Goal: Information Seeking & Learning: Find contact information

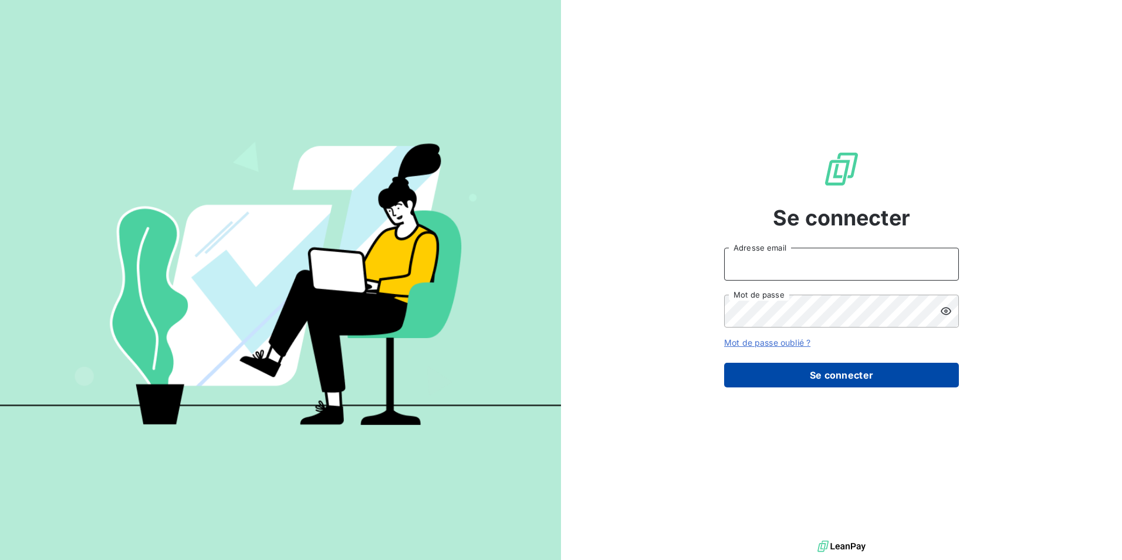
type input "[EMAIL_ADDRESS][DOMAIN_NAME]"
click at [822, 379] on button "Se connecter" at bounding box center [841, 375] width 235 height 25
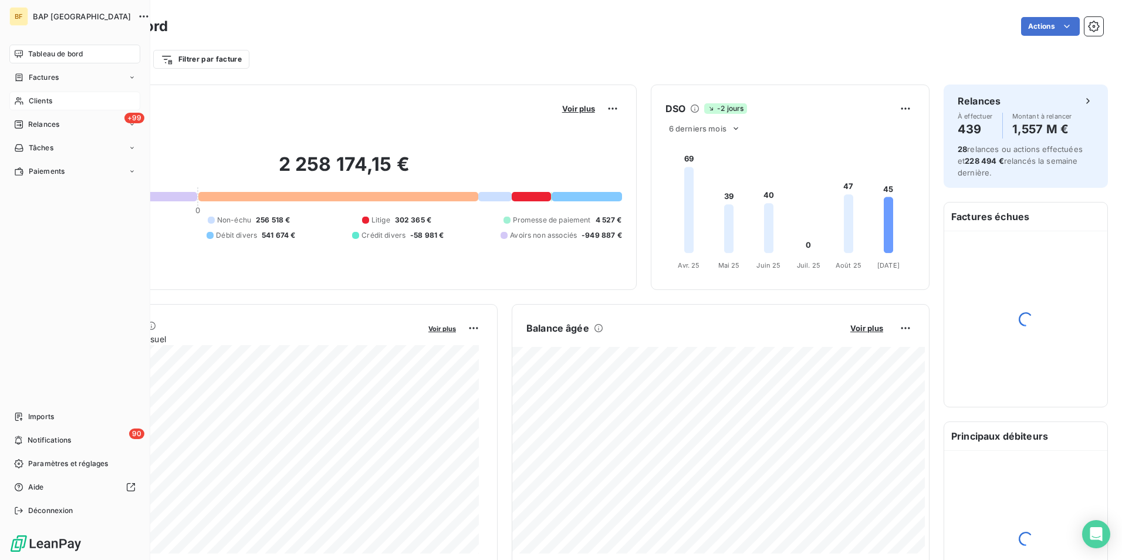
click at [22, 98] on icon at bounding box center [19, 100] width 10 height 9
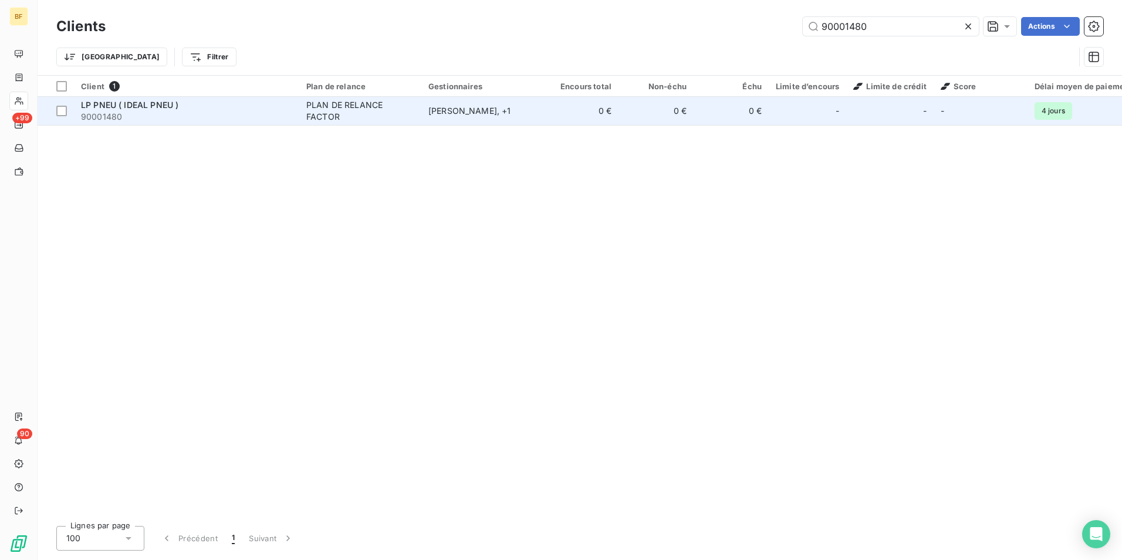
type input "90001480"
click at [130, 106] on span "LP PNEU ( IDEAL PNEU )" at bounding box center [129, 105] width 97 height 10
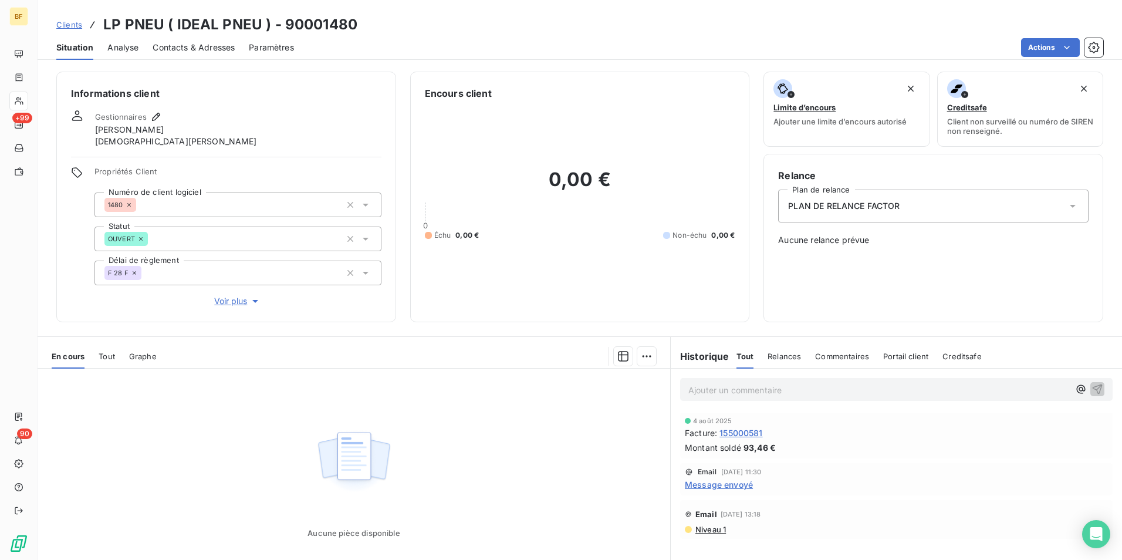
click at [187, 42] on span "Contacts & Adresses" at bounding box center [194, 48] width 82 height 12
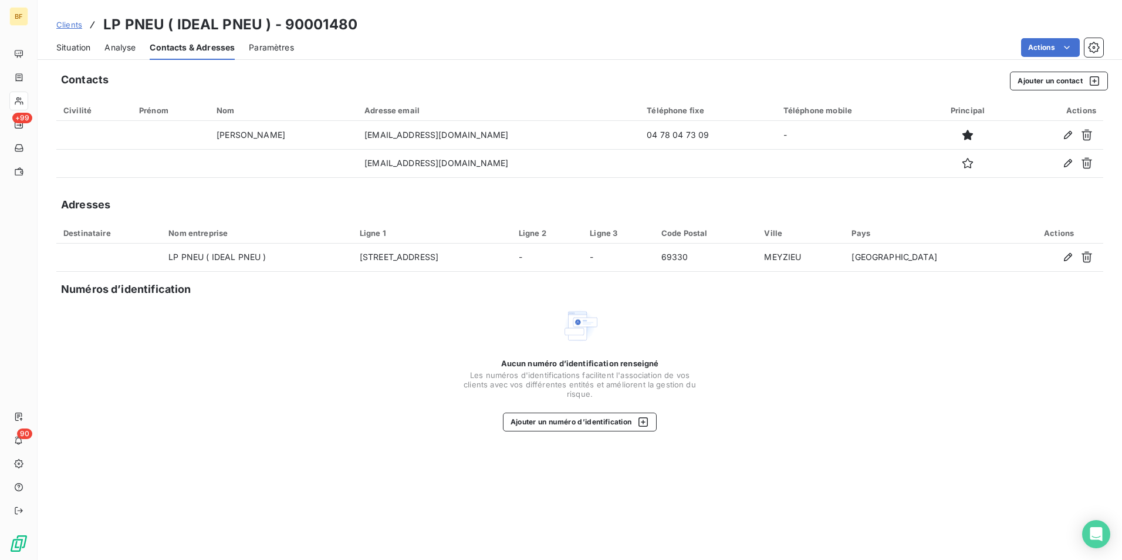
click at [79, 47] on span "Situation" at bounding box center [73, 48] width 34 height 12
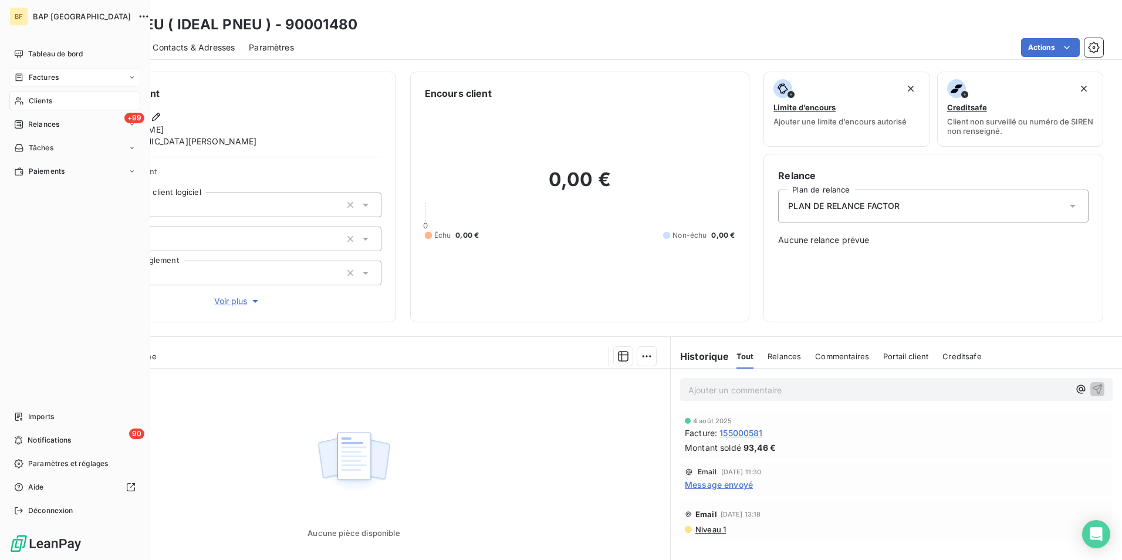
click at [39, 80] on span "Factures" at bounding box center [44, 77] width 30 height 11
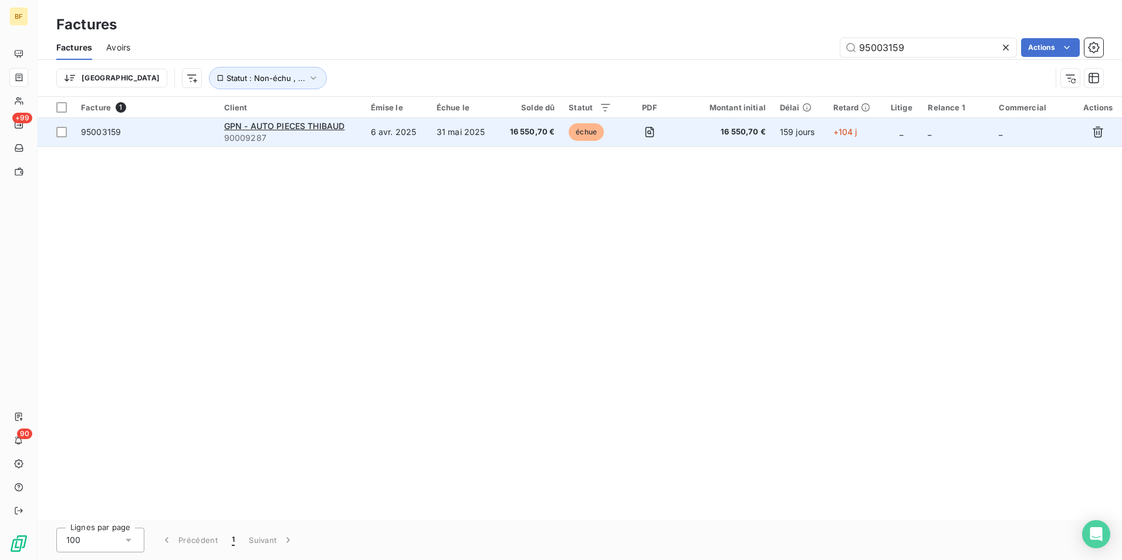
type input "95003159"
click at [405, 136] on td "6 avr. 2025" at bounding box center [397, 132] width 66 height 28
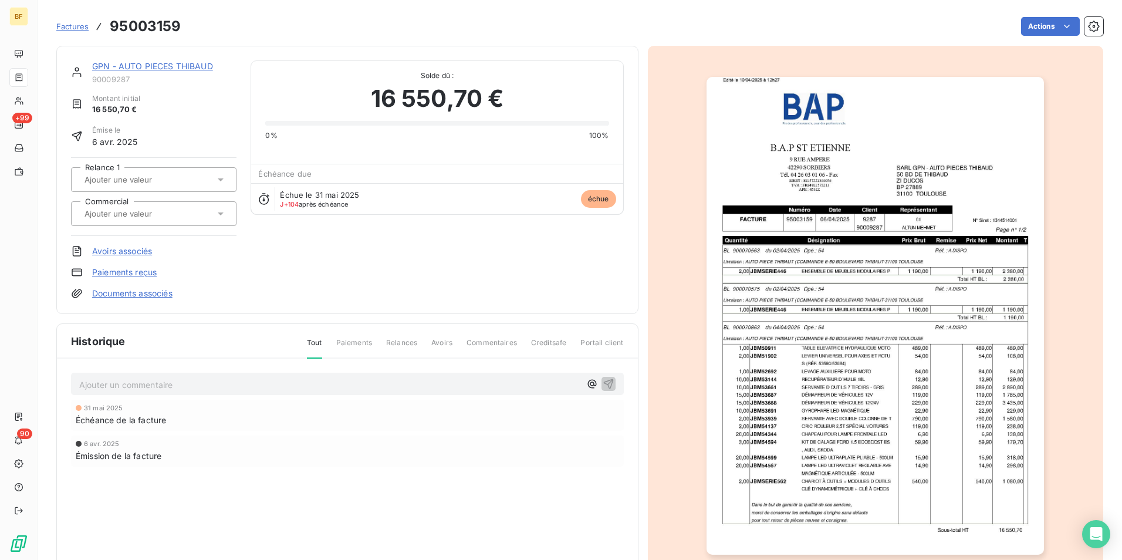
click at [133, 68] on link "GPN - AUTO PIECES THIBAUD" at bounding box center [152, 66] width 121 height 10
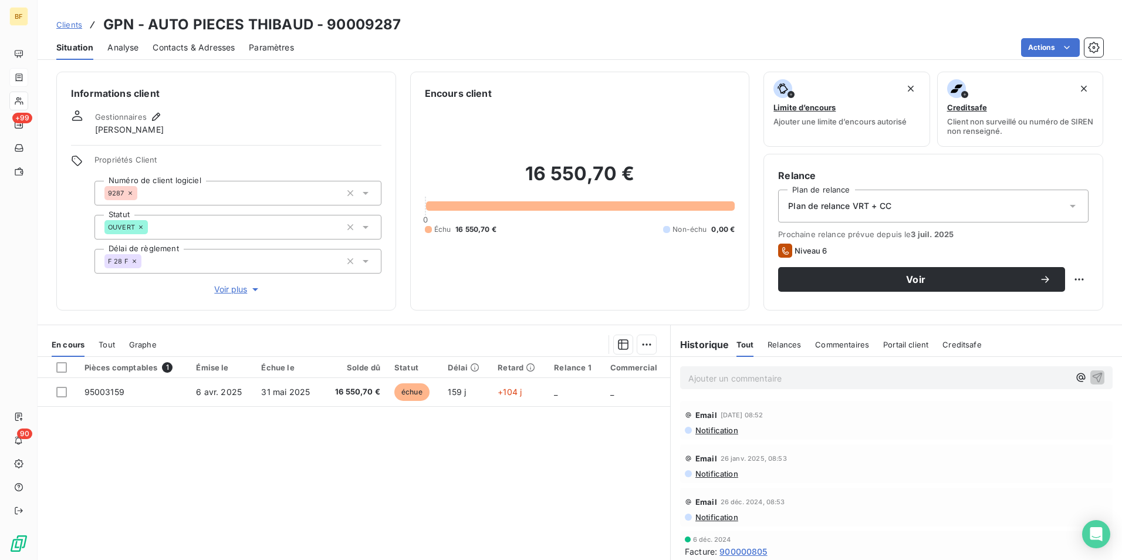
click at [719, 386] on div "Ajouter un commentaire ﻿" at bounding box center [896, 377] width 433 height 23
click at [695, 376] on p "Ajouter un commentaire ﻿" at bounding box center [878, 378] width 381 height 15
click at [918, 380] on span "(AV) mise en paiement [DATE] de la facture 95003159 95003159" at bounding box center [816, 377] width 256 height 10
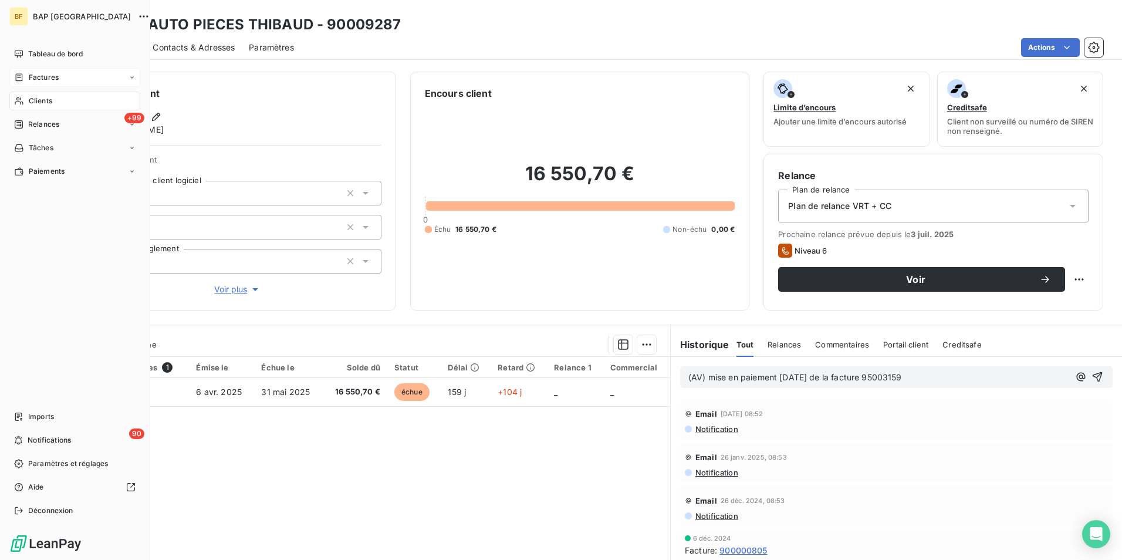
click at [27, 101] on div "Clients" at bounding box center [74, 101] width 131 height 19
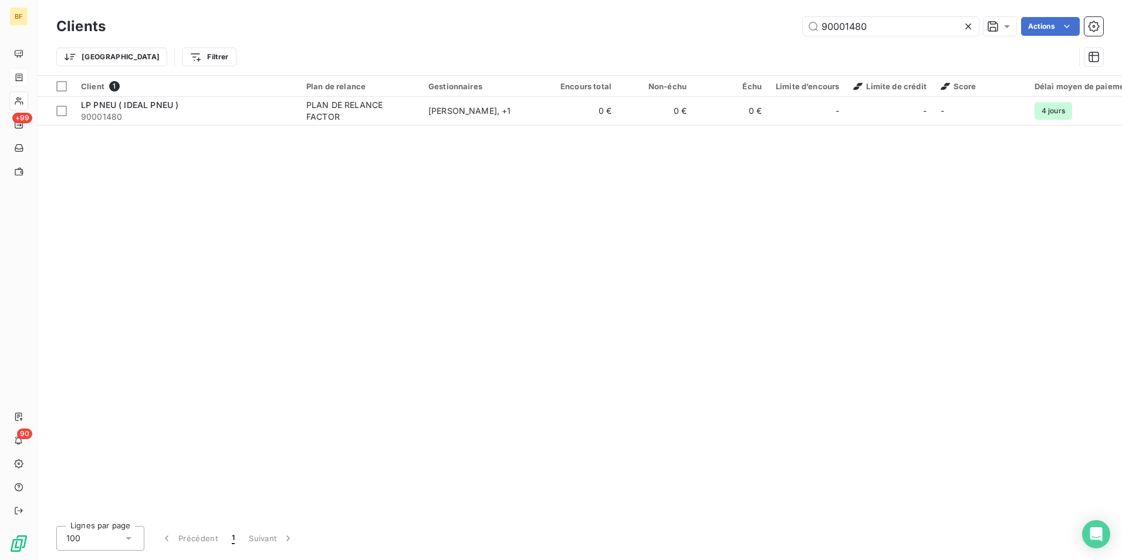
drag, startPoint x: 891, startPoint y: 23, endPoint x: 678, endPoint y: 15, distance: 212.6
click at [678, 15] on div "Clients 90001480 Actions" at bounding box center [579, 26] width 1047 height 25
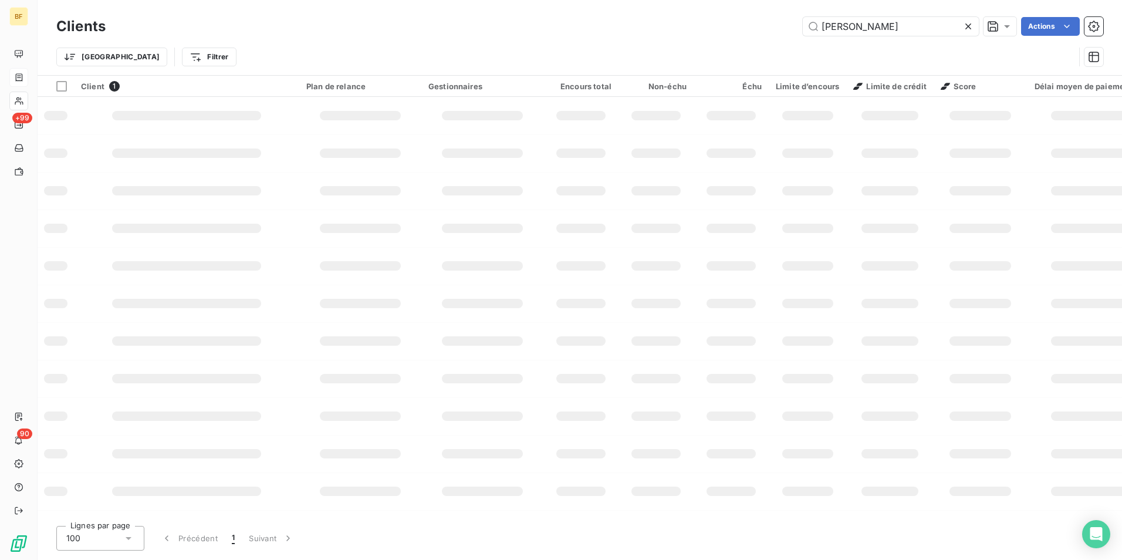
type input "[PERSON_NAME]"
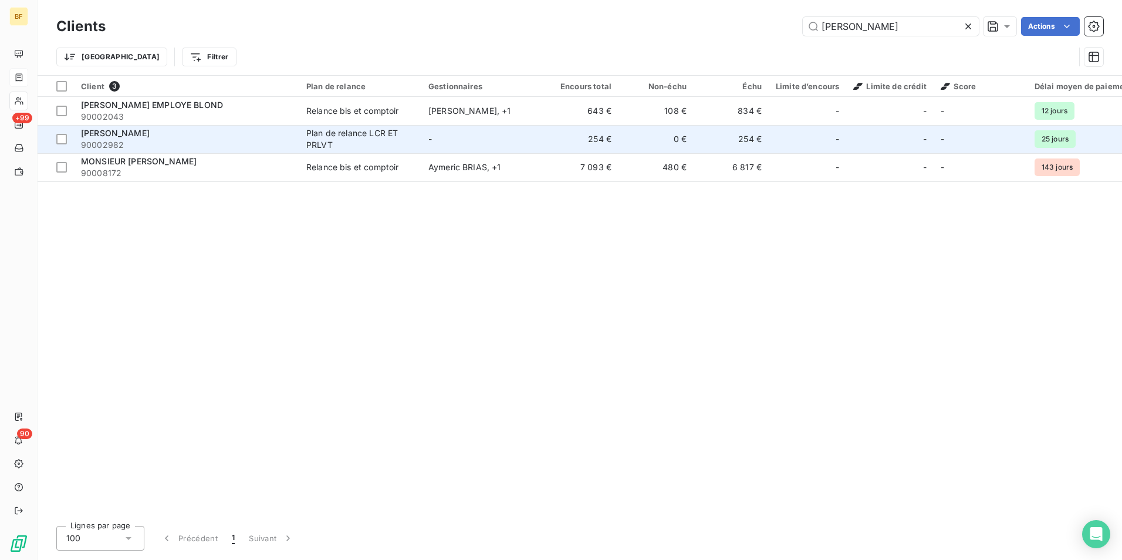
click at [194, 141] on span "90002982" at bounding box center [186, 145] width 211 height 12
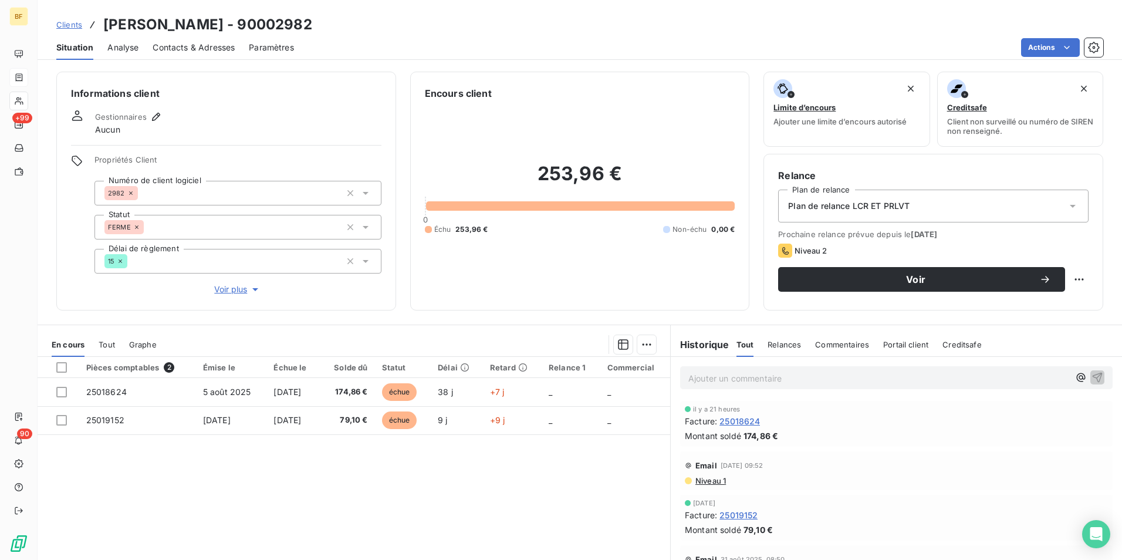
click at [194, 53] on div "Contacts & Adresses" at bounding box center [194, 47] width 82 height 25
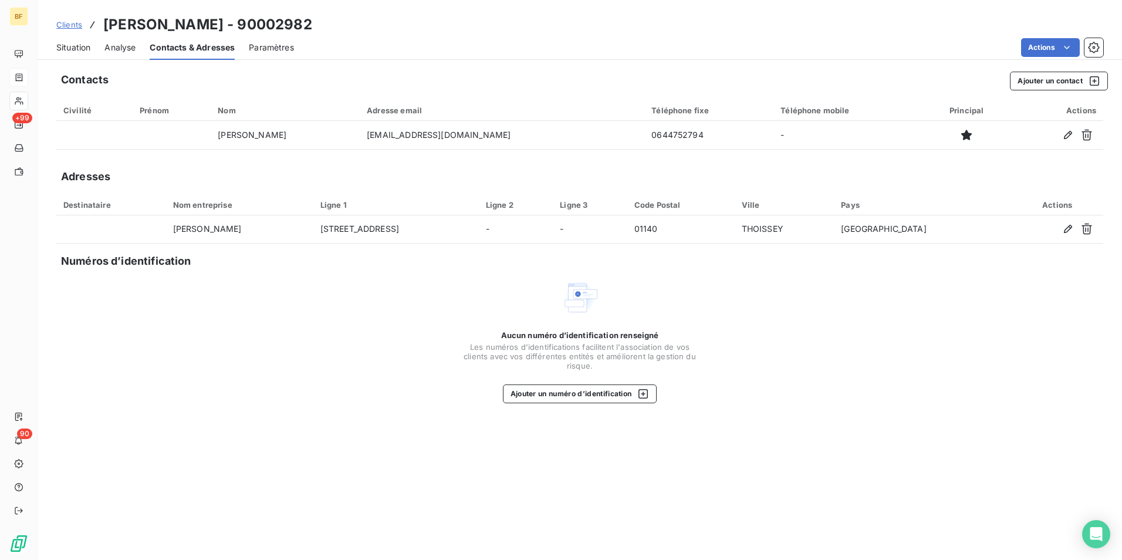
click at [81, 48] on span "Situation" at bounding box center [73, 48] width 34 height 12
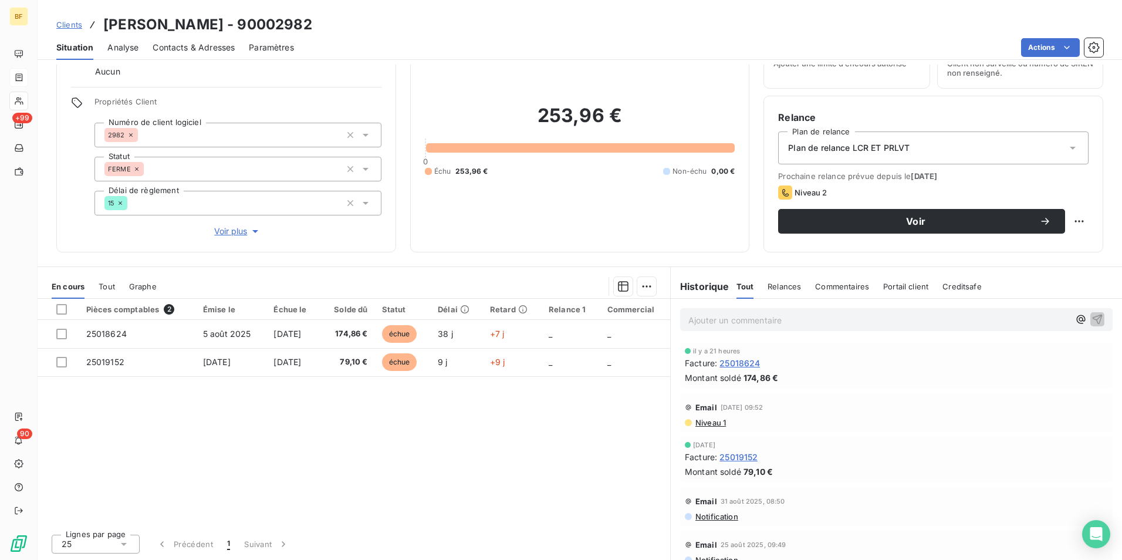
drag, startPoint x: 215, startPoint y: 50, endPoint x: 237, endPoint y: 58, distance: 22.5
click at [215, 50] on span "Contacts & Adresses" at bounding box center [194, 48] width 82 height 12
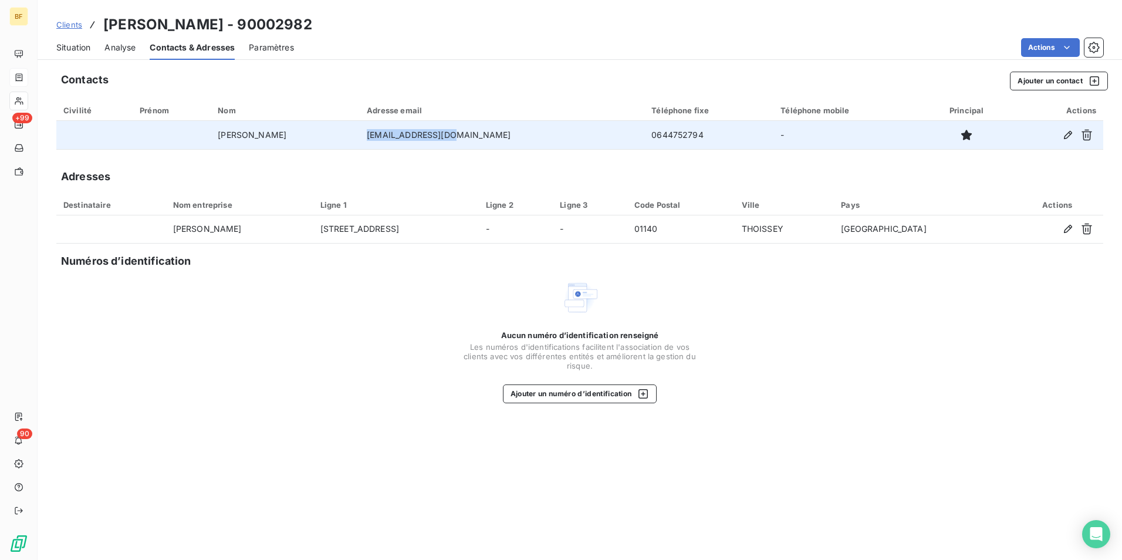
drag, startPoint x: 492, startPoint y: 129, endPoint x: 406, endPoint y: 140, distance: 87.0
click at [406, 140] on td "[EMAIL_ADDRESS][DOMAIN_NAME]" at bounding box center [502, 135] width 285 height 28
copy td "[EMAIL_ADDRESS][DOMAIN_NAME]"
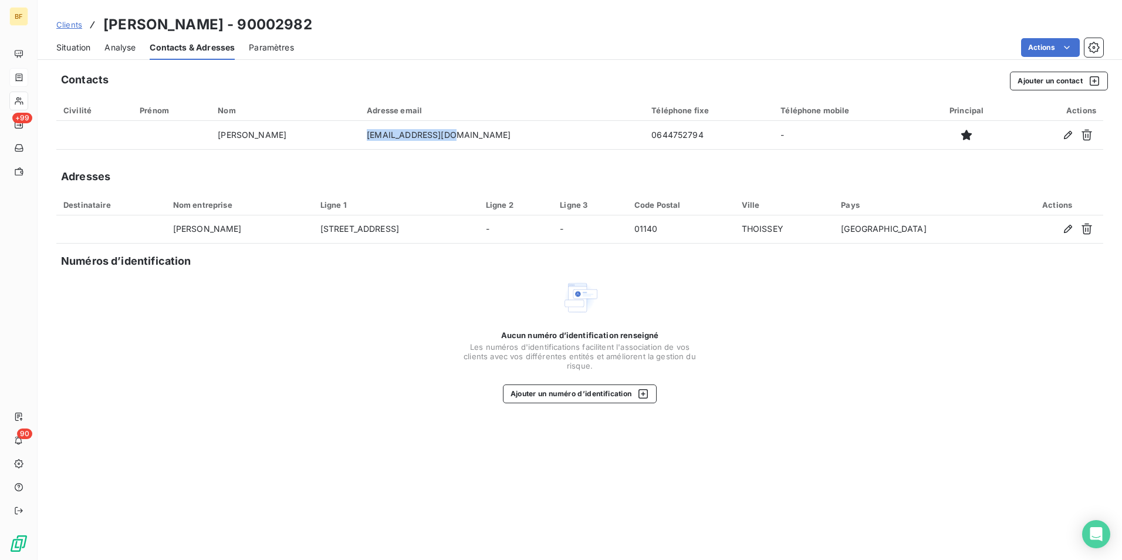
click at [76, 48] on span "Situation" at bounding box center [73, 48] width 34 height 12
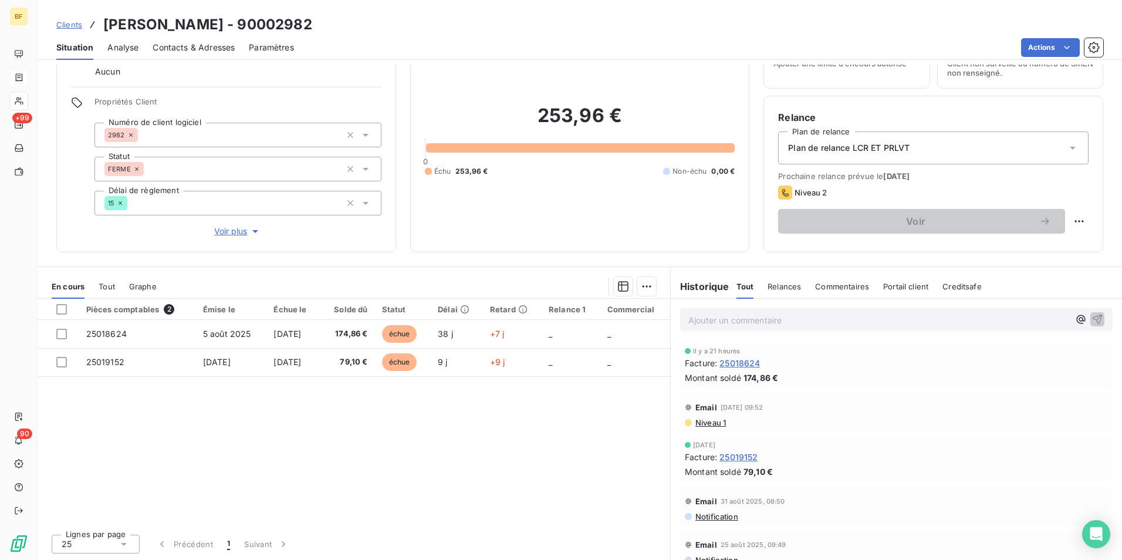
click at [708, 317] on p "Ajouter un commentaire ﻿" at bounding box center [878, 320] width 381 height 15
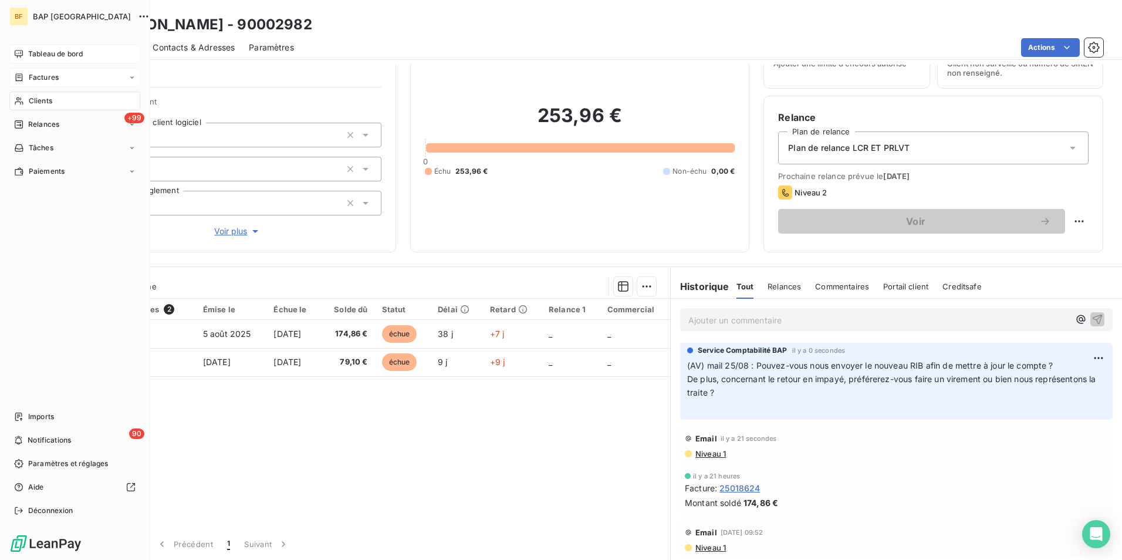
click at [27, 52] on div "Tableau de bord" at bounding box center [74, 54] width 131 height 19
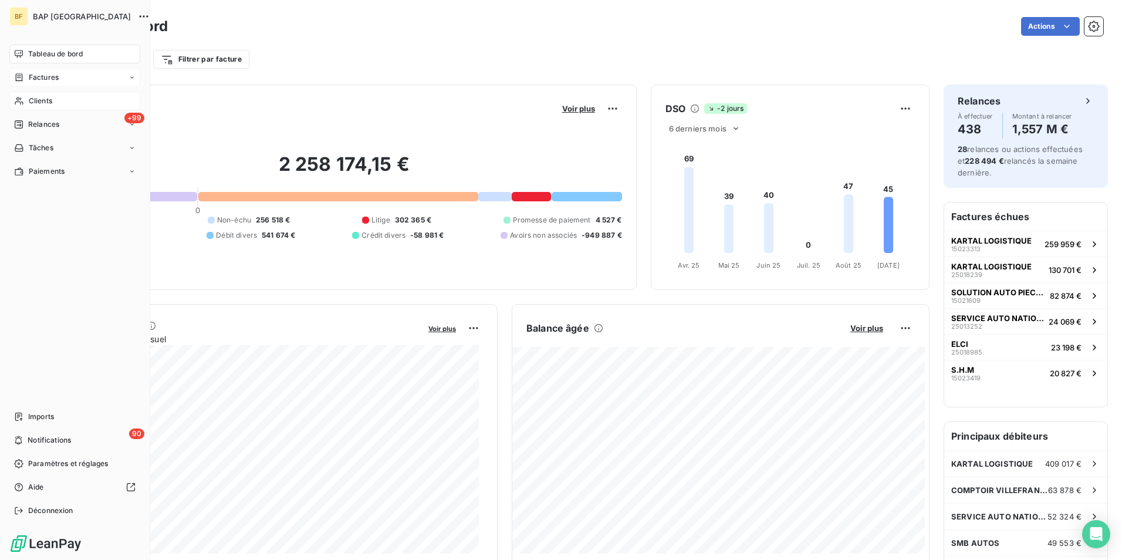
click at [23, 96] on icon at bounding box center [19, 100] width 10 height 9
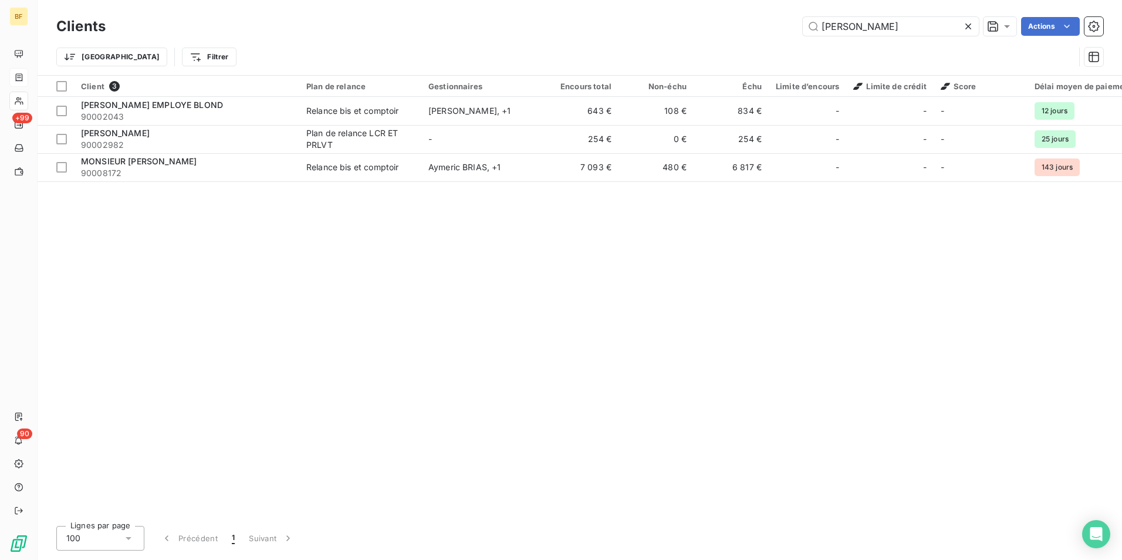
click at [647, 0] on html "BF +99 90 Clients FRANCOIS Actions Trier Filtrer Client 3 Plan de relance Gesti…" at bounding box center [561, 280] width 1122 height 560
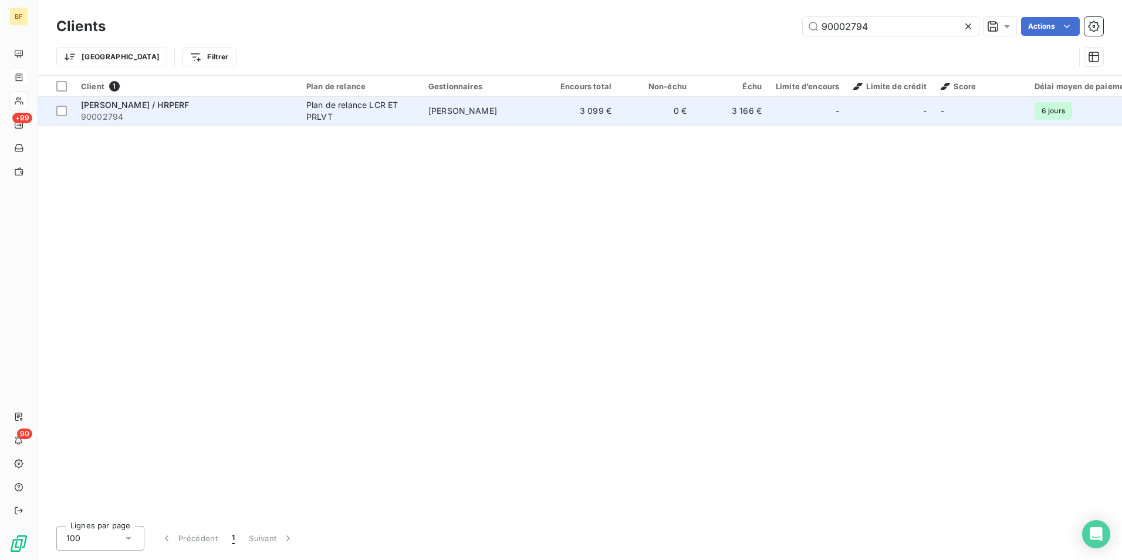
type input "90002794"
click at [164, 107] on span "[PERSON_NAME] / HRPERF" at bounding box center [135, 105] width 108 height 10
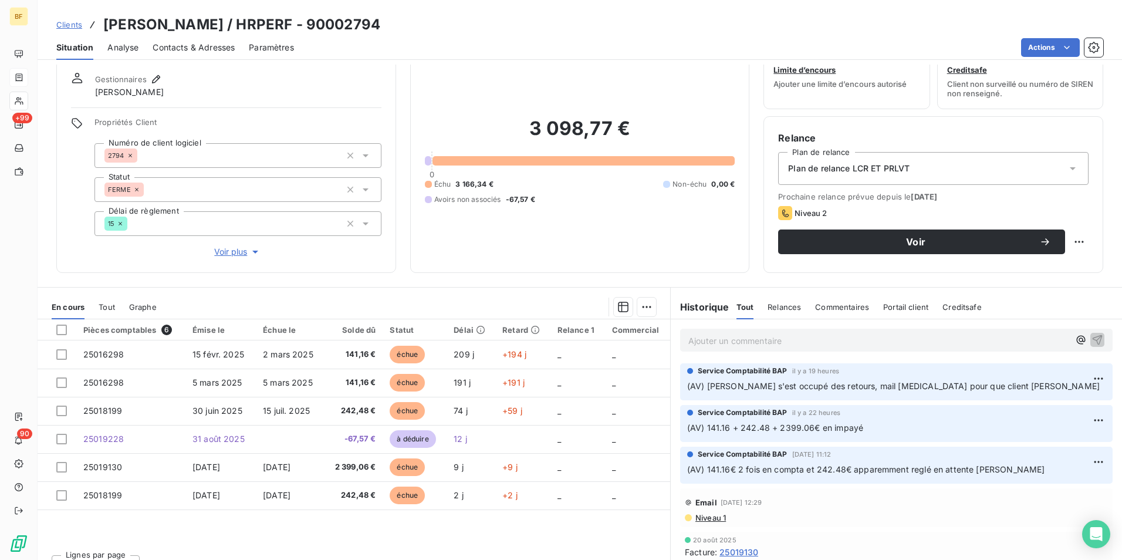
scroll to position [58, 0]
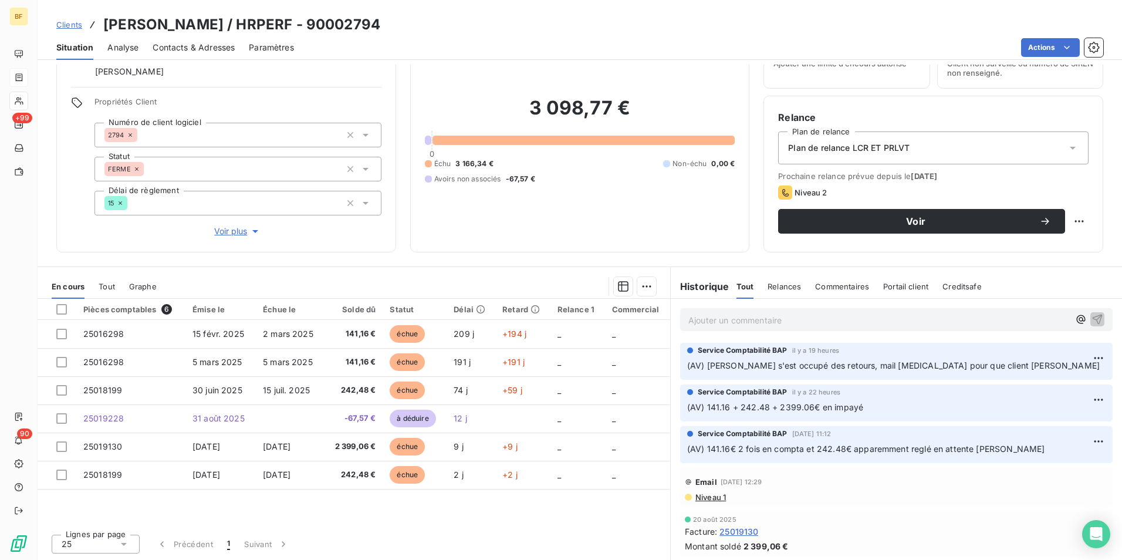
click at [191, 49] on span "Contacts & Adresses" at bounding box center [194, 48] width 82 height 12
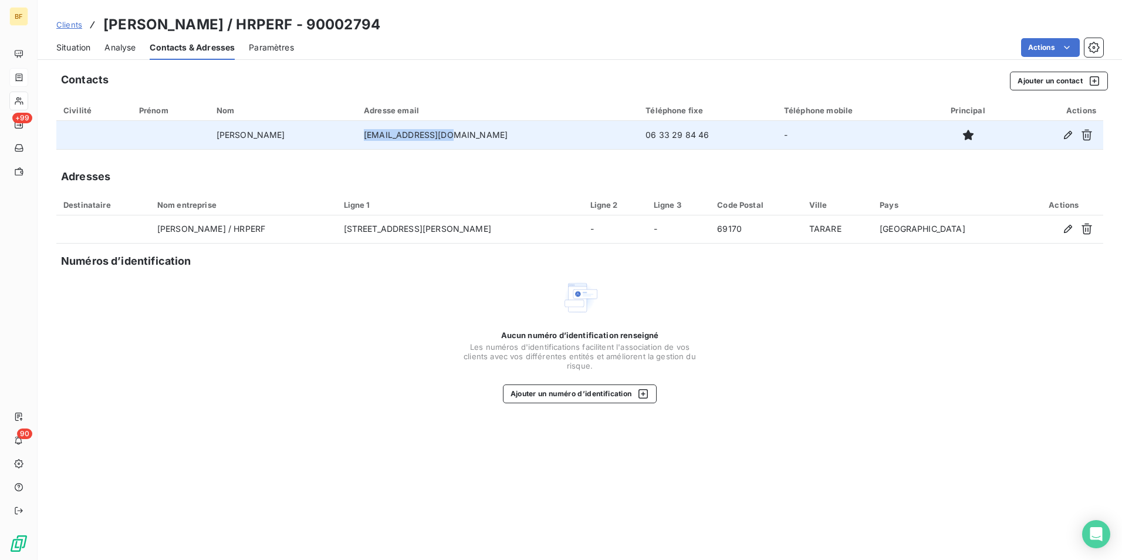
drag, startPoint x: 524, startPoint y: 130, endPoint x: 425, endPoint y: 138, distance: 98.9
click at [425, 138] on td "[EMAIL_ADDRESS][DOMAIN_NAME]" at bounding box center [498, 135] width 282 height 28
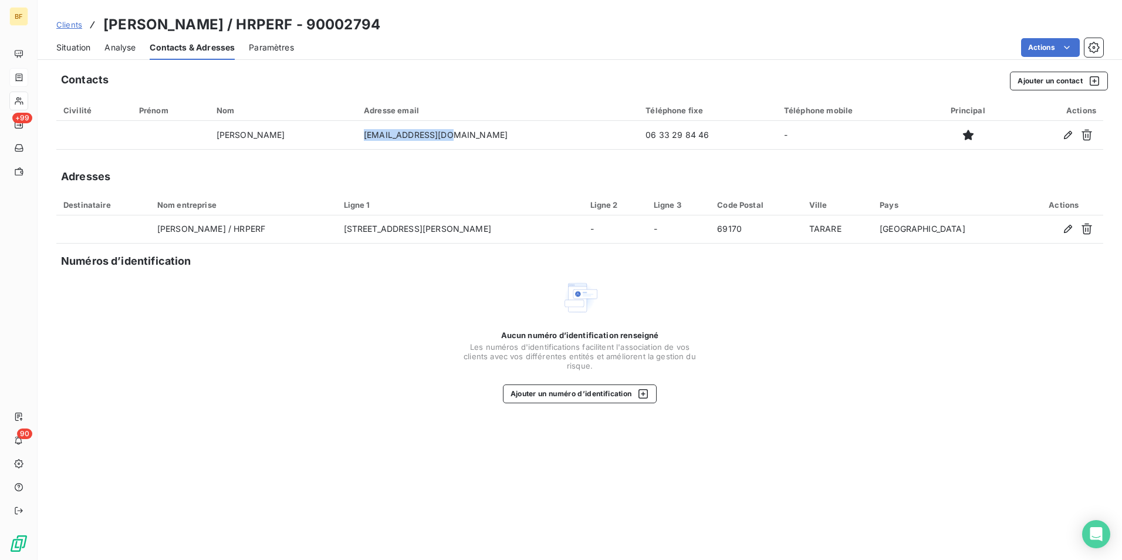
copy td "[EMAIL_ADDRESS][DOMAIN_NAME]"
click at [89, 50] on span "Situation" at bounding box center [73, 48] width 34 height 12
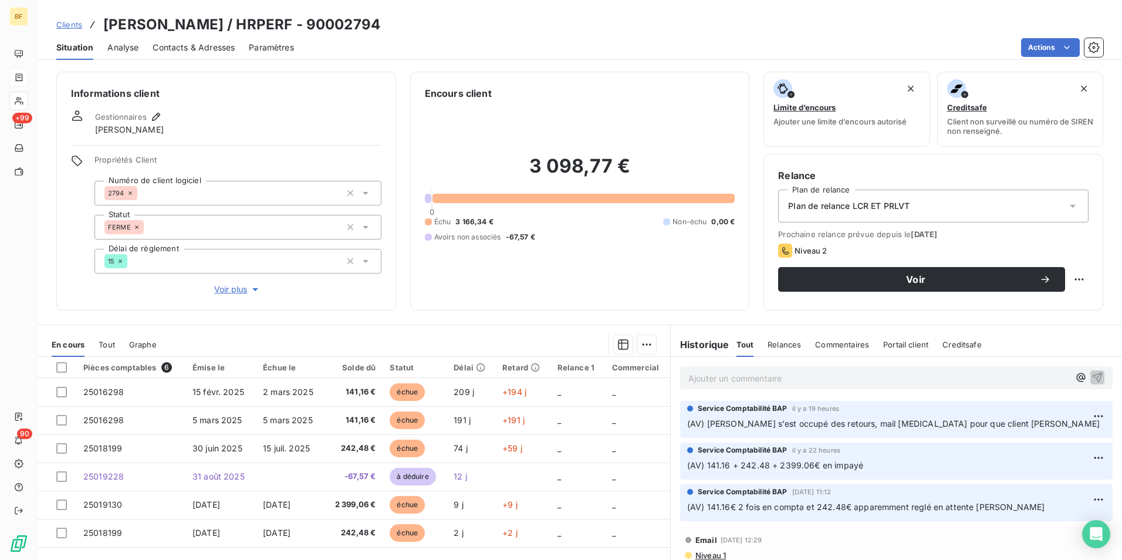
click at [826, 379] on p "Ajouter un commentaire ﻿" at bounding box center [878, 378] width 381 height 15
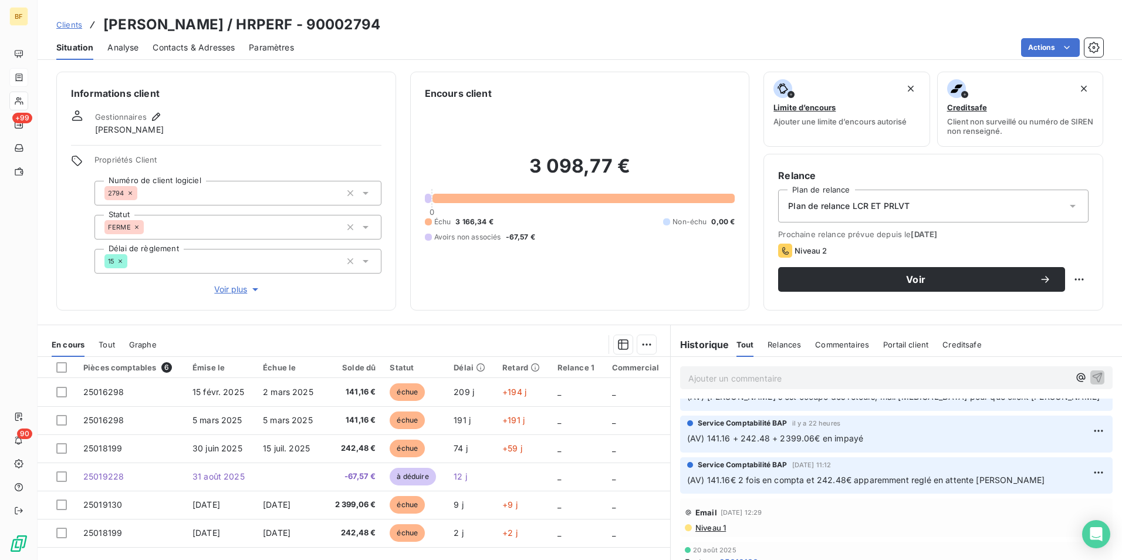
scroll to position [0, 0]
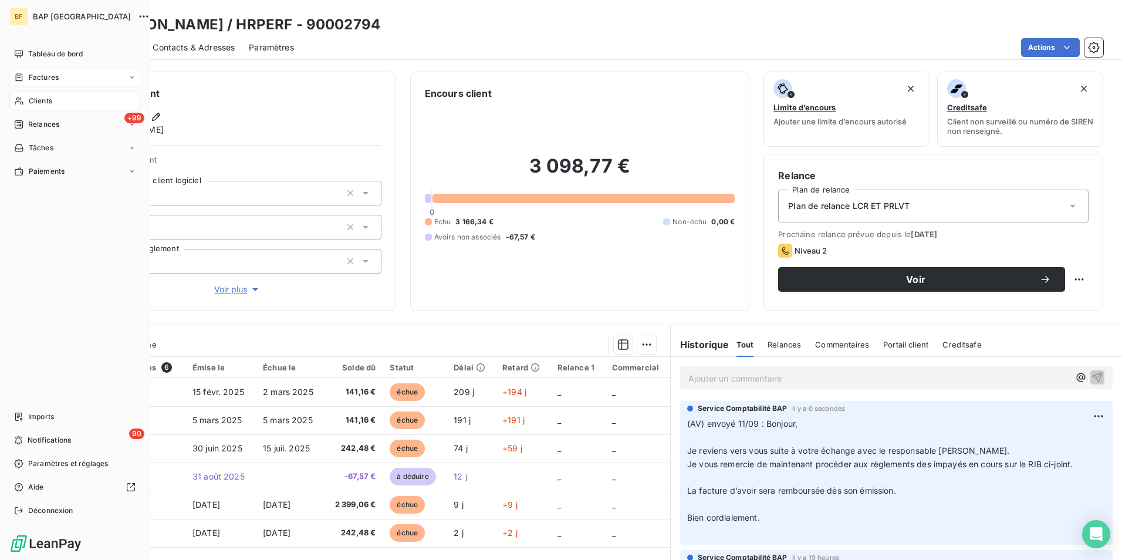
click at [26, 102] on div "Clients" at bounding box center [74, 101] width 131 height 19
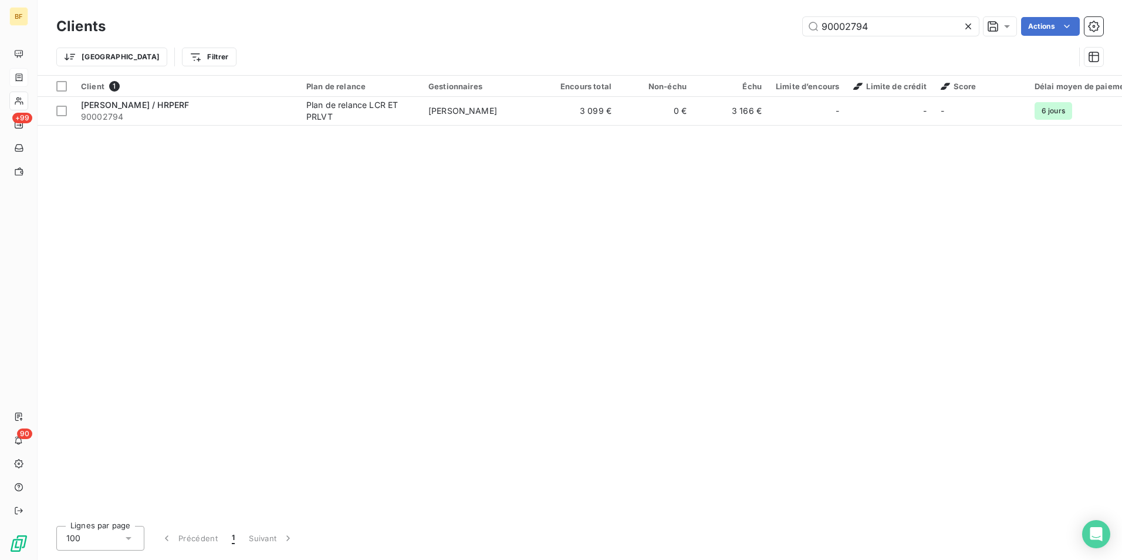
drag, startPoint x: 870, startPoint y: 23, endPoint x: 728, endPoint y: 18, distance: 142.7
click at [728, 18] on div "90002794 Actions" at bounding box center [612, 26] width 984 height 19
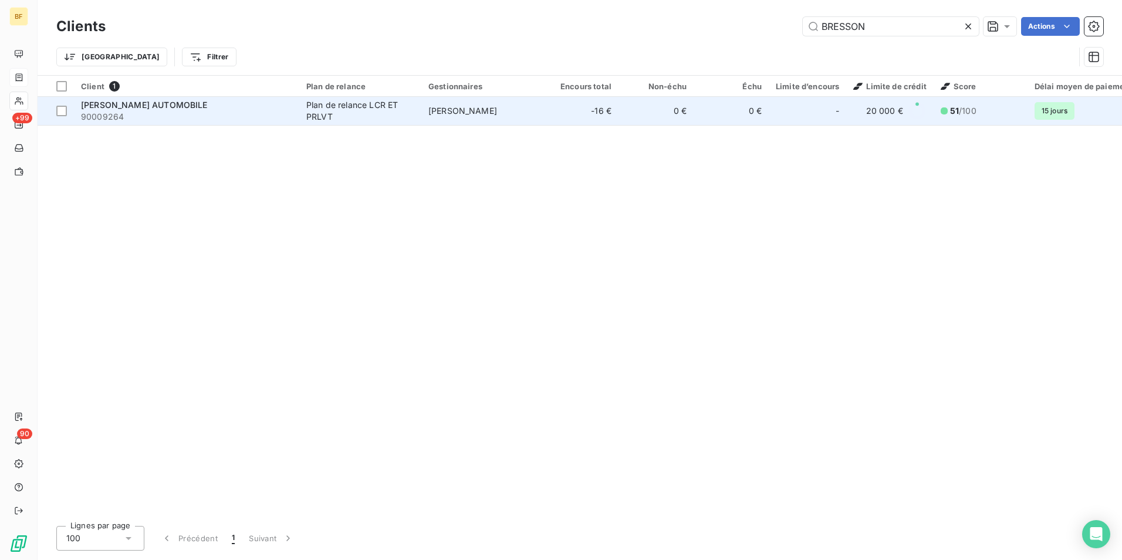
type input "BRESSON"
click at [259, 104] on div "[PERSON_NAME] AUTOMOBILE" at bounding box center [186, 105] width 211 height 12
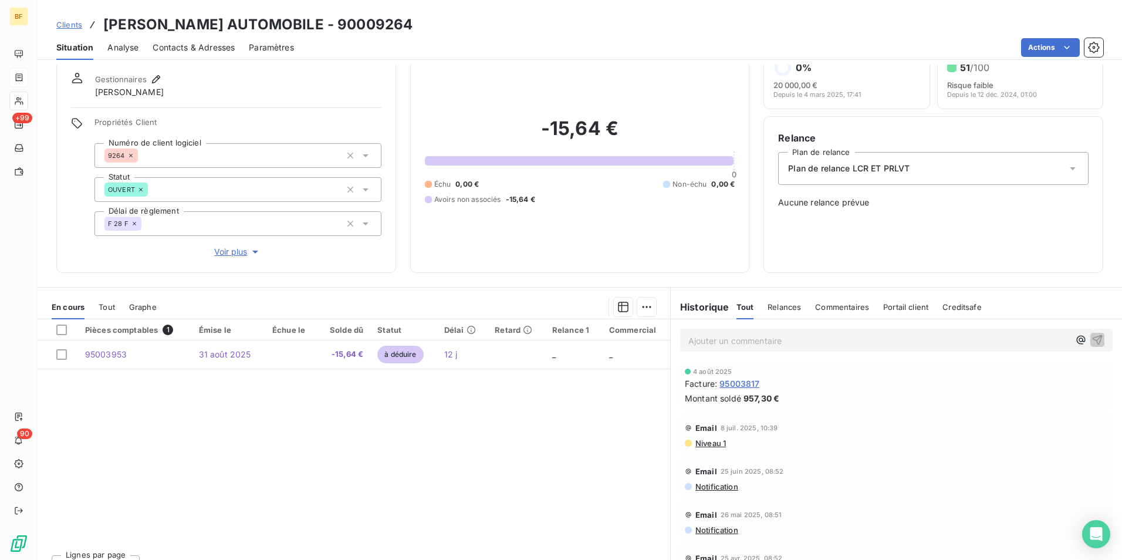
scroll to position [58, 0]
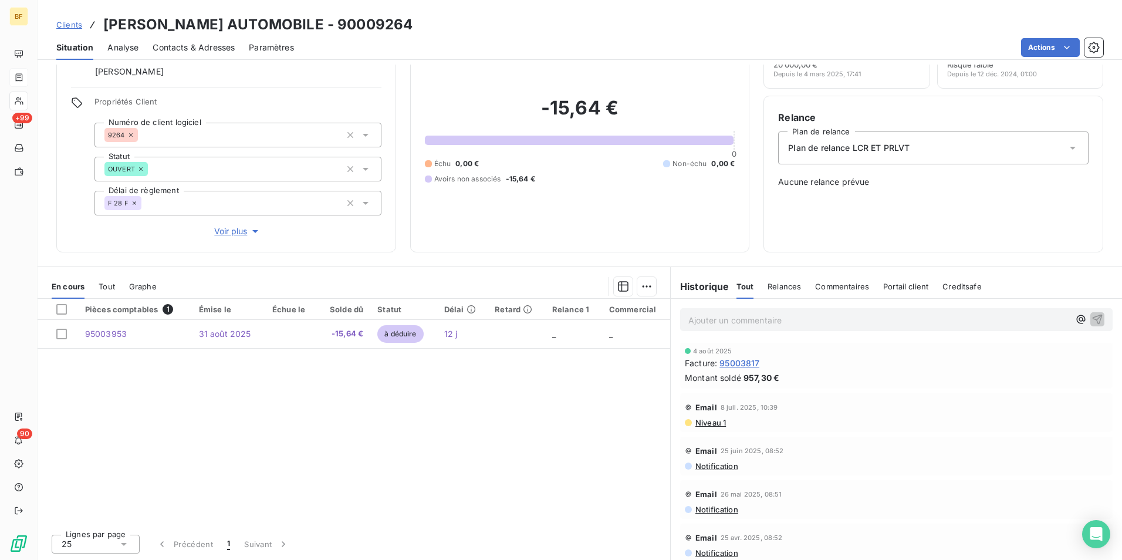
click at [103, 277] on div "Tout" at bounding box center [107, 286] width 16 height 25
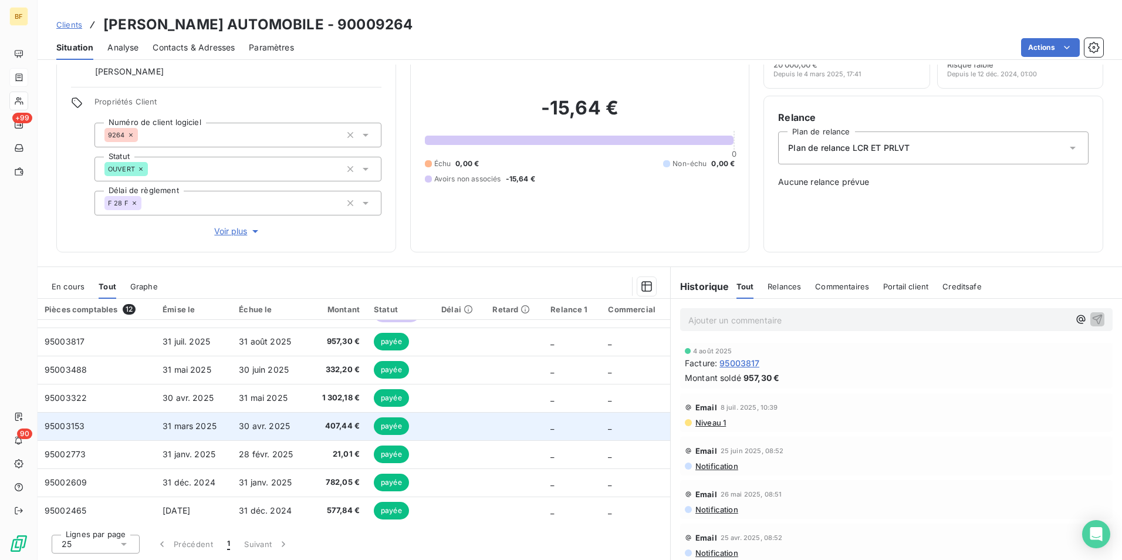
scroll to position [0, 0]
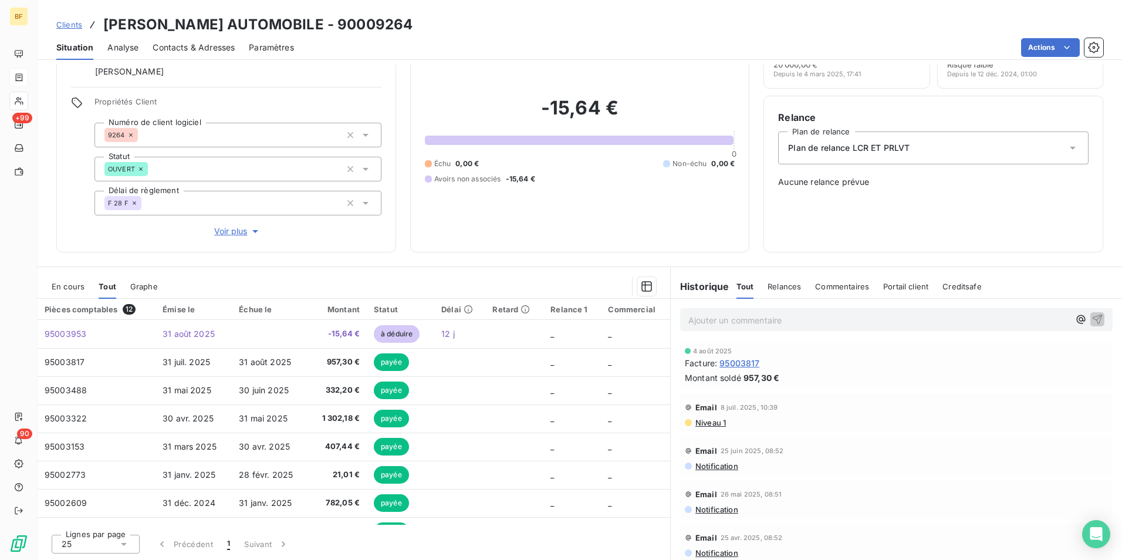
click at [207, 56] on div "Contacts & Adresses" at bounding box center [194, 47] width 82 height 25
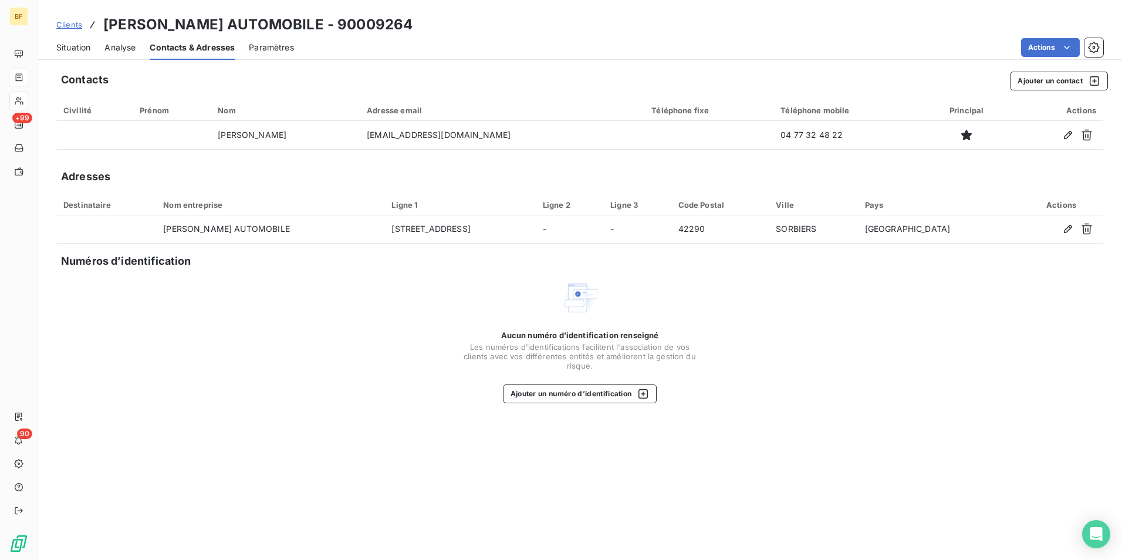
click at [72, 43] on span "Situation" at bounding box center [73, 48] width 34 height 12
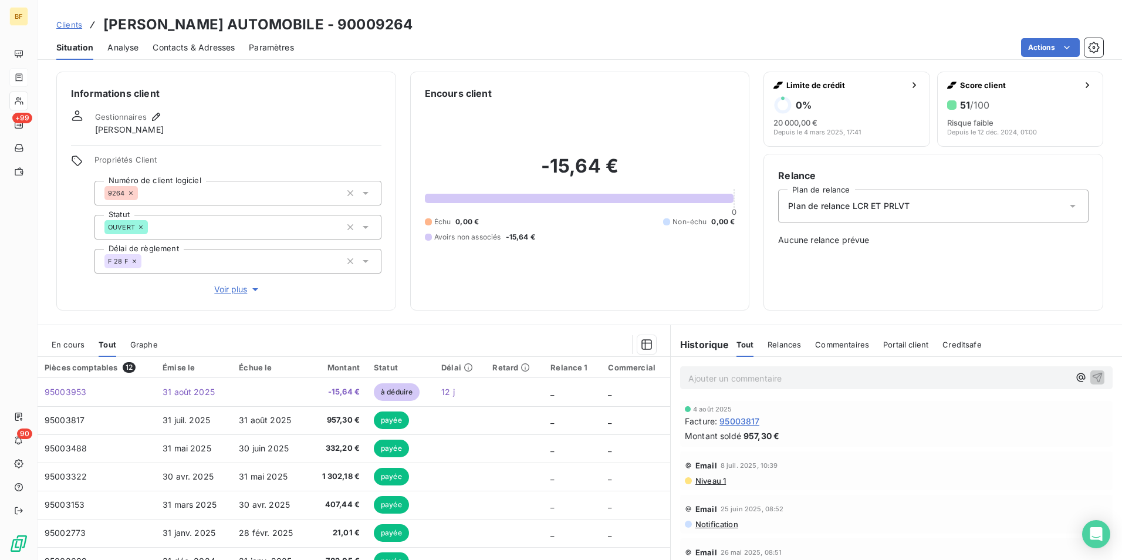
drag, startPoint x: 194, startPoint y: 46, endPoint x: 294, endPoint y: 60, distance: 100.8
click at [195, 46] on span "Contacts & Adresses" at bounding box center [194, 48] width 82 height 12
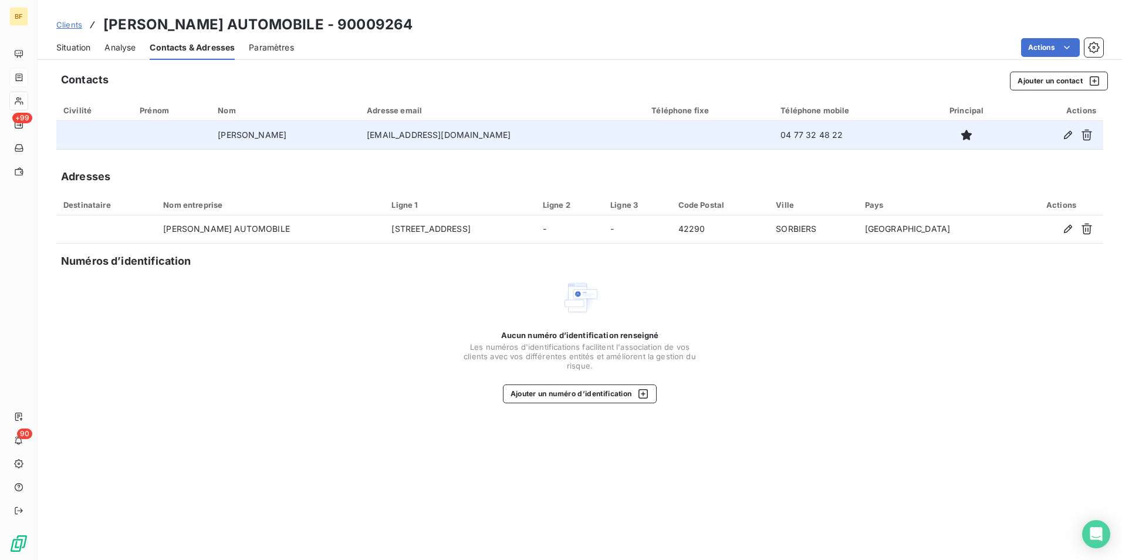
drag, startPoint x: 521, startPoint y: 136, endPoint x: 377, endPoint y: 136, distance: 143.2
click at [377, 136] on tr "[PERSON_NAME] [EMAIL_ADDRESS][DOMAIN_NAME] 04 77 32 48 22" at bounding box center [579, 135] width 1047 height 28
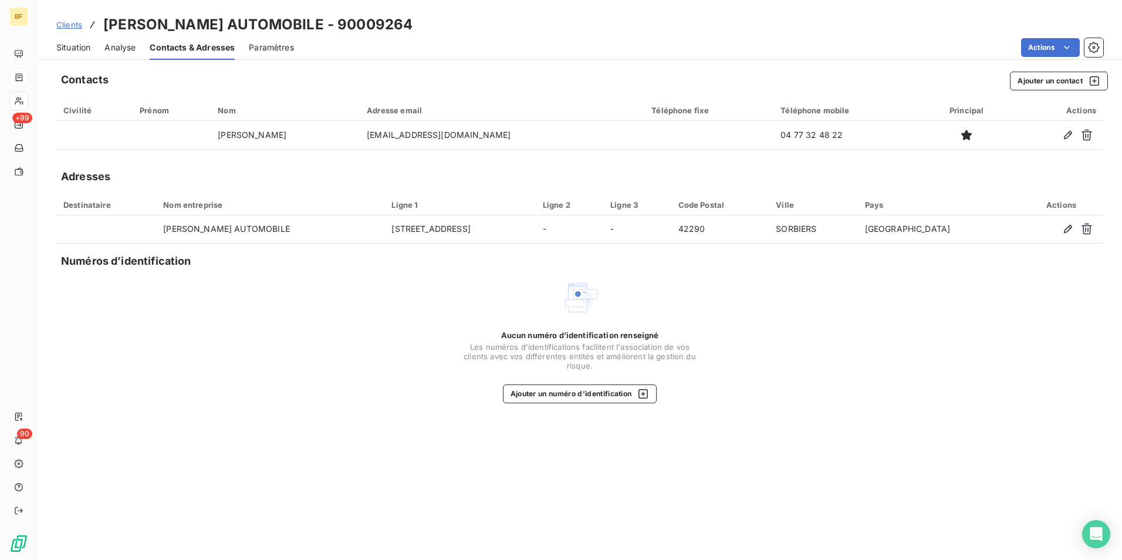
copy tr "[EMAIL_ADDRESS][DOMAIN_NAME]"
click at [80, 48] on span "Situation" at bounding box center [73, 48] width 34 height 12
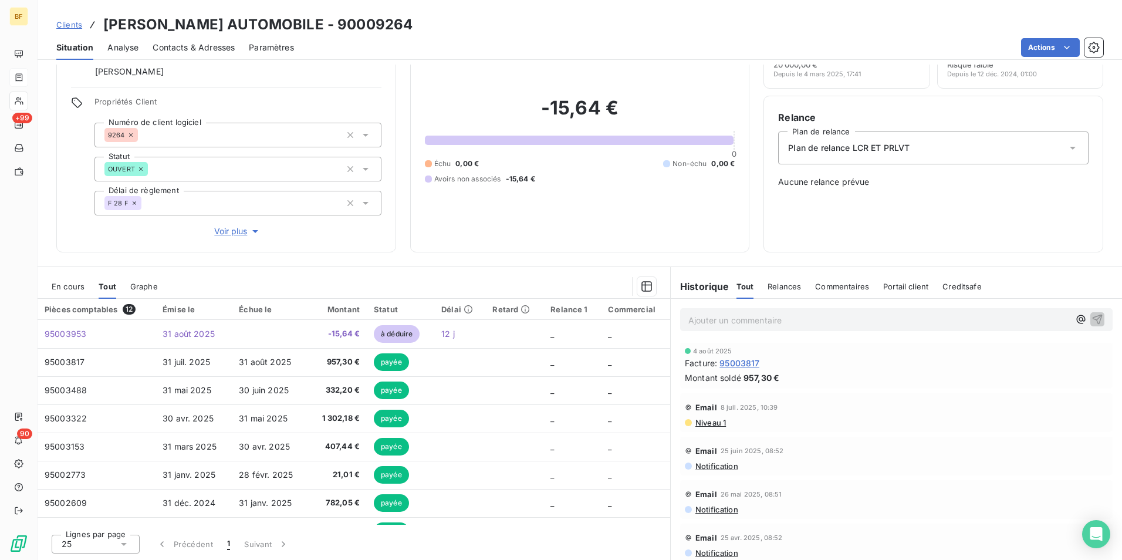
click at [207, 36] on div "Contacts & Adresses" at bounding box center [194, 47] width 82 height 25
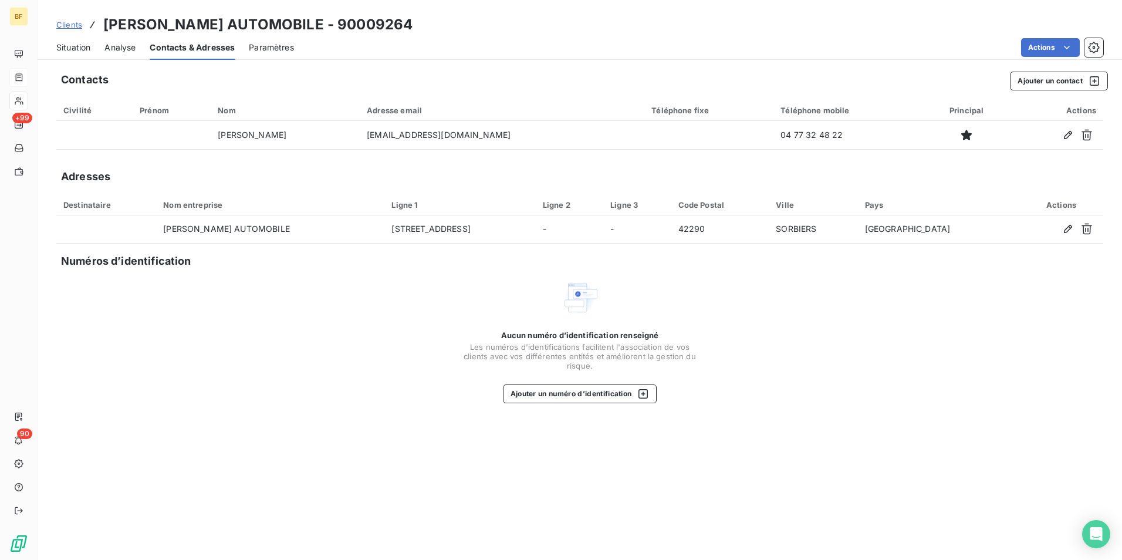
click at [73, 46] on span "Situation" at bounding box center [73, 48] width 34 height 12
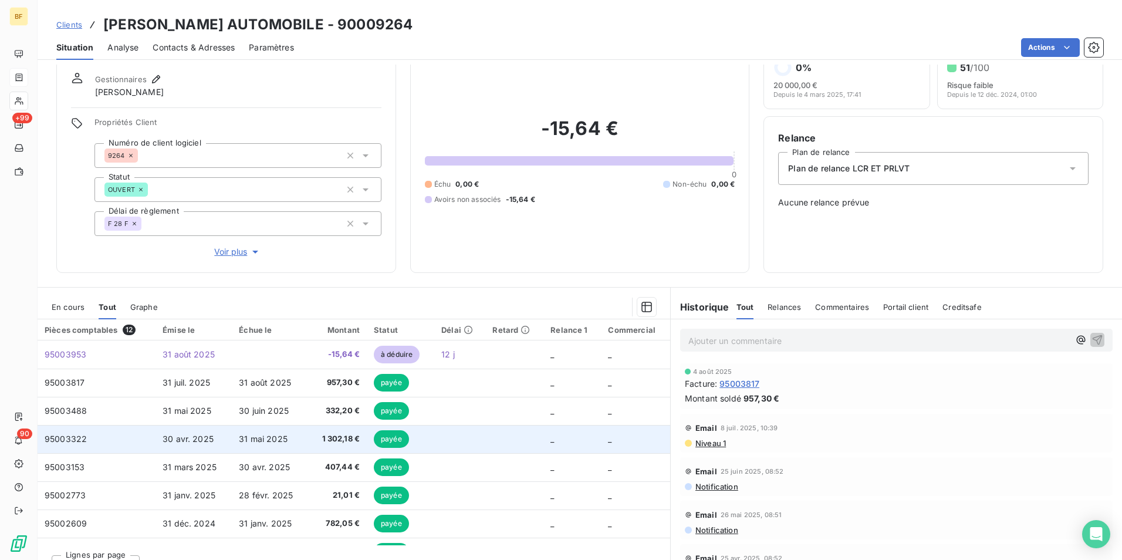
scroll to position [58, 0]
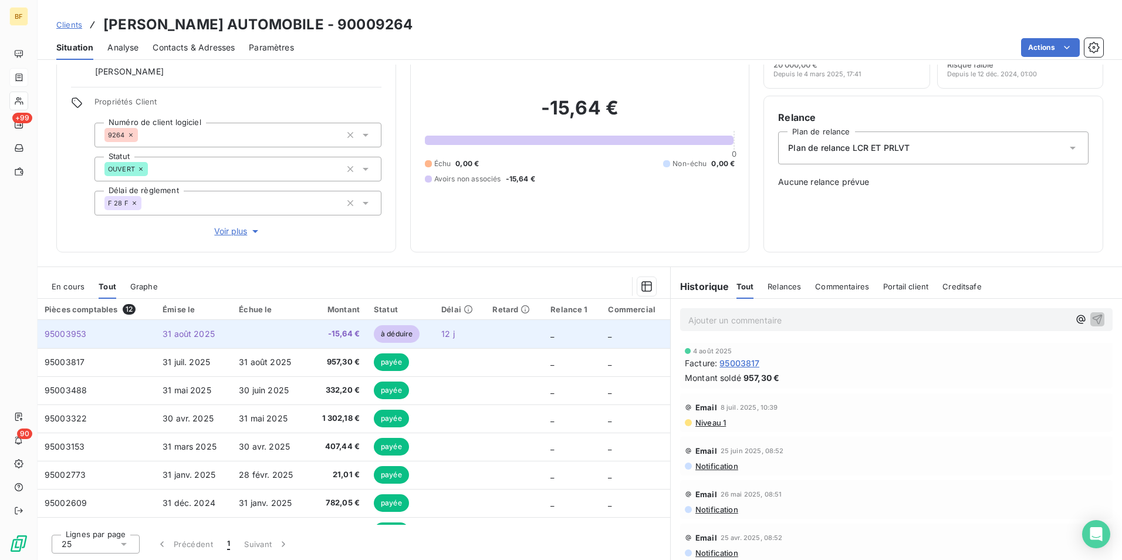
click at [322, 336] on span "-15,64 €" at bounding box center [338, 334] width 44 height 12
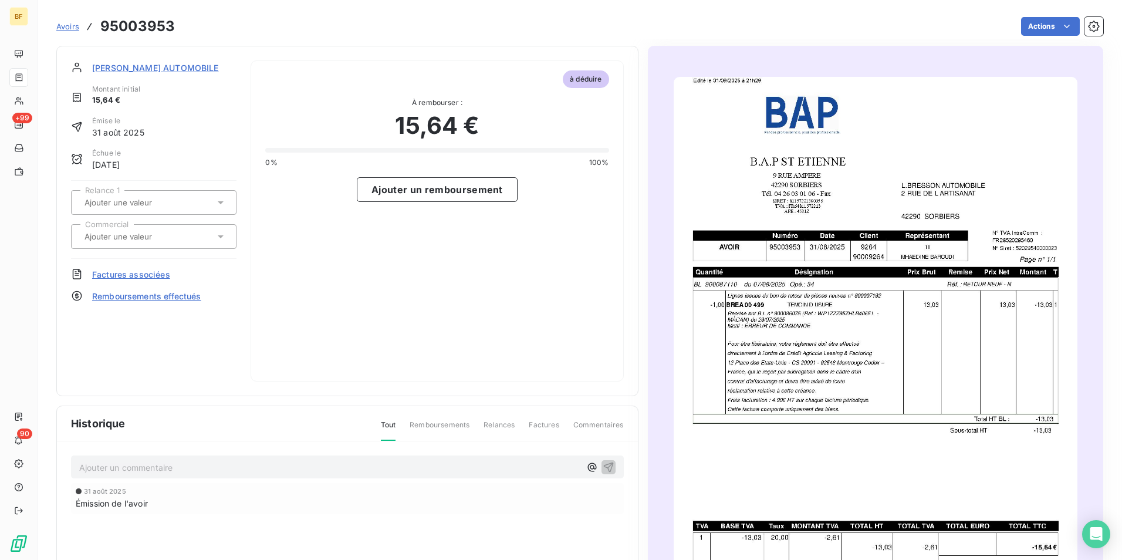
click at [65, 28] on span "Avoirs" at bounding box center [67, 26] width 23 height 9
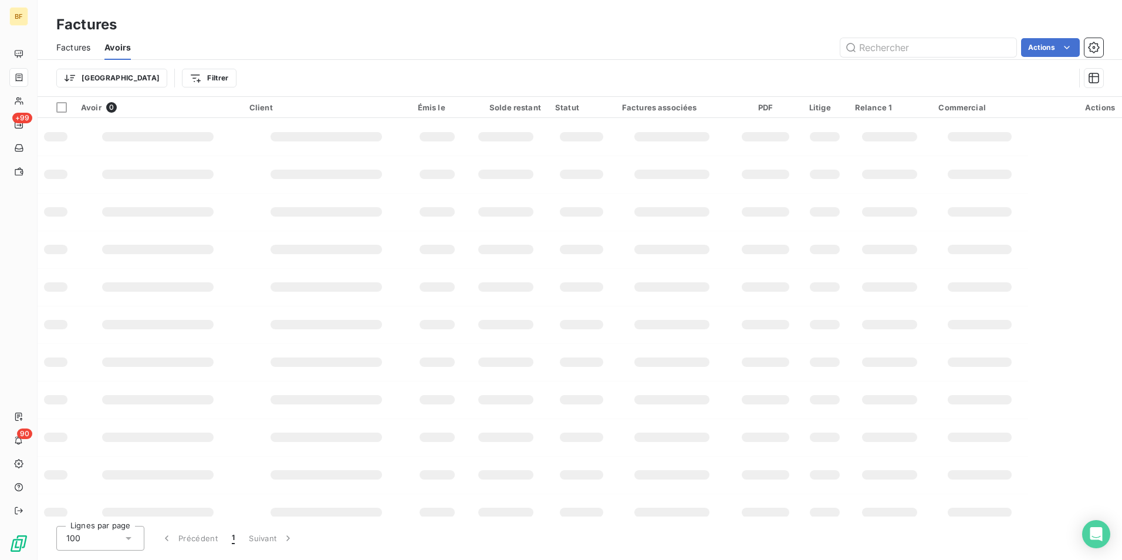
click at [843, 318] on td at bounding box center [825, 325] width 46 height 38
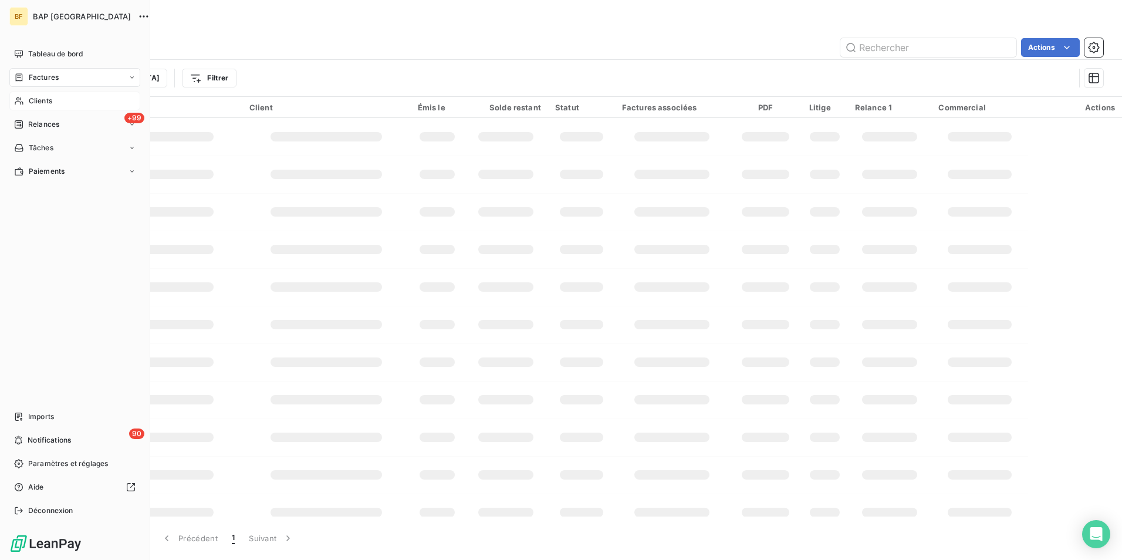
click at [32, 96] on span "Clients" at bounding box center [40, 101] width 23 height 11
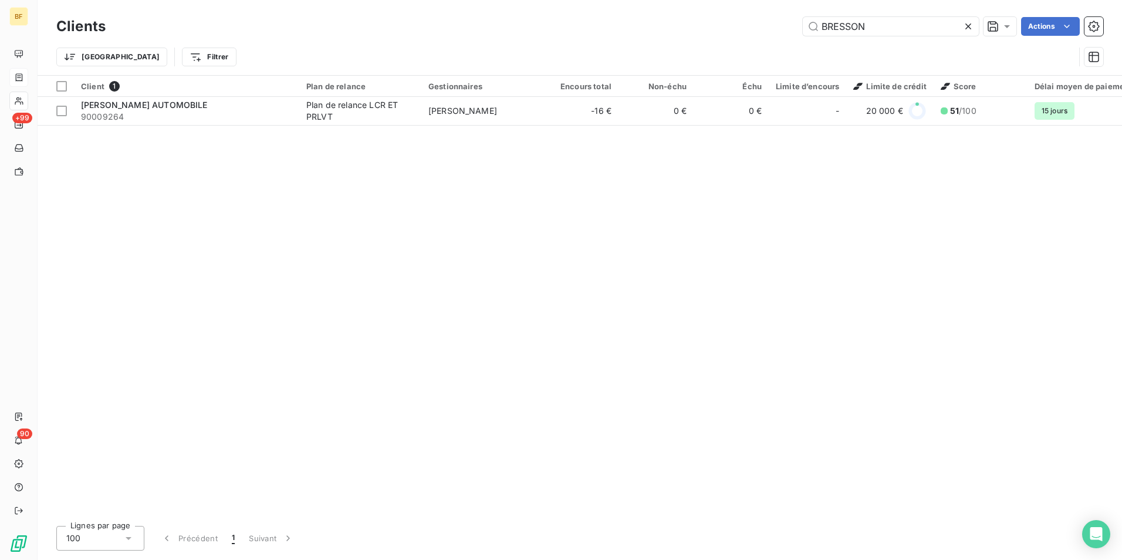
click at [340, 128] on div "Client 1 Plan de relance Gestionnaires Encours total Non-échu Échu Limite d’enc…" at bounding box center [580, 296] width 1085 height 441
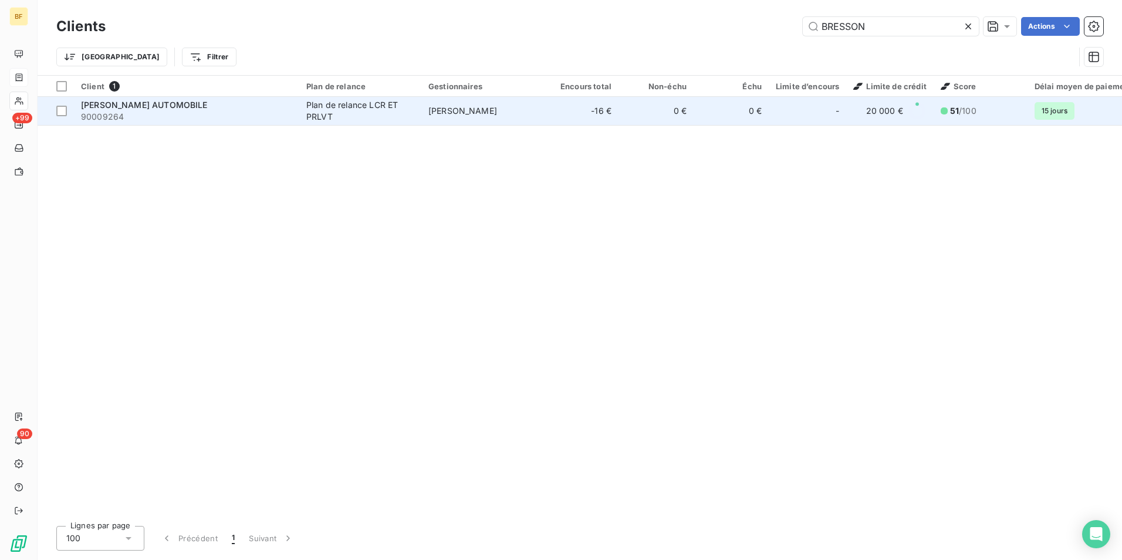
click at [343, 120] on div "Plan de relance LCR ET PRLVT" at bounding box center [360, 110] width 108 height 23
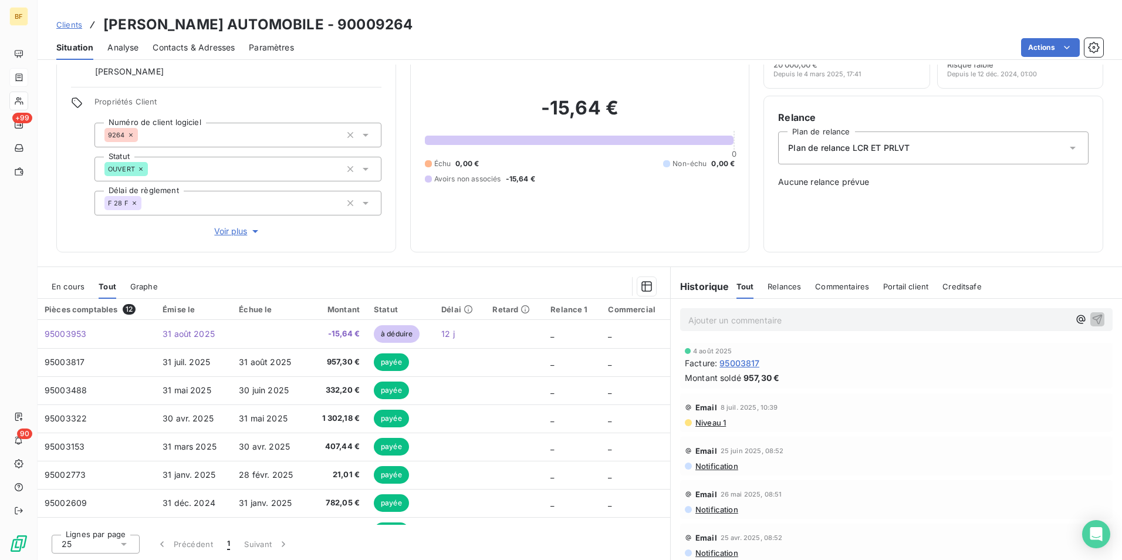
click at [77, 285] on span "En cours" at bounding box center [68, 286] width 33 height 9
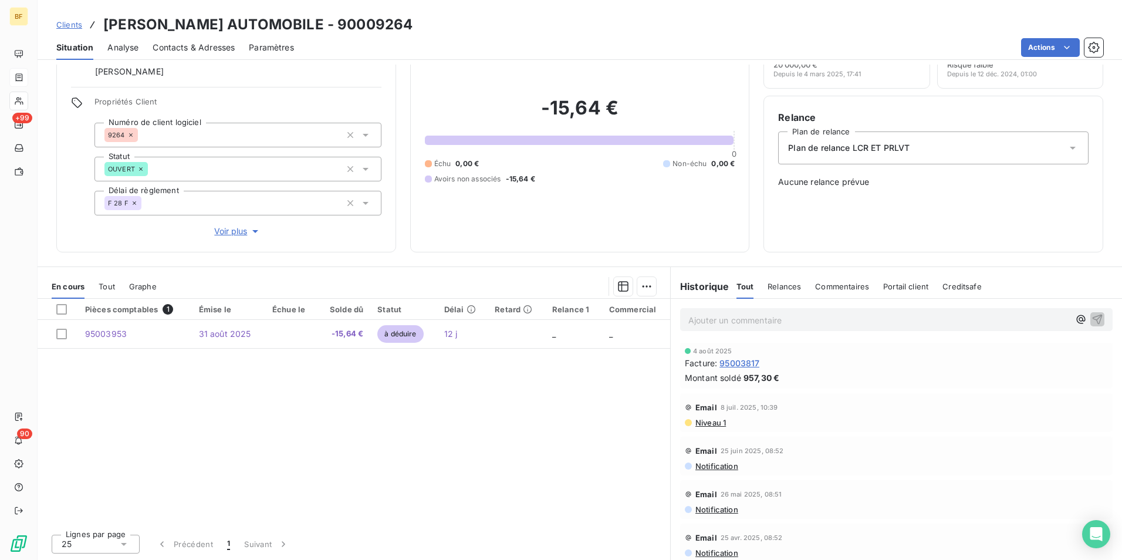
click at [104, 289] on span "Tout" at bounding box center [107, 286] width 16 height 9
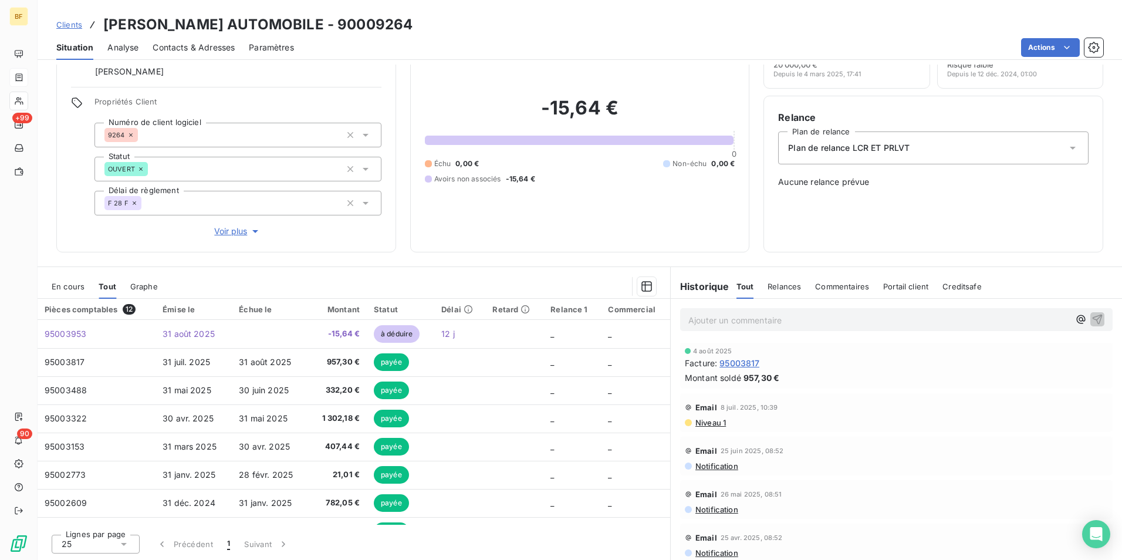
click at [140, 289] on span "Graphe" at bounding box center [144, 286] width 28 height 9
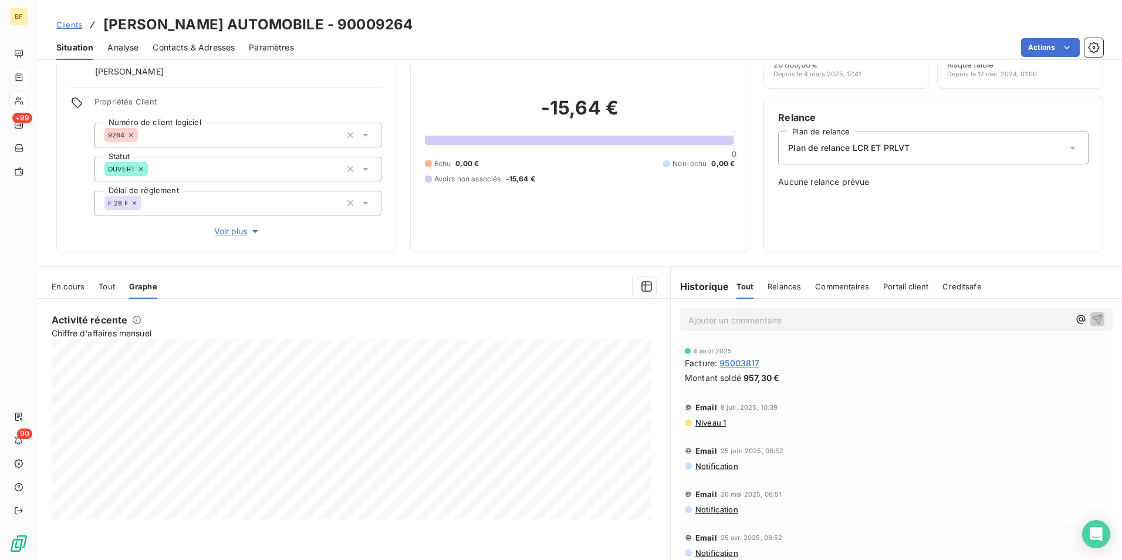
click at [105, 286] on span "Tout" at bounding box center [107, 286] width 16 height 9
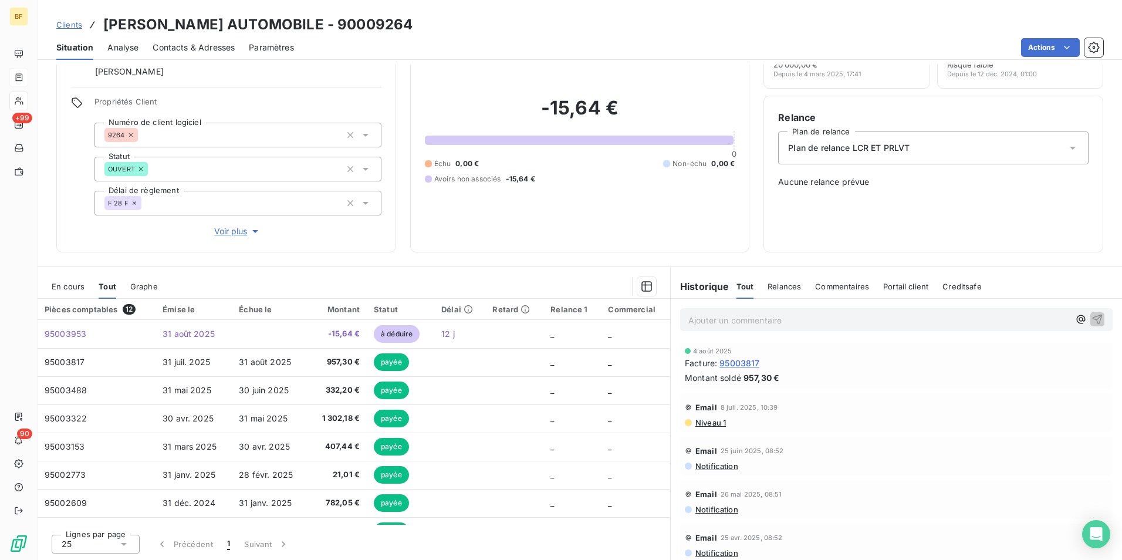
scroll to position [58, 0]
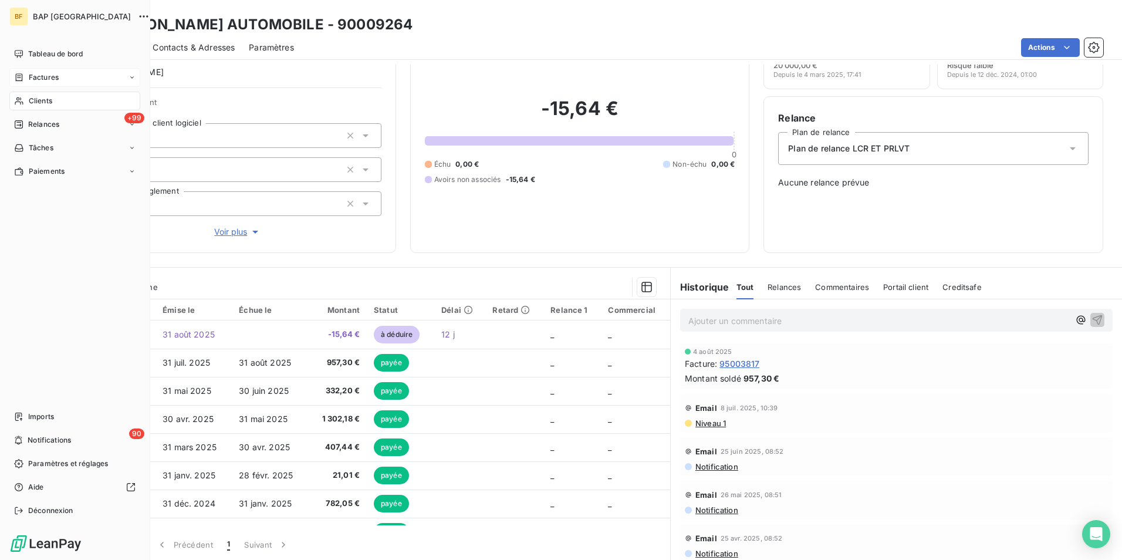
click at [19, 95] on div "Clients" at bounding box center [74, 101] width 131 height 19
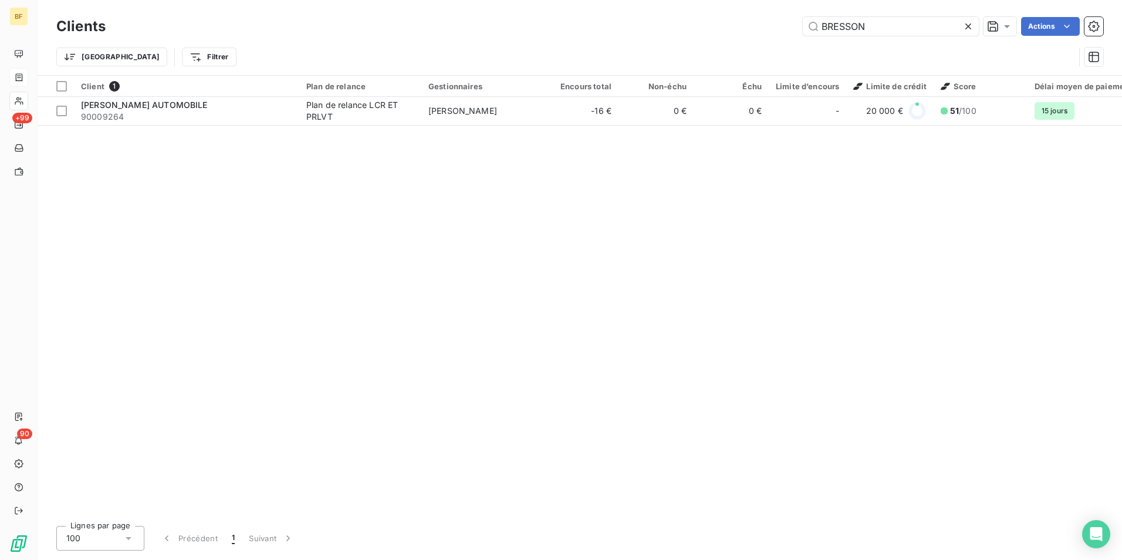
drag, startPoint x: 882, startPoint y: 26, endPoint x: 722, endPoint y: -1, distance: 162.5
click at [722, 0] on html "BF +99 90 Clients BRESSON Actions Trier Filtrer Client 1 Plan de relance Gestio…" at bounding box center [561, 280] width 1122 height 560
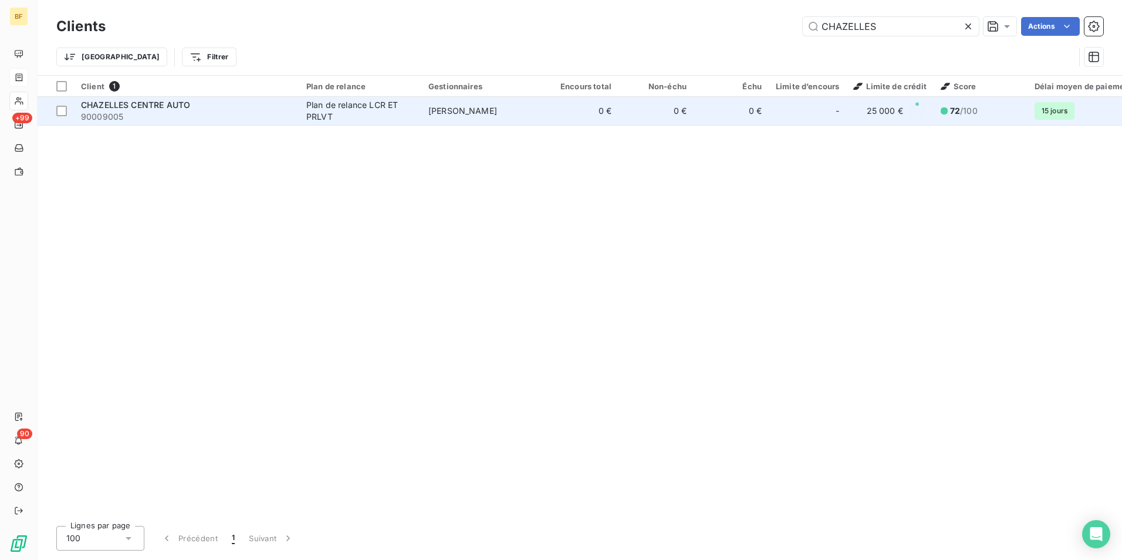
type input "CHAZELLES"
click at [209, 103] on div "CHAZELLES CENTRE AUTO" at bounding box center [186, 105] width 211 height 12
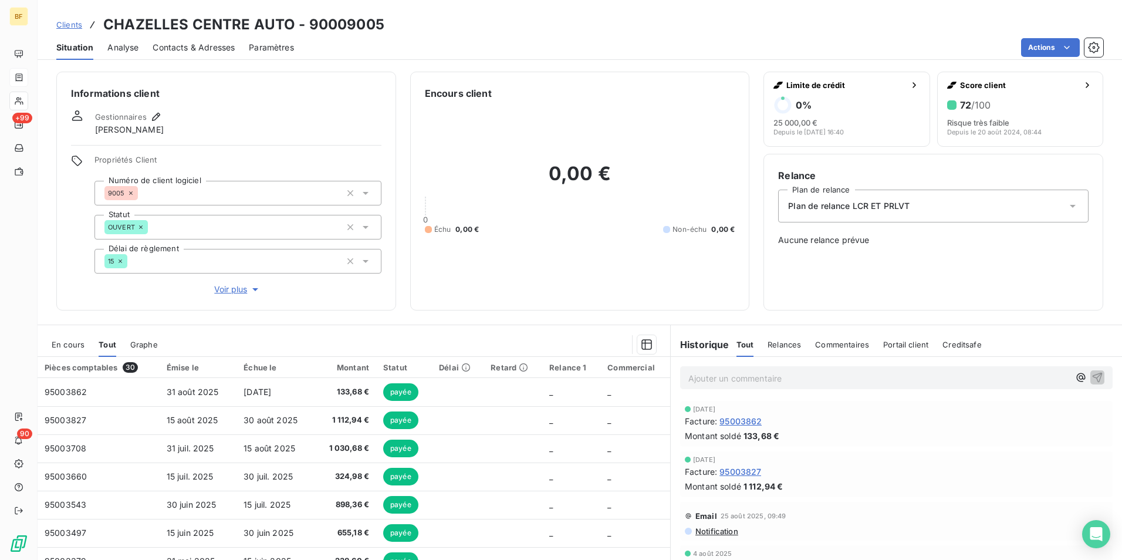
click at [190, 50] on span "Contacts & Adresses" at bounding box center [194, 48] width 82 height 12
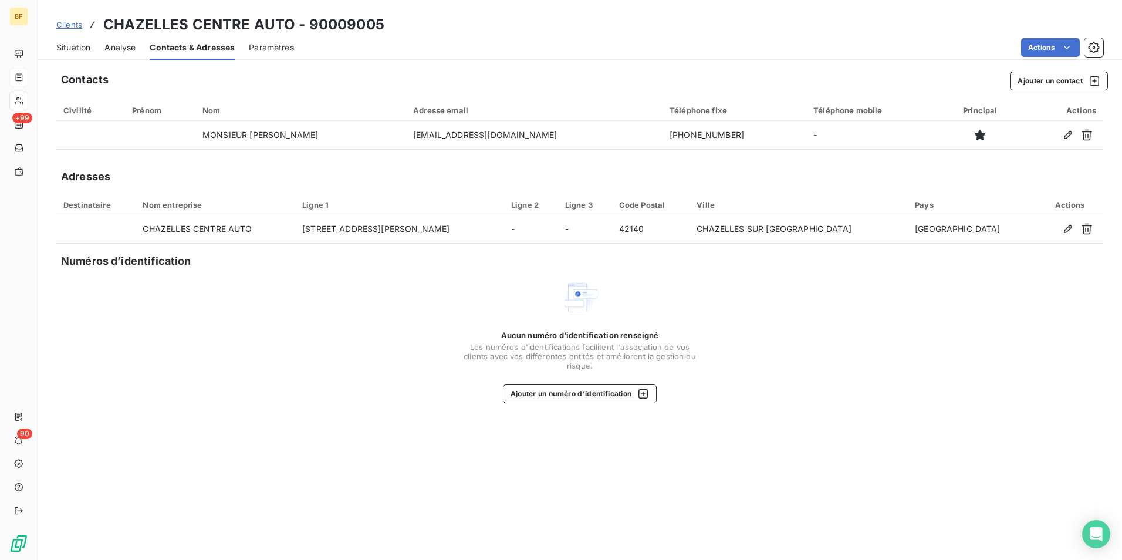
click at [79, 48] on span "Situation" at bounding box center [73, 48] width 34 height 12
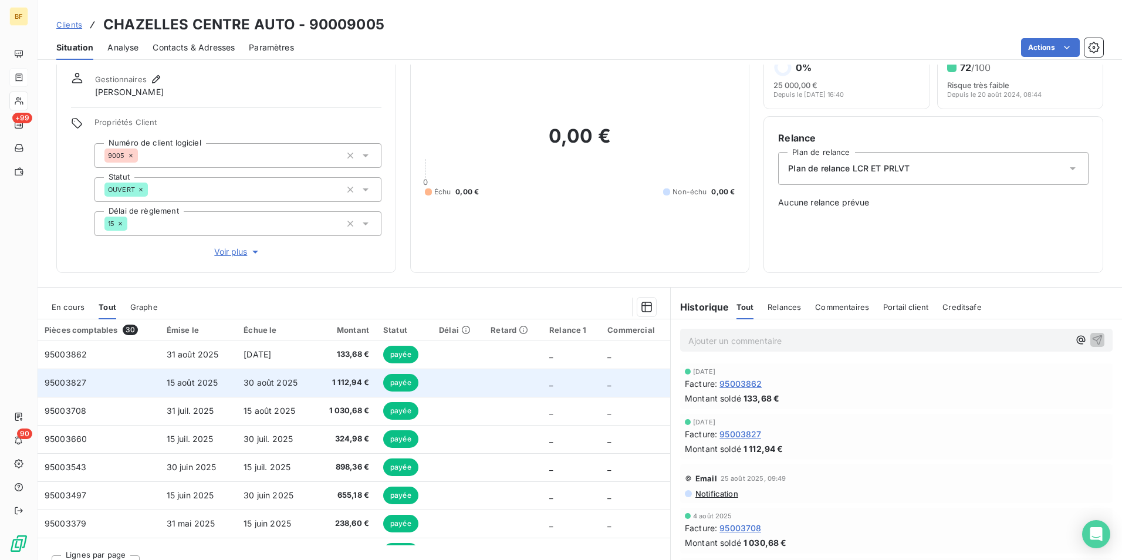
scroll to position [58, 0]
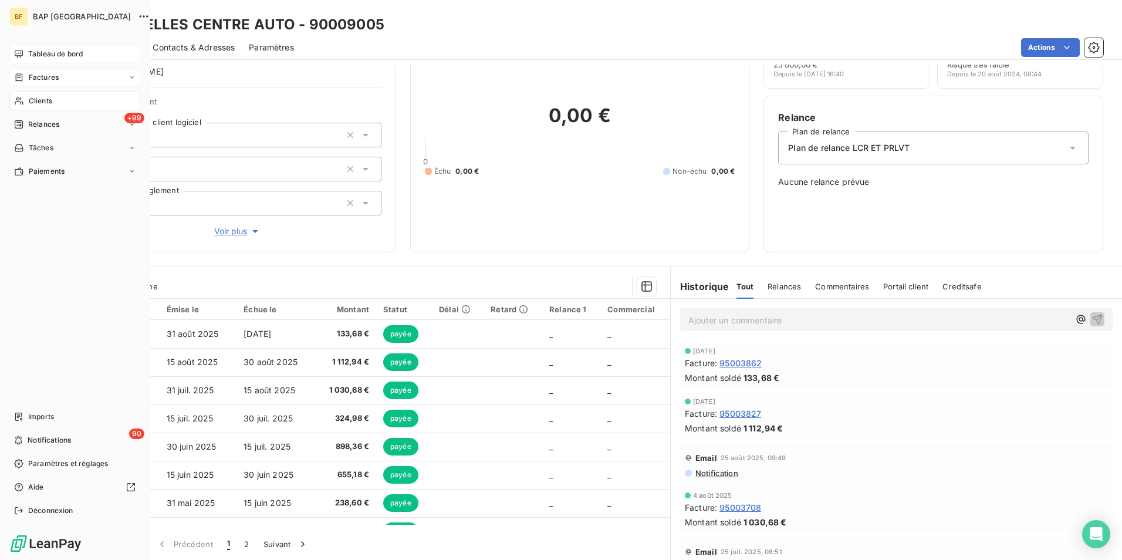
click at [23, 53] on div "Tableau de bord" at bounding box center [74, 54] width 131 height 19
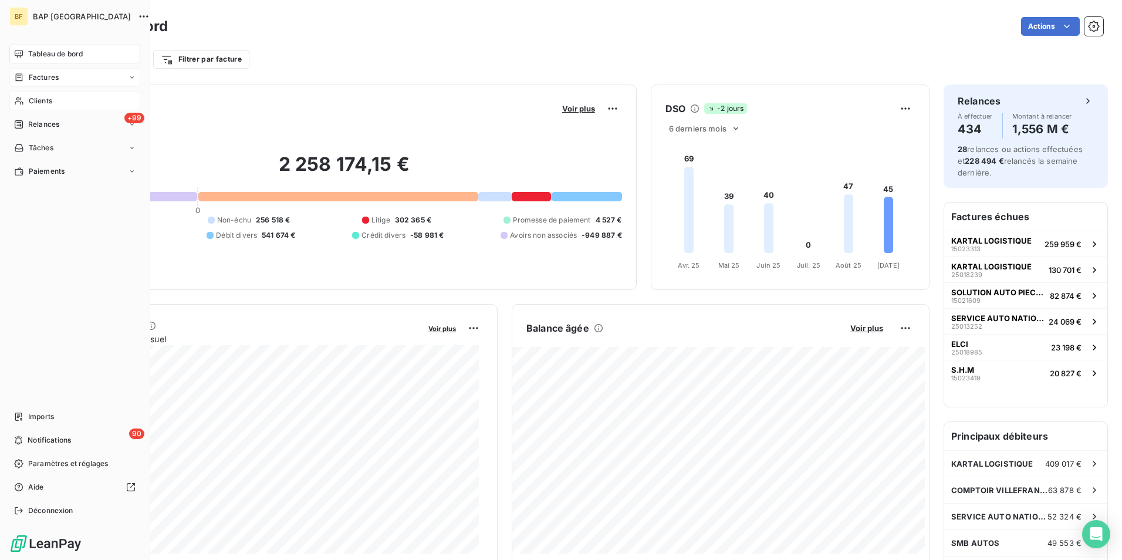
click at [43, 100] on span "Clients" at bounding box center [40, 101] width 23 height 11
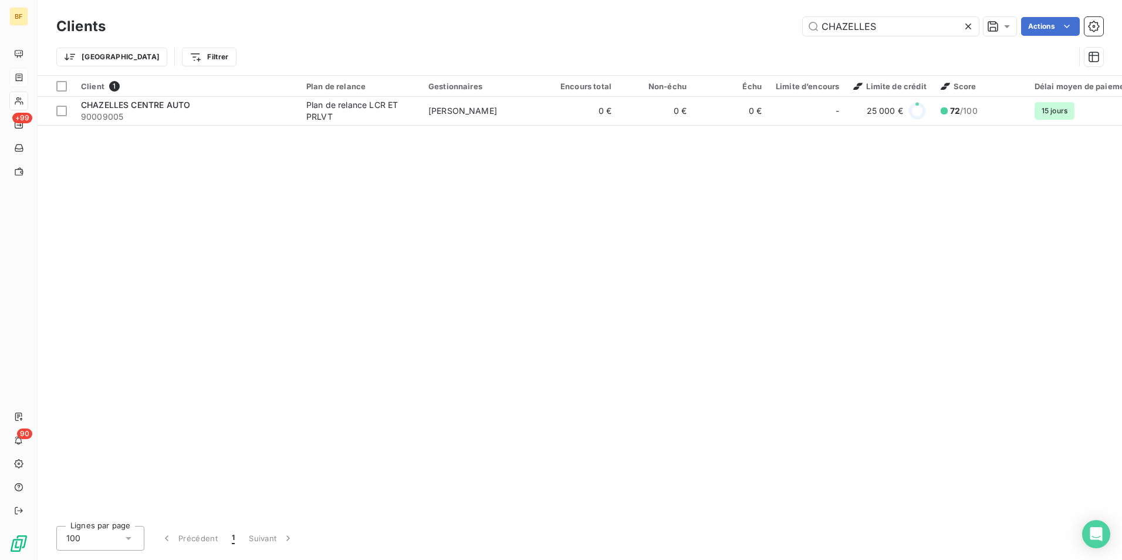
drag, startPoint x: 799, startPoint y: -2, endPoint x: 765, endPoint y: 0, distance: 34.1
click at [777, 0] on html "BF +99 90 Clients CHAZELLES Actions Trier Filtrer Client 1 Plan de relance Gest…" at bounding box center [561, 280] width 1122 height 560
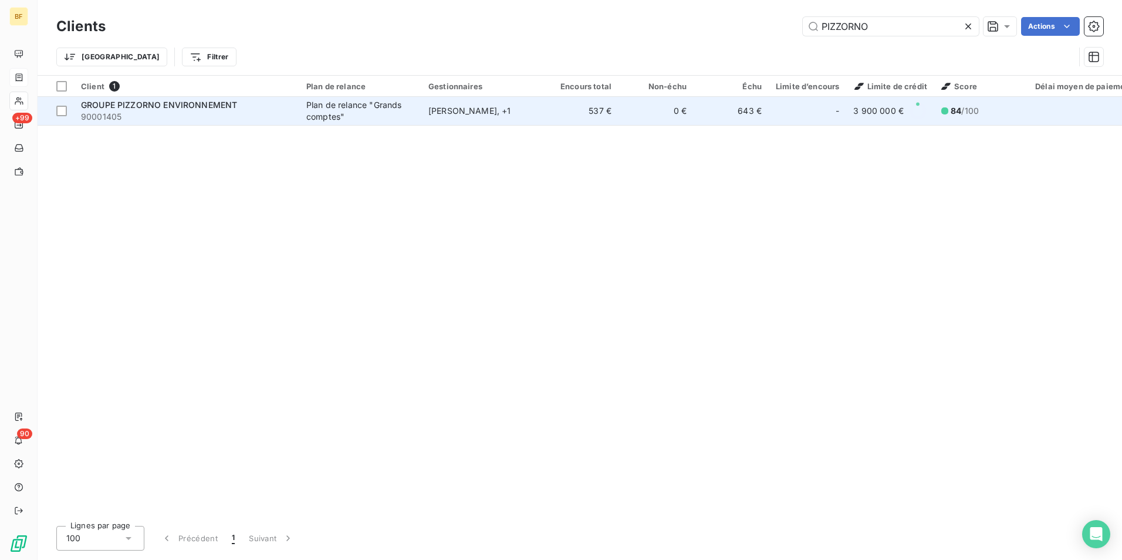
type input "PIZZORNO"
click at [278, 114] on span "90001405" at bounding box center [186, 117] width 211 height 12
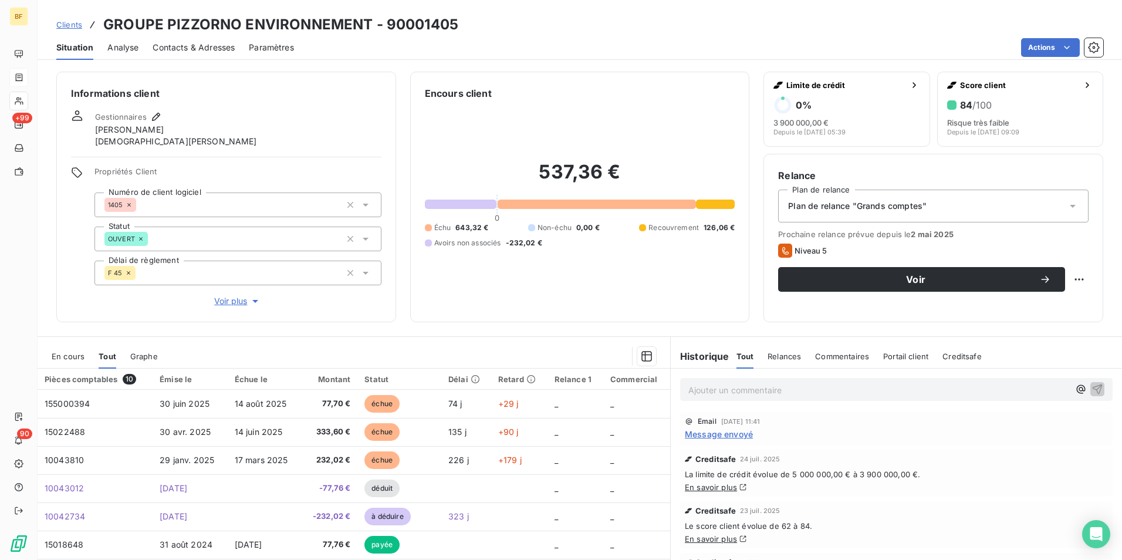
click at [214, 45] on span "Contacts & Adresses" at bounding box center [194, 48] width 82 height 12
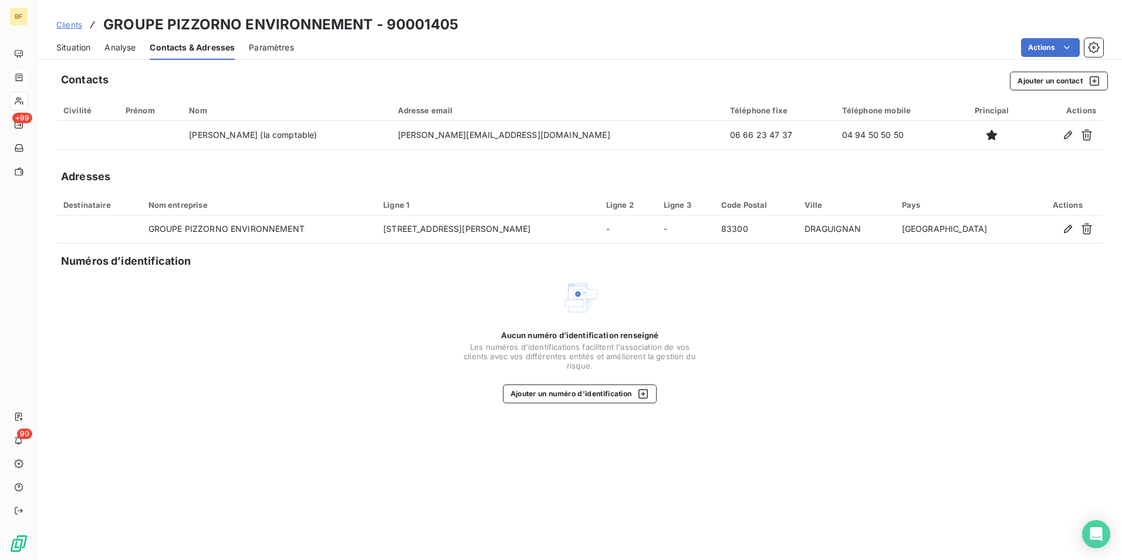
drag, startPoint x: 83, startPoint y: 49, endPoint x: 99, endPoint y: 52, distance: 15.7
click at [83, 49] on span "Situation" at bounding box center [73, 48] width 34 height 12
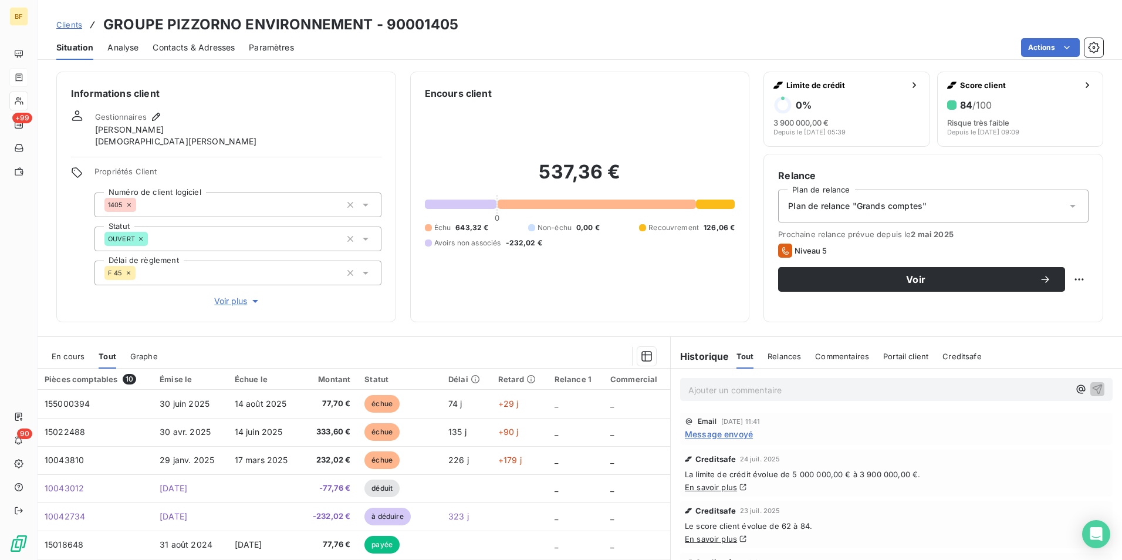
click at [709, 434] on span "Message envoyé" at bounding box center [719, 434] width 68 height 12
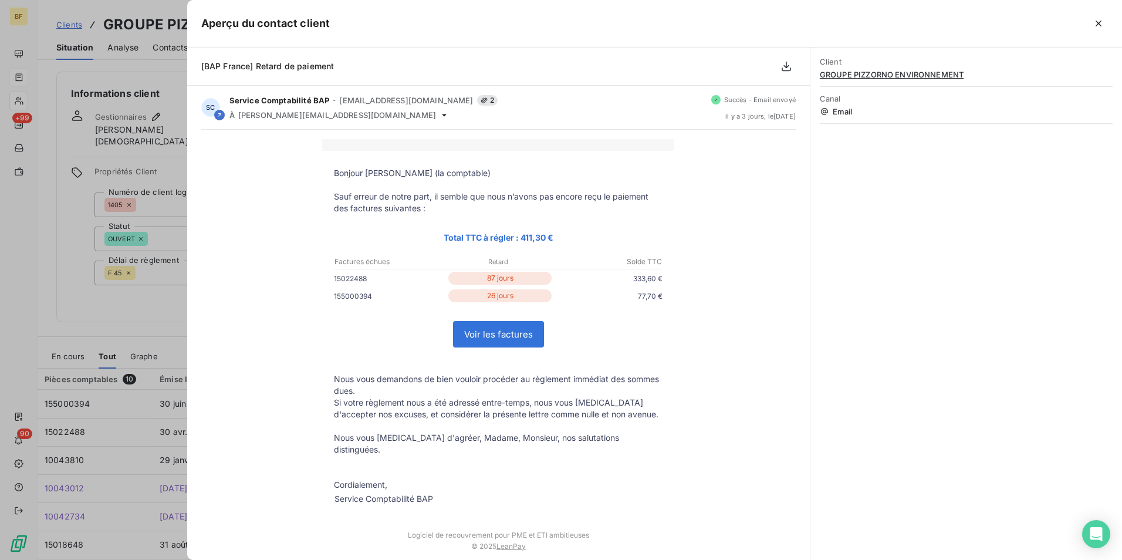
click at [46, 318] on div at bounding box center [561, 280] width 1122 height 560
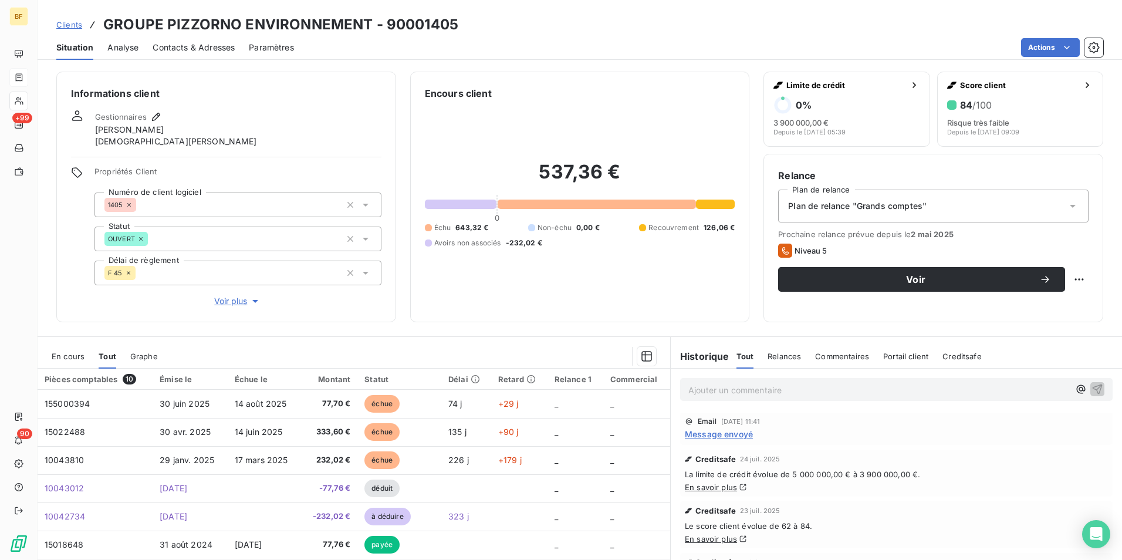
click at [739, 393] on p "Ajouter un commentaire ﻿" at bounding box center [878, 390] width 381 height 15
click at [712, 387] on p "Ajouter un commentaire ﻿" at bounding box center [878, 390] width 381 height 15
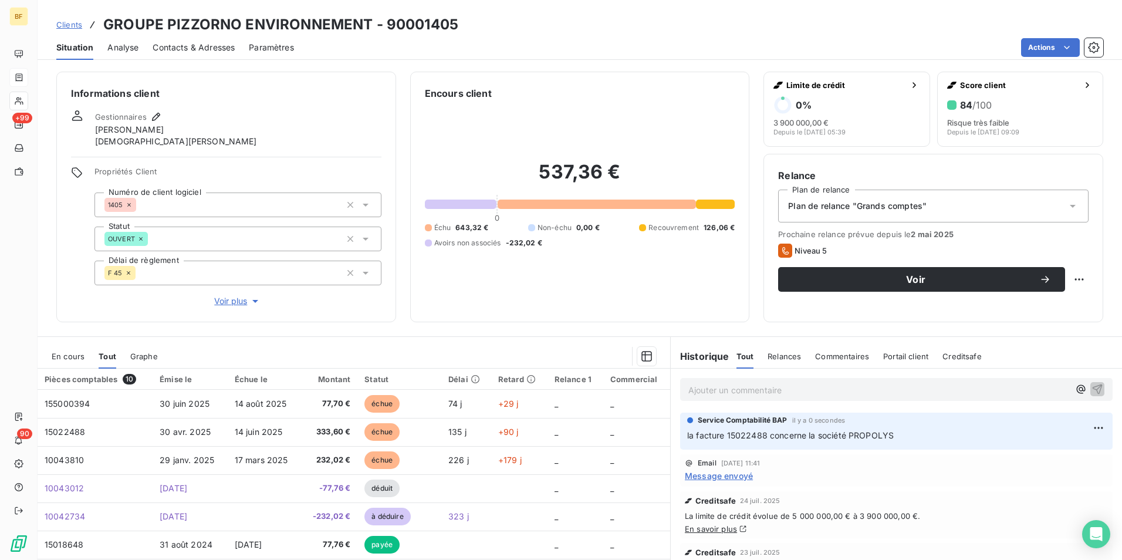
click at [590, 323] on div "Informations client Gestionnaires [PERSON_NAME] Propriétés Client Numéro de cli…" at bounding box center [580, 312] width 1085 height 495
click at [742, 438] on span "la facture 15022488 concerne la société PROPOLYS" at bounding box center [790, 435] width 207 height 10
copy span "15022488"
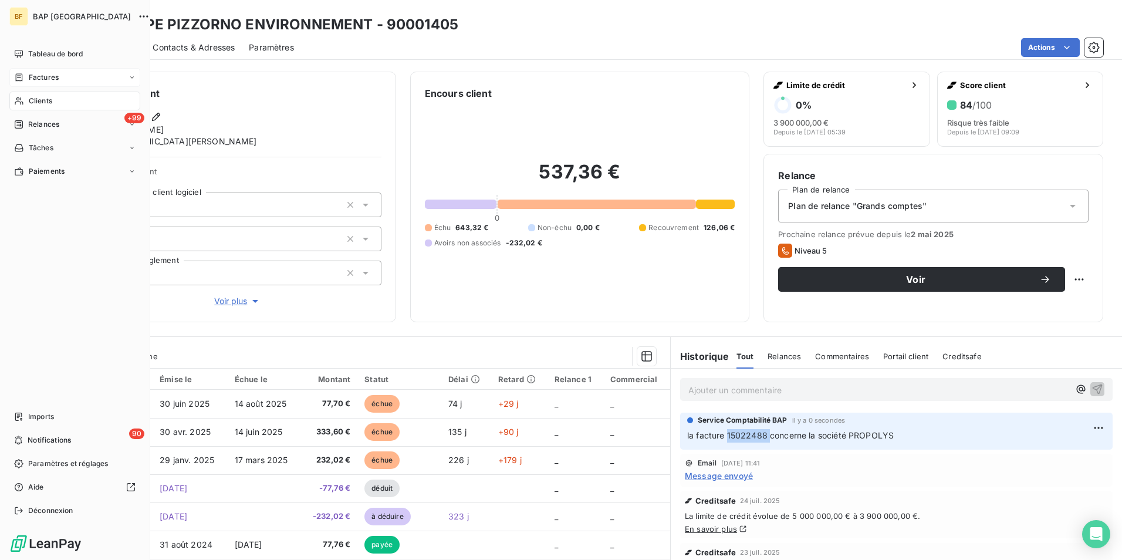
click at [39, 103] on span "Clients" at bounding box center [40, 101] width 23 height 11
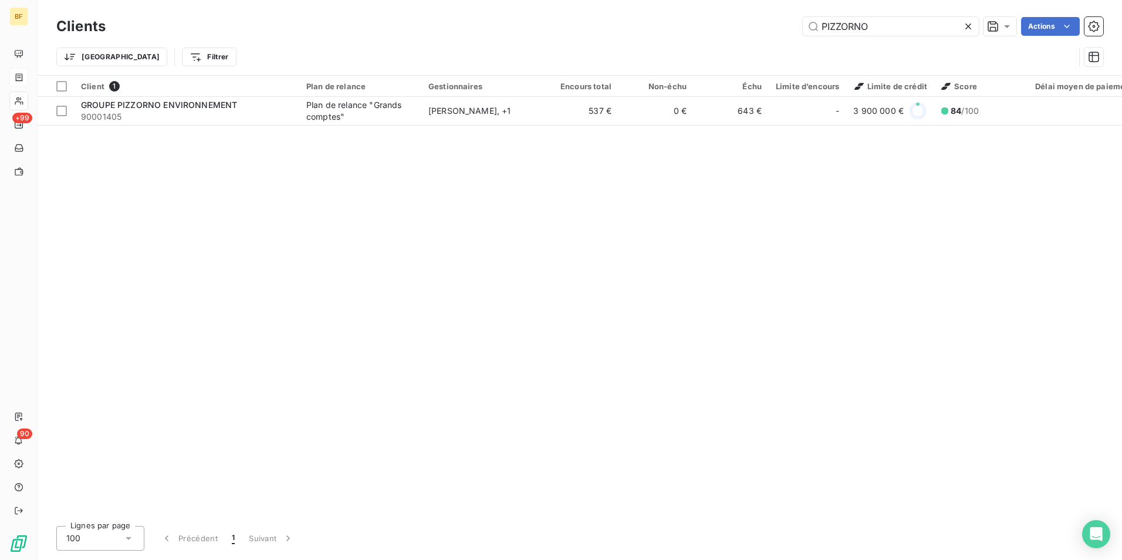
drag, startPoint x: 883, startPoint y: 23, endPoint x: 765, endPoint y: 22, distance: 118.0
click at [765, 22] on div "PIZZORNO Actions" at bounding box center [612, 26] width 984 height 19
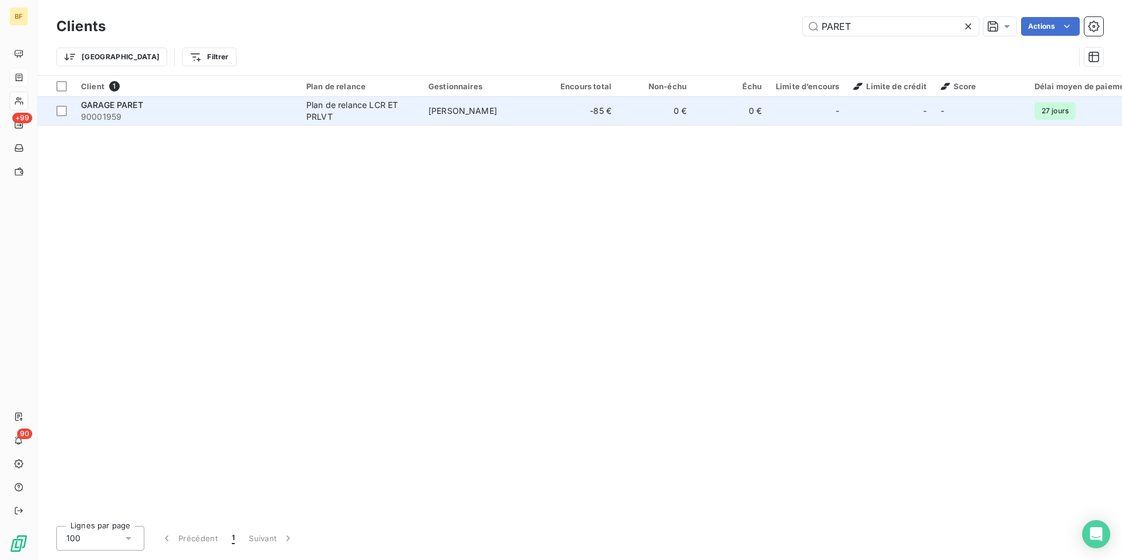
type input "PARET"
click at [264, 114] on span "90001959" at bounding box center [186, 117] width 211 height 12
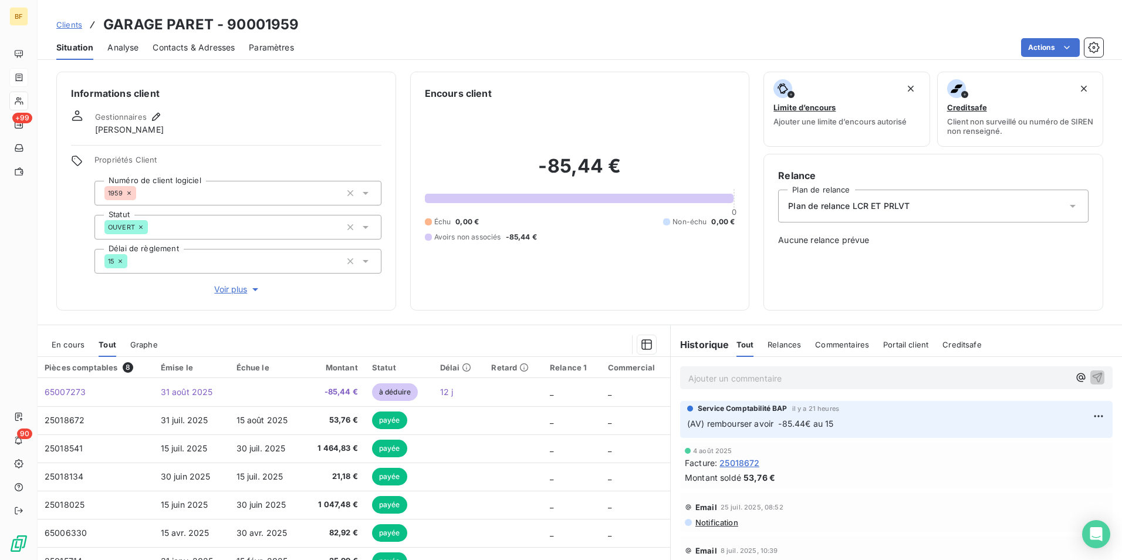
click at [206, 45] on span "Contacts & Adresses" at bounding box center [194, 48] width 82 height 12
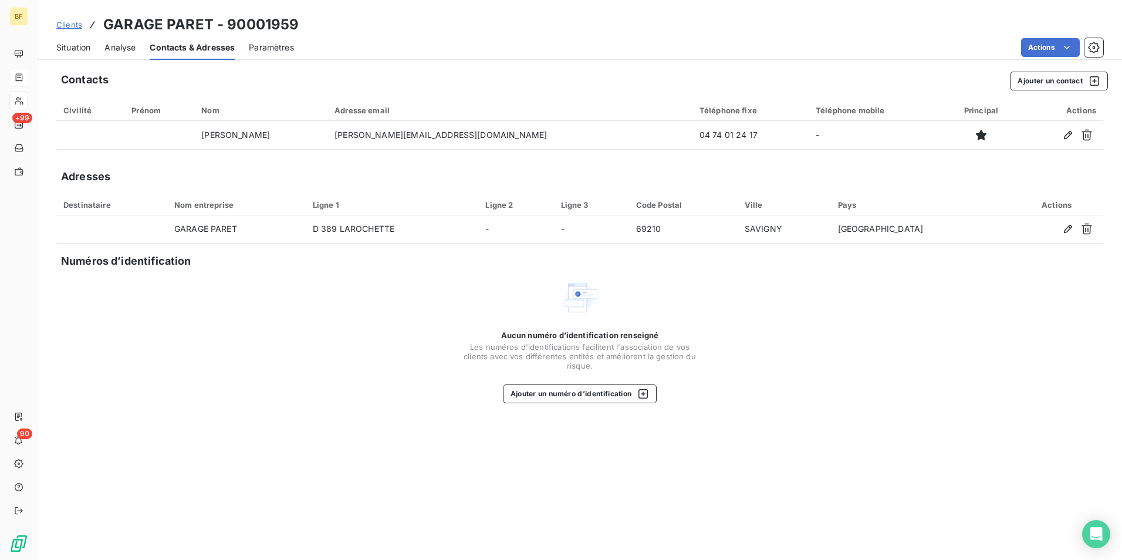
click at [90, 49] on div "Situation Analyse Contacts & Adresses Paramètres Actions" at bounding box center [580, 47] width 1085 height 25
click at [78, 44] on span "Situation" at bounding box center [73, 48] width 34 height 12
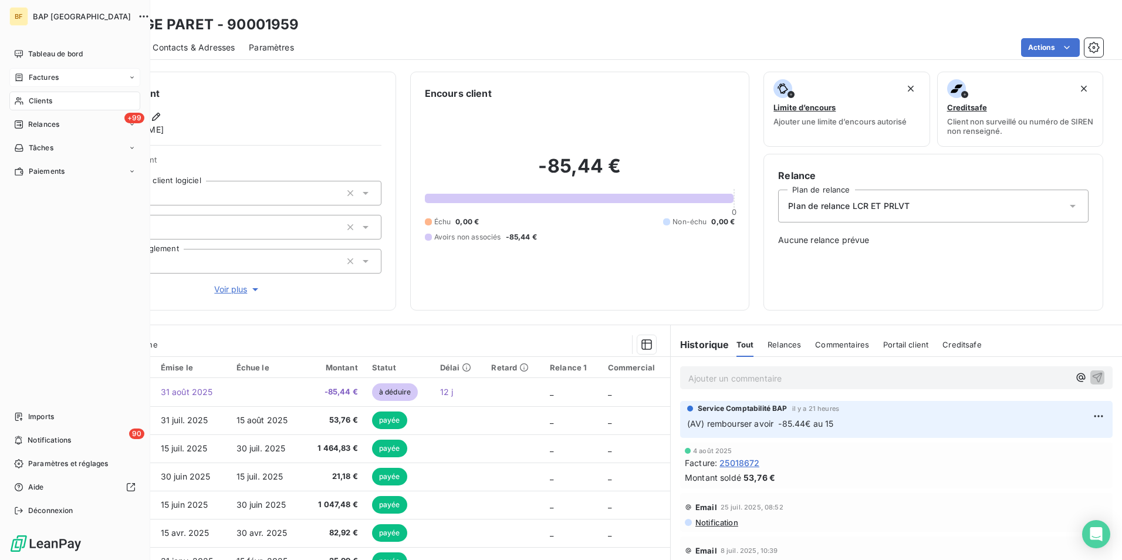
click at [52, 99] on span "Clients" at bounding box center [40, 101] width 23 height 11
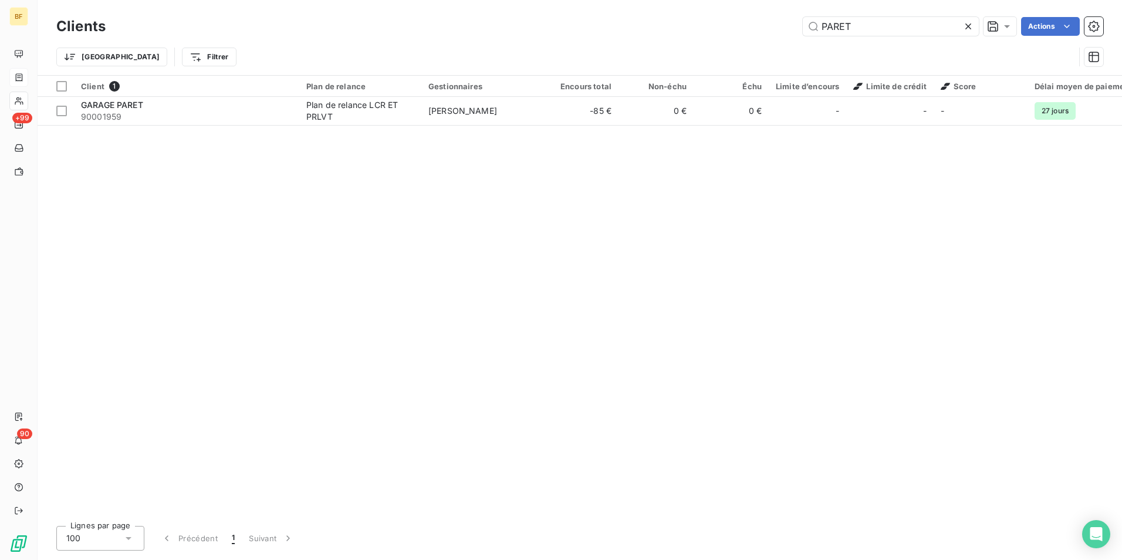
drag, startPoint x: 884, startPoint y: 35, endPoint x: 766, endPoint y: 25, distance: 118.4
click at [766, 25] on div "PARET Actions" at bounding box center [612, 26] width 984 height 19
click at [749, 21] on div "PARET Actions" at bounding box center [612, 26] width 984 height 19
drag, startPoint x: 897, startPoint y: 28, endPoint x: 800, endPoint y: 22, distance: 97.0
click at [800, 22] on div "PARET Actions" at bounding box center [612, 26] width 984 height 19
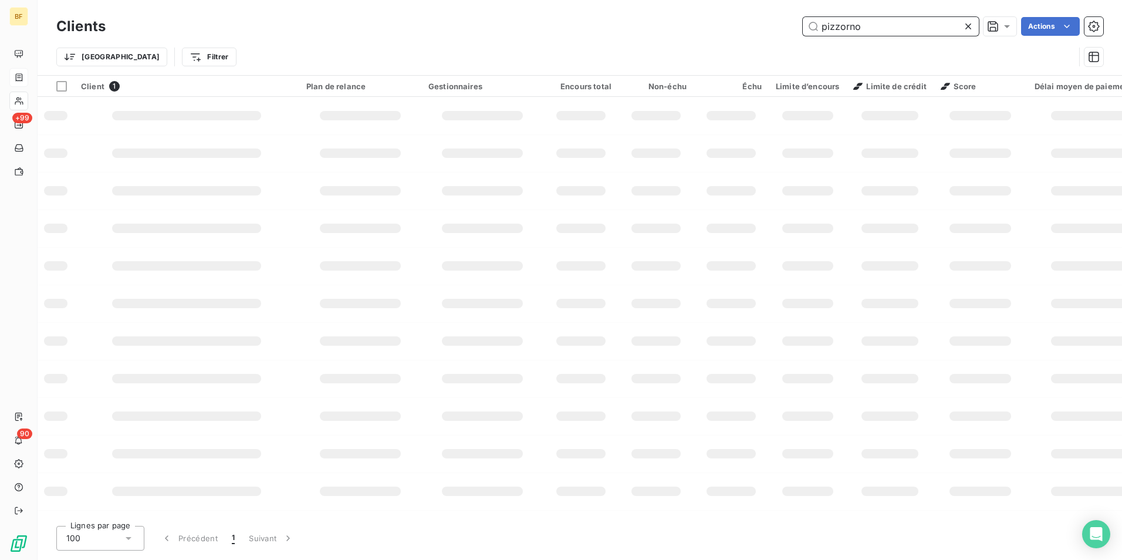
type input "pizzorno"
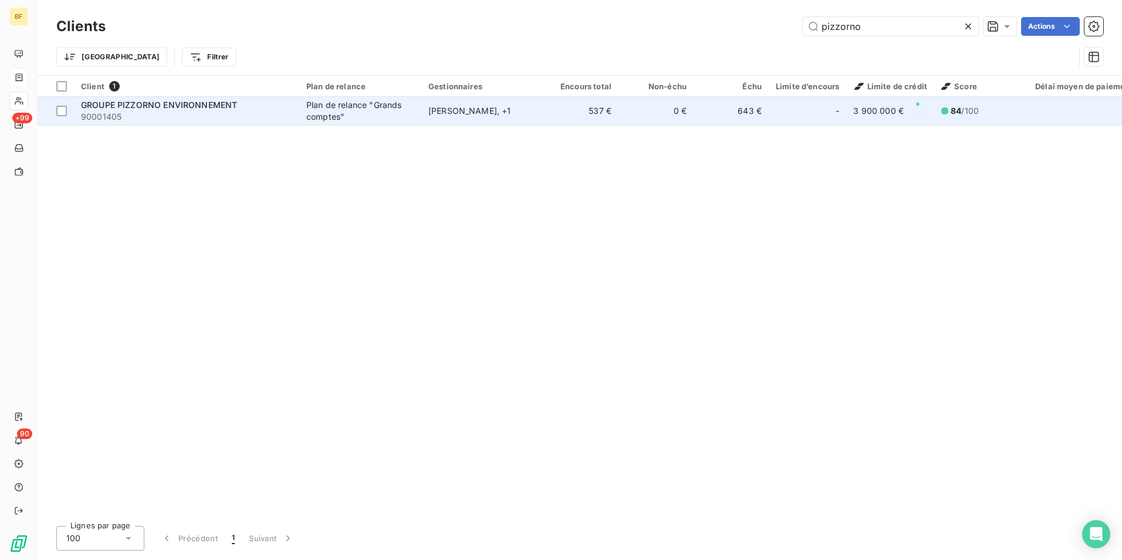
click at [314, 114] on div "Plan de relance "Grands comptes"" at bounding box center [360, 110] width 108 height 23
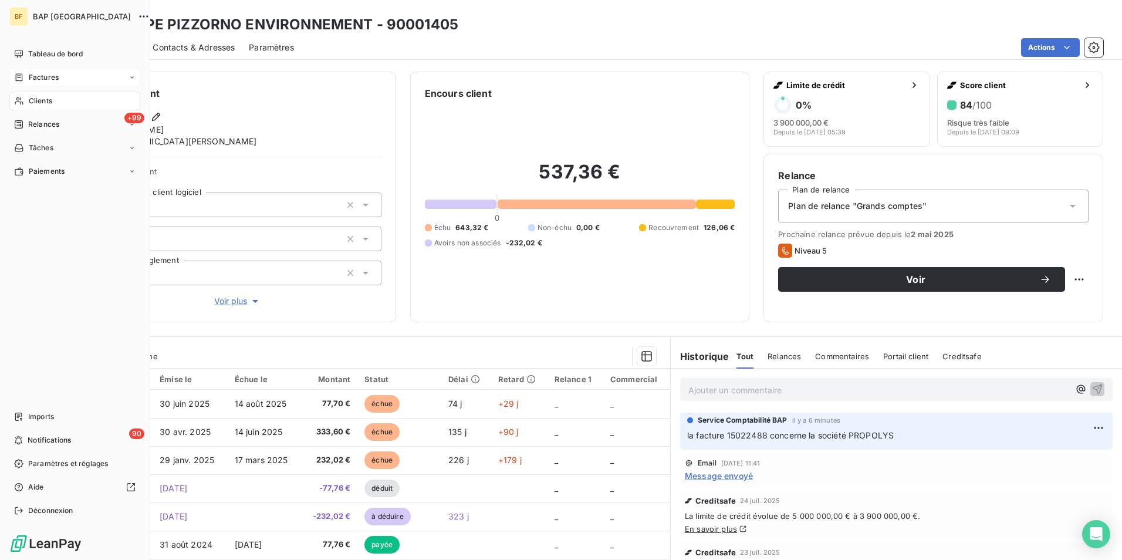
click at [47, 106] on div "Clients" at bounding box center [74, 101] width 131 height 19
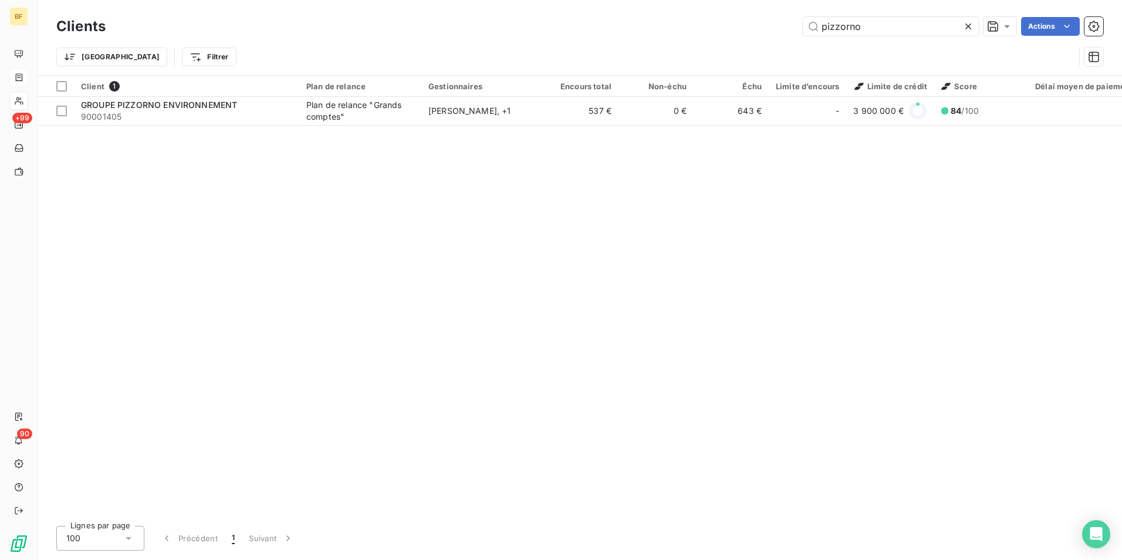
drag, startPoint x: 870, startPoint y: 26, endPoint x: 745, endPoint y: 6, distance: 125.9
click at [745, 6] on div "Clients pizzorno Actions Trier Filtrer" at bounding box center [580, 37] width 1085 height 75
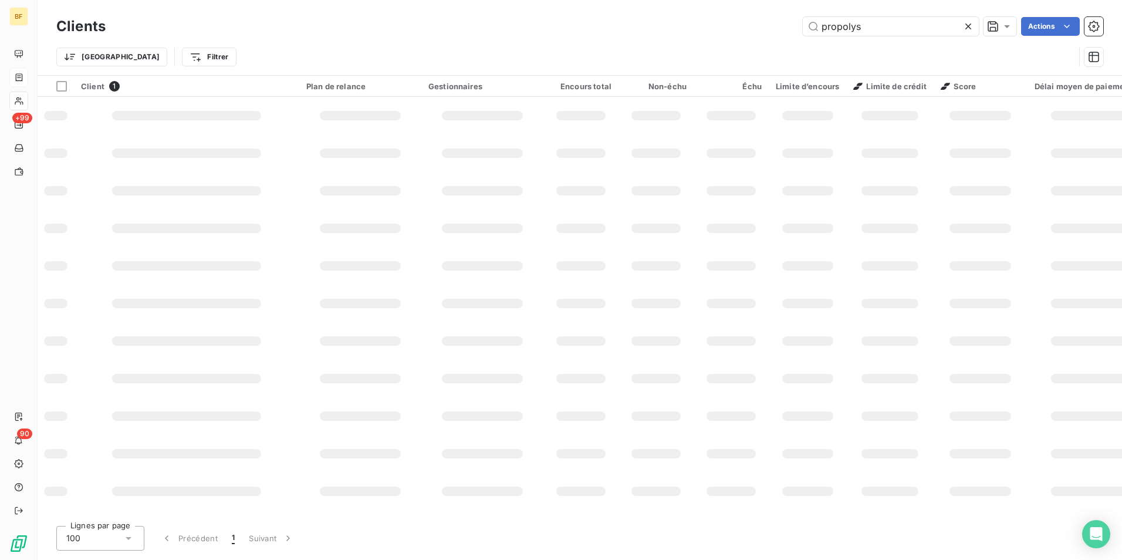
type input "propolys"
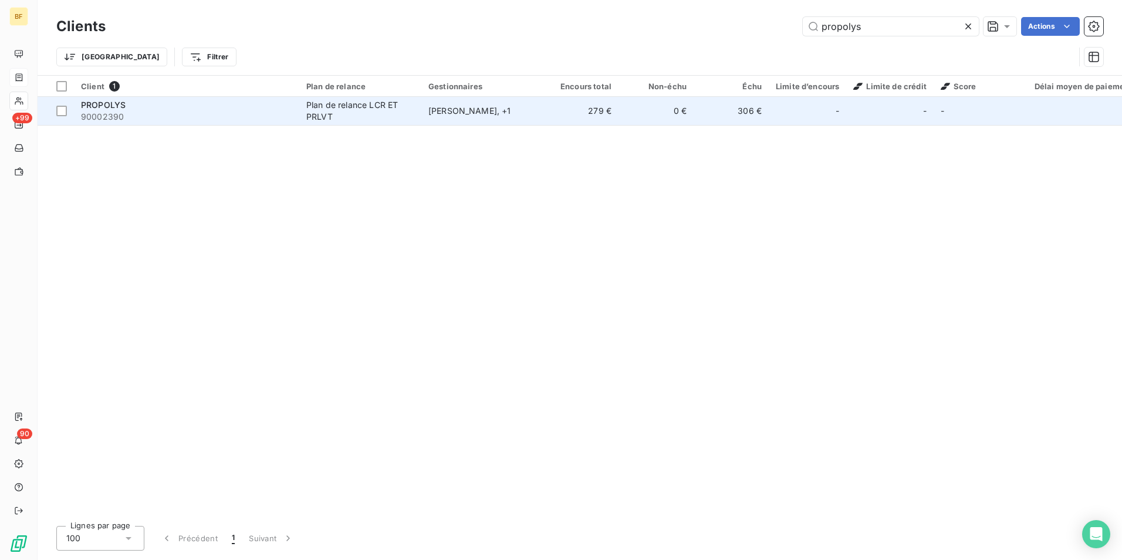
drag, startPoint x: 242, startPoint y: 104, endPoint x: 235, endPoint y: 108, distance: 8.4
click at [241, 105] on div "PROPOLYS" at bounding box center [186, 105] width 211 height 12
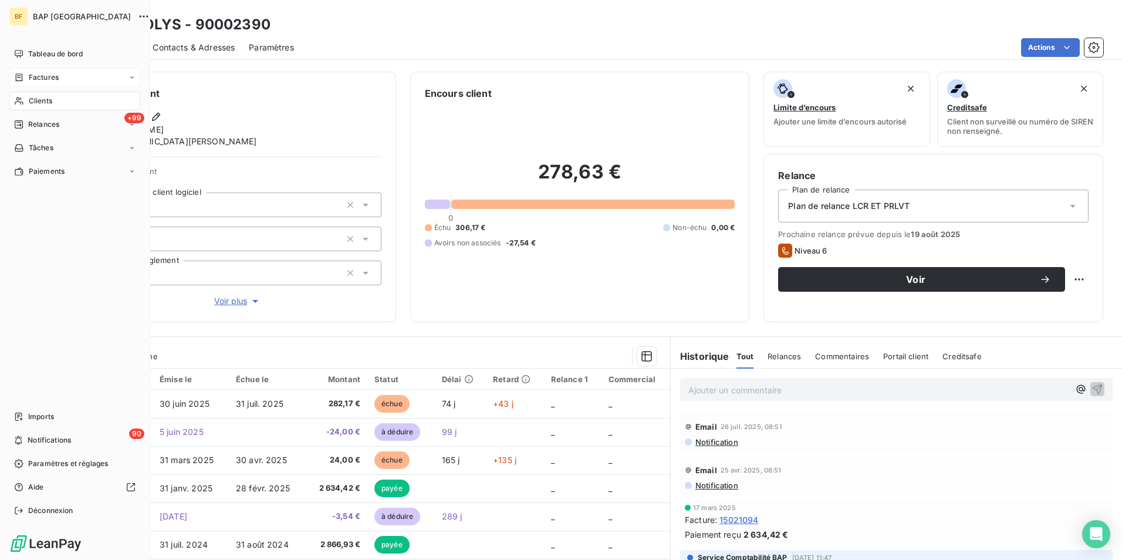
drag, startPoint x: 63, startPoint y: 98, endPoint x: 89, endPoint y: 96, distance: 26.5
click at [63, 98] on div "Clients" at bounding box center [74, 101] width 131 height 19
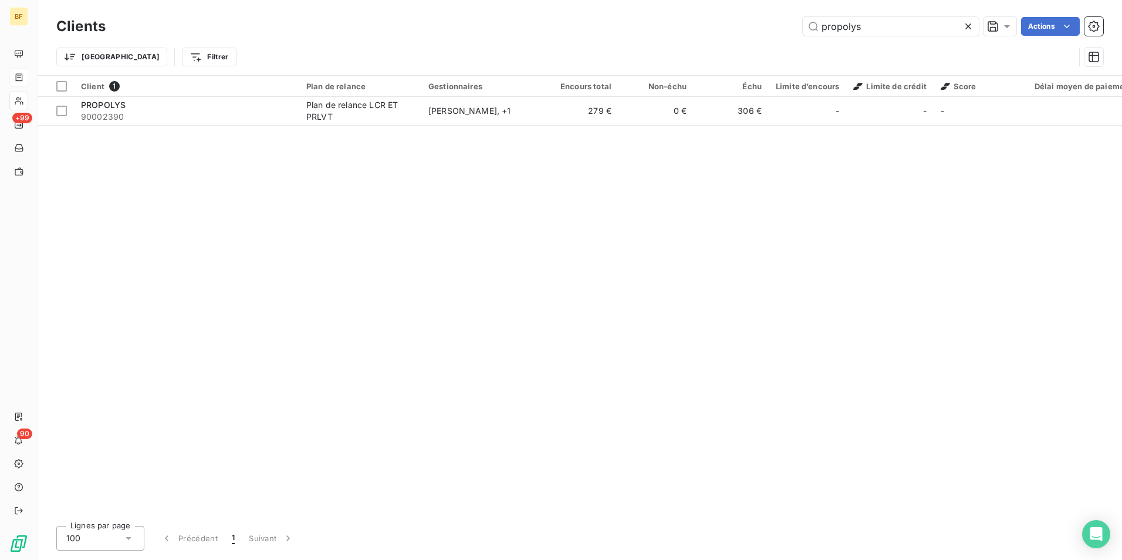
drag, startPoint x: 885, startPoint y: 26, endPoint x: 778, endPoint y: 26, distance: 107.4
click at [778, 26] on div "propolys Actions" at bounding box center [612, 26] width 984 height 19
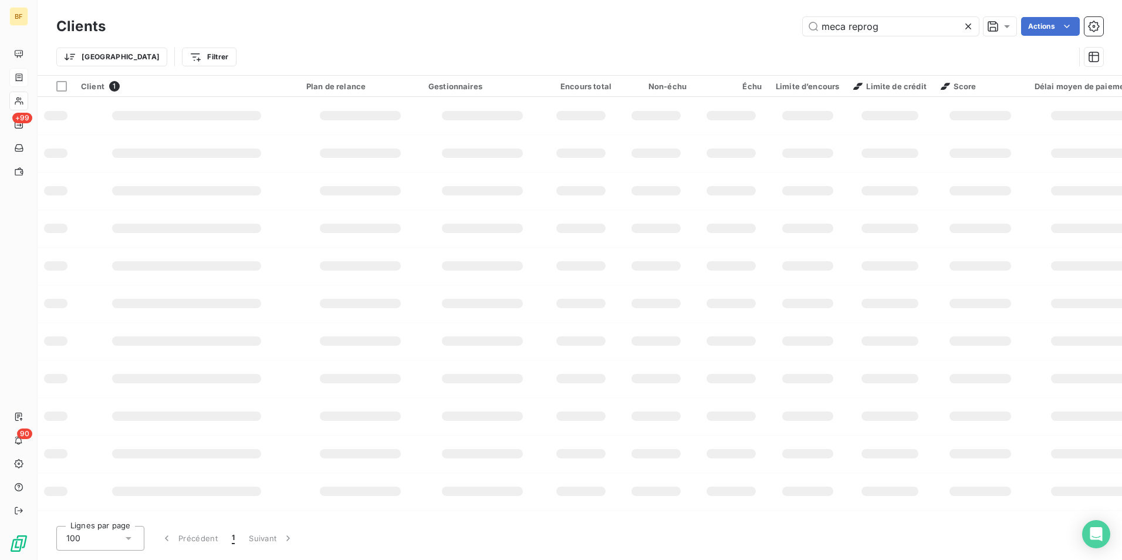
type input "meca reprog"
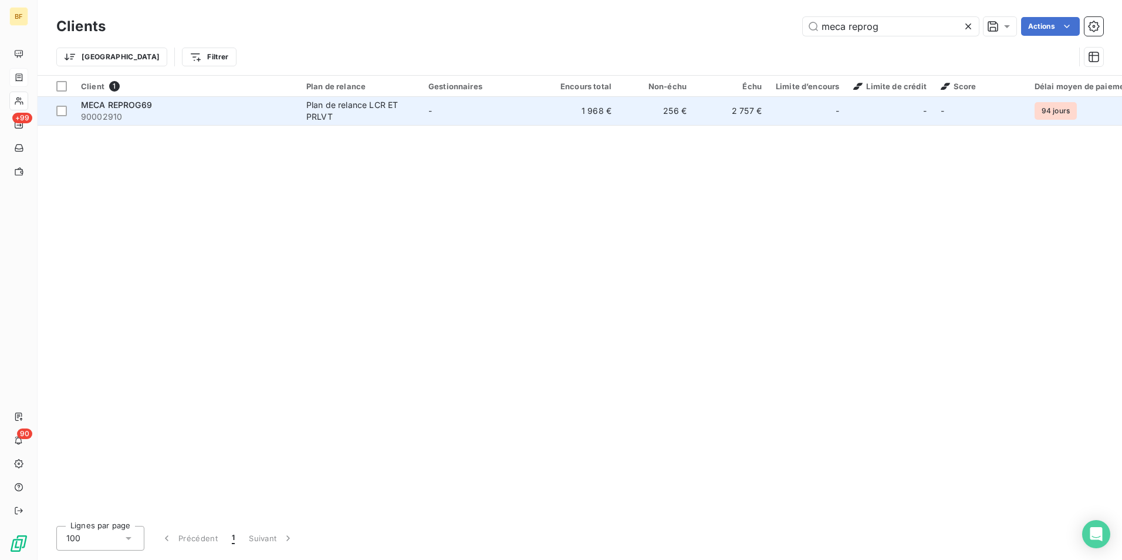
click at [261, 104] on div "MECA REPROG69" at bounding box center [186, 105] width 211 height 12
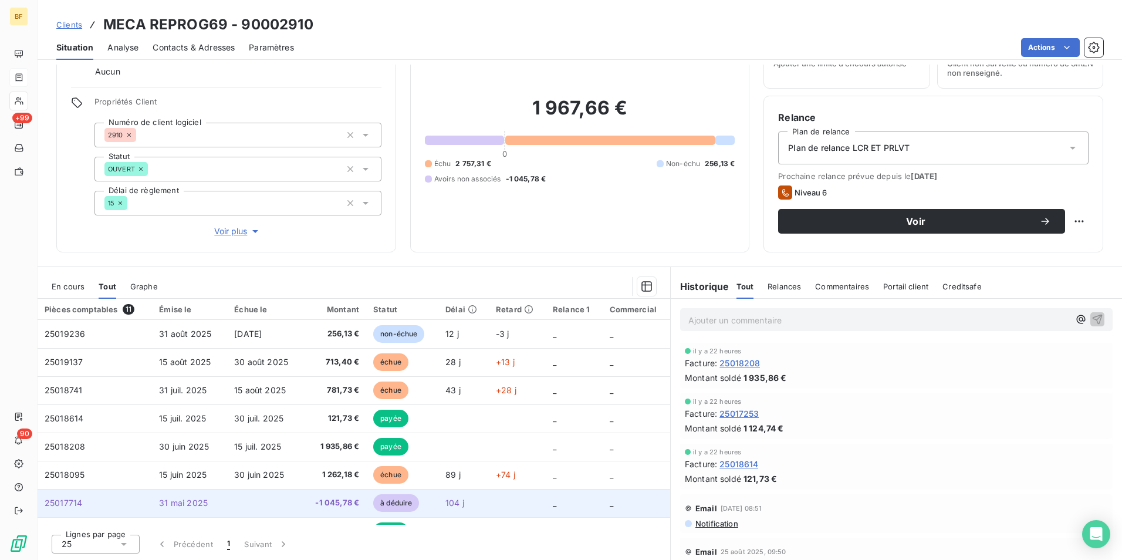
click at [327, 499] on span "-1 045,78 €" at bounding box center [334, 503] width 50 height 12
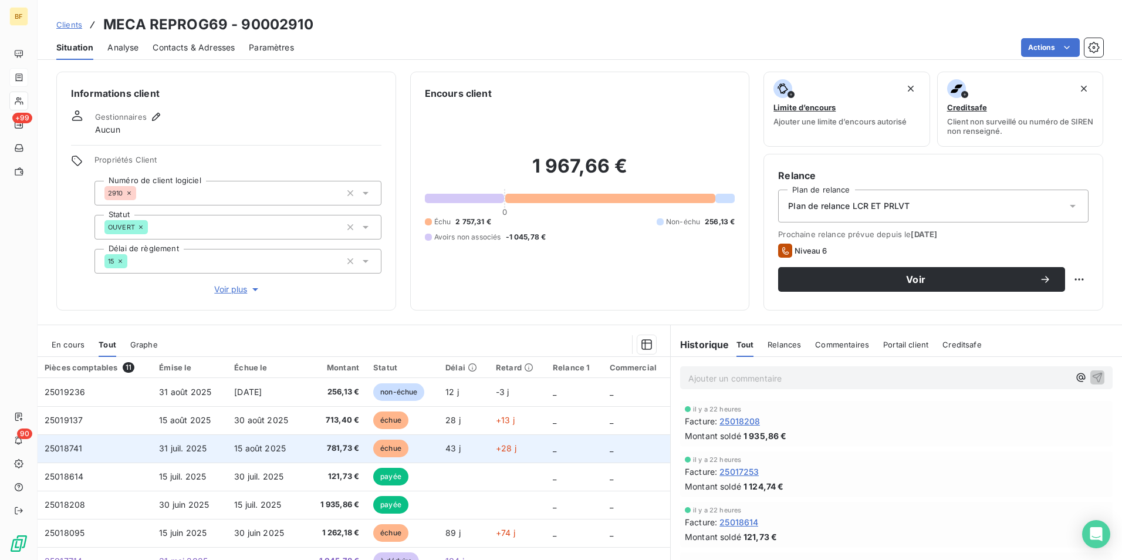
scroll to position [59, 0]
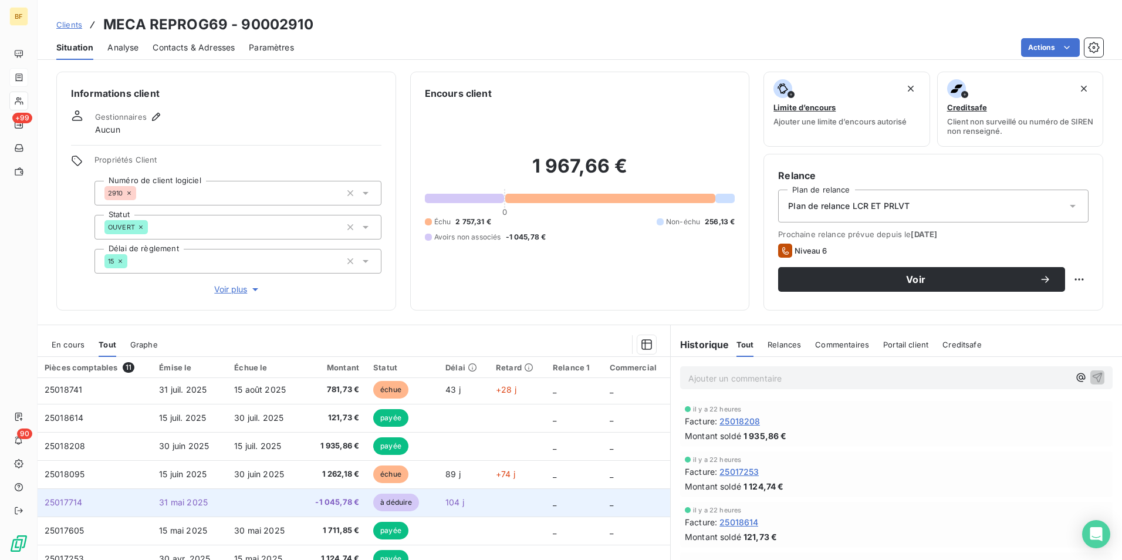
click at [336, 502] on span "-1 045,78 €" at bounding box center [334, 502] width 50 height 12
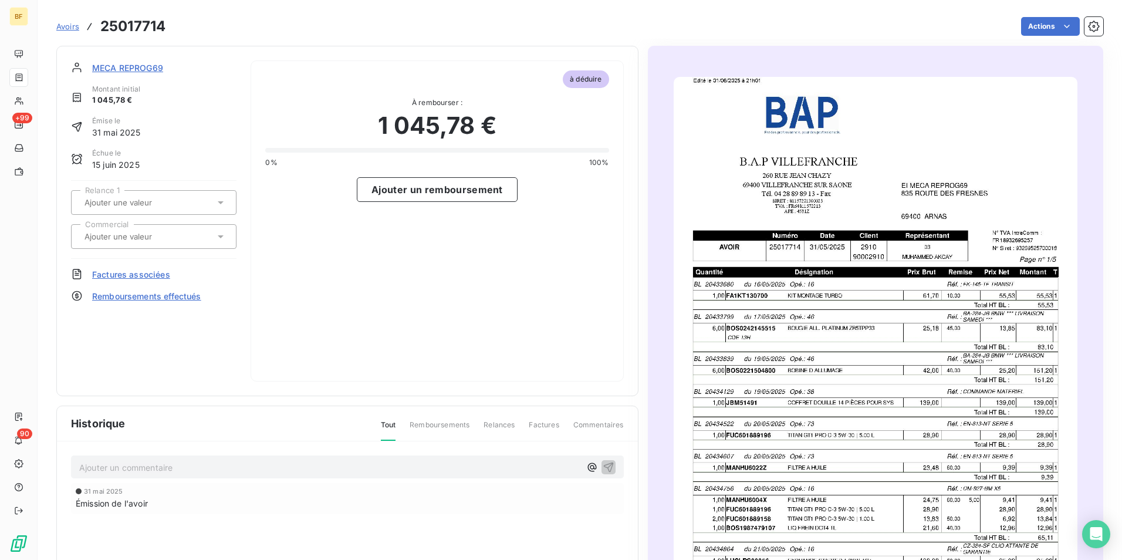
click at [875, 310] on img "button" at bounding box center [876, 362] width 404 height 571
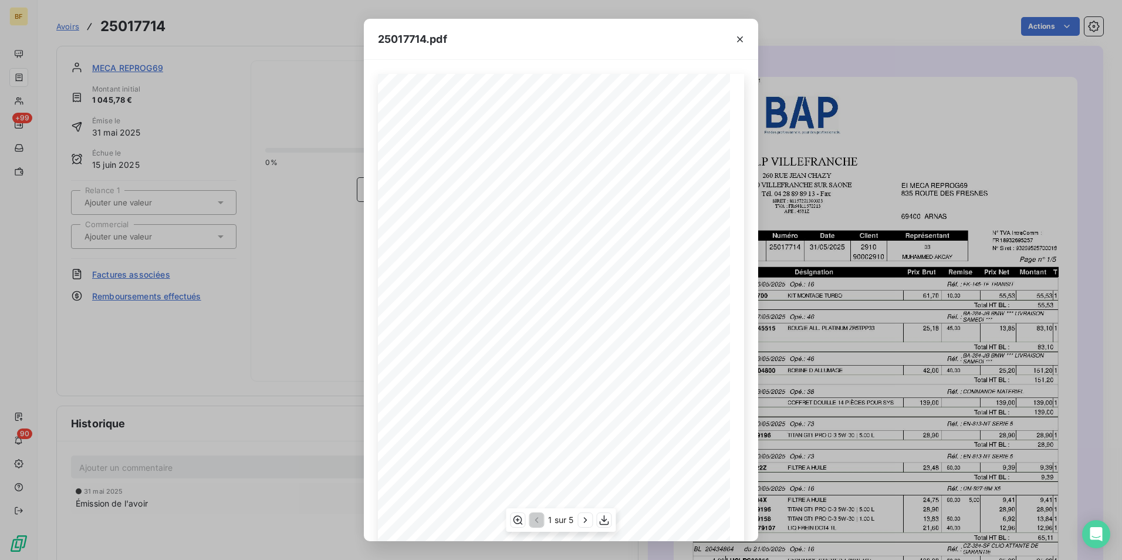
scroll to position [45, 0]
click at [600, 518] on icon "button" at bounding box center [605, 520] width 12 height 12
click at [742, 34] on icon "button" at bounding box center [740, 39] width 12 height 12
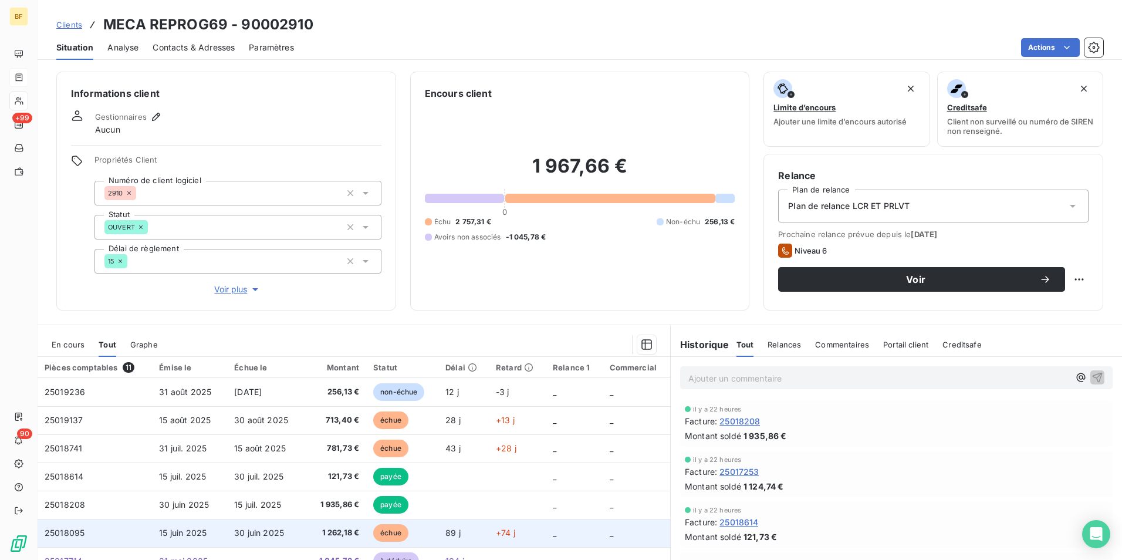
click at [316, 529] on span "1 262,18 €" at bounding box center [334, 533] width 50 height 12
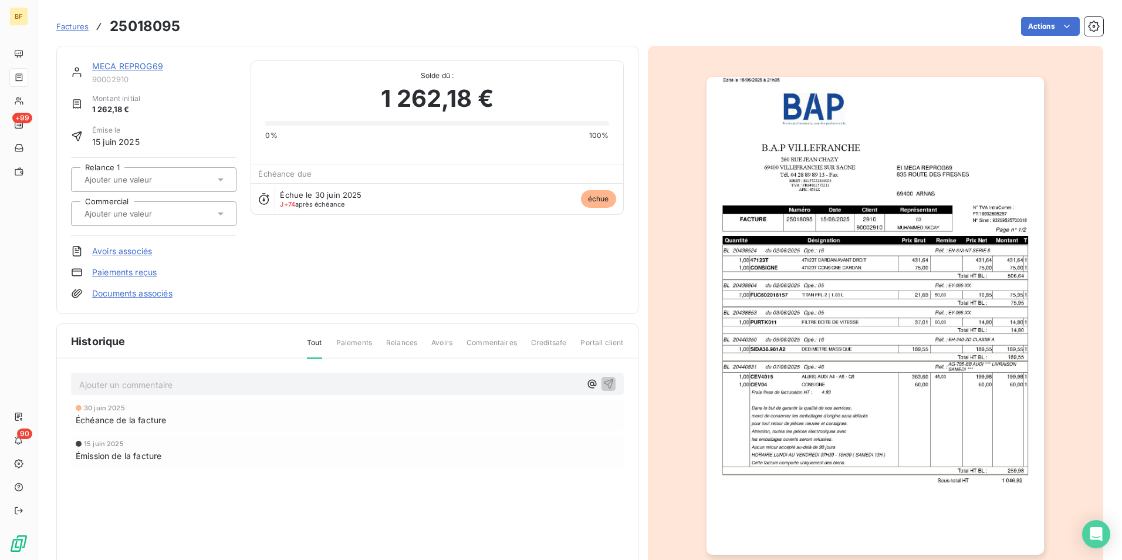
click at [872, 319] on img "button" at bounding box center [875, 316] width 337 height 478
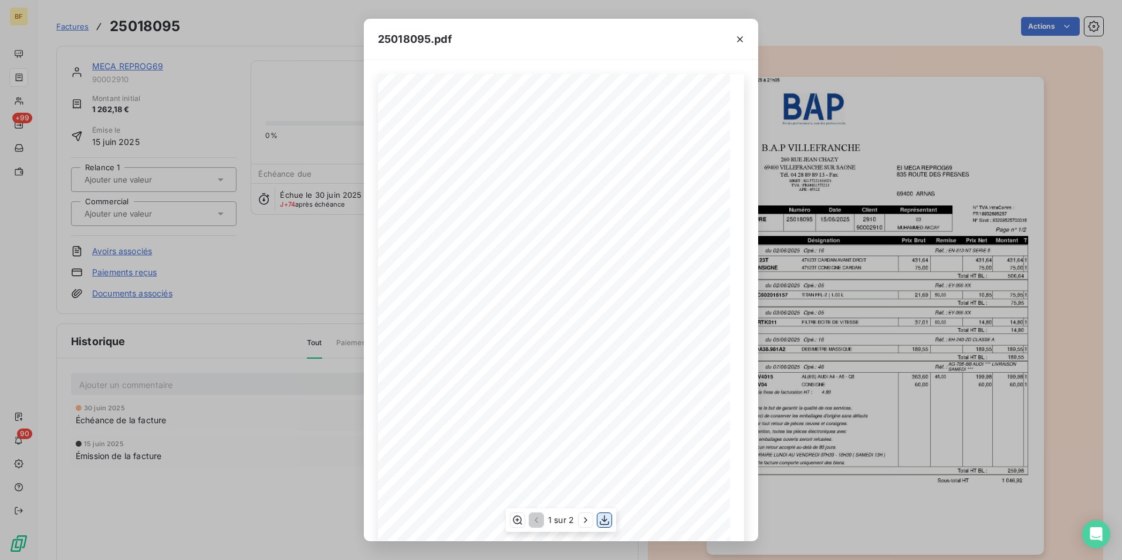
click at [605, 518] on icon "button" at bounding box center [605, 520] width 12 height 12
click at [739, 38] on icon "button" at bounding box center [740, 39] width 6 height 6
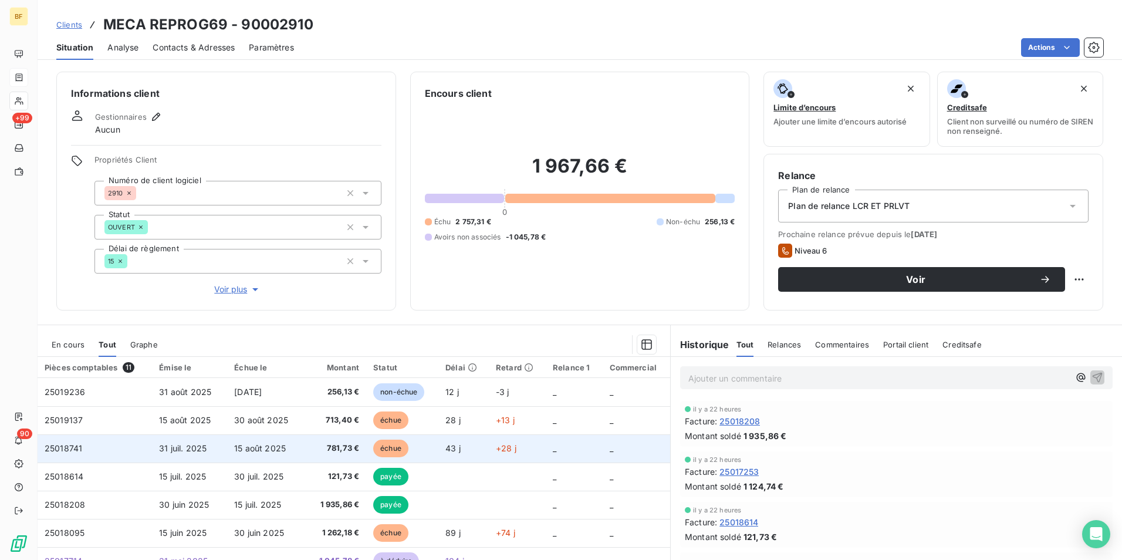
click at [320, 447] on span "781,73 €" at bounding box center [334, 448] width 50 height 12
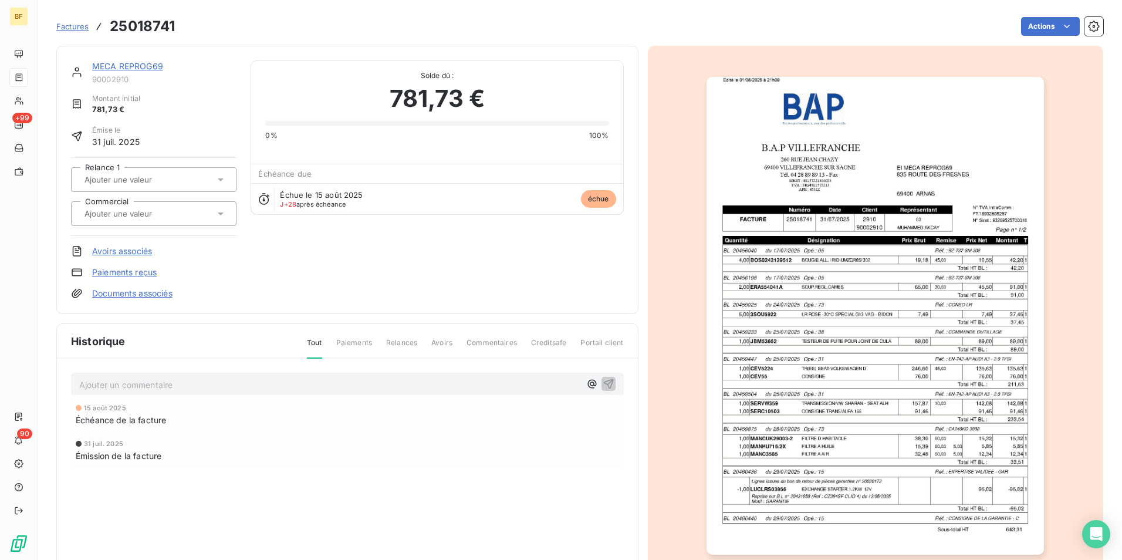
click at [868, 300] on img "button" at bounding box center [875, 316] width 337 height 478
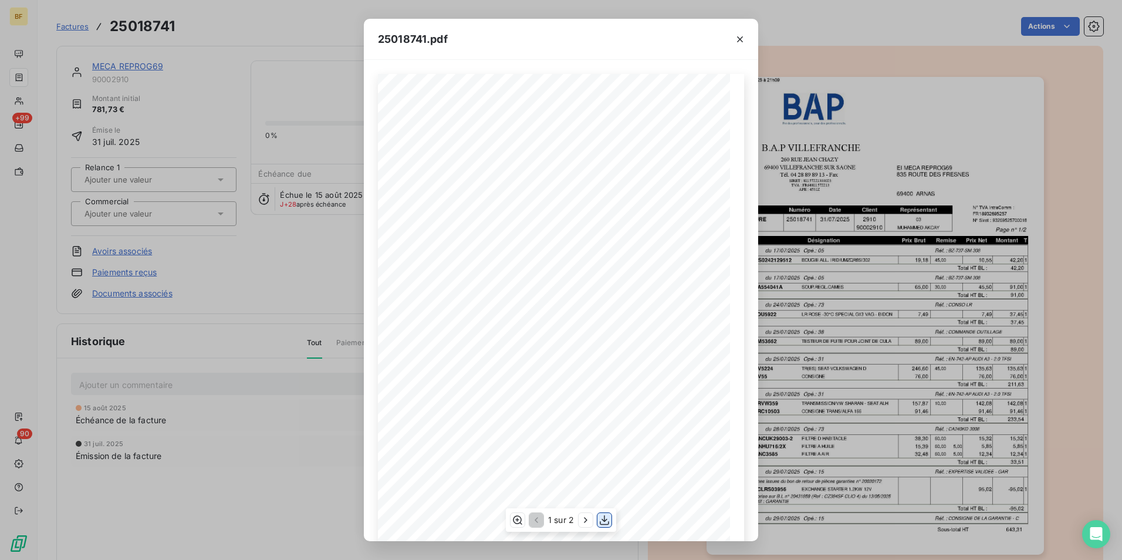
click at [603, 523] on icon "button" at bounding box center [605, 520] width 12 height 12
click at [734, 43] on button "button" at bounding box center [740, 39] width 19 height 19
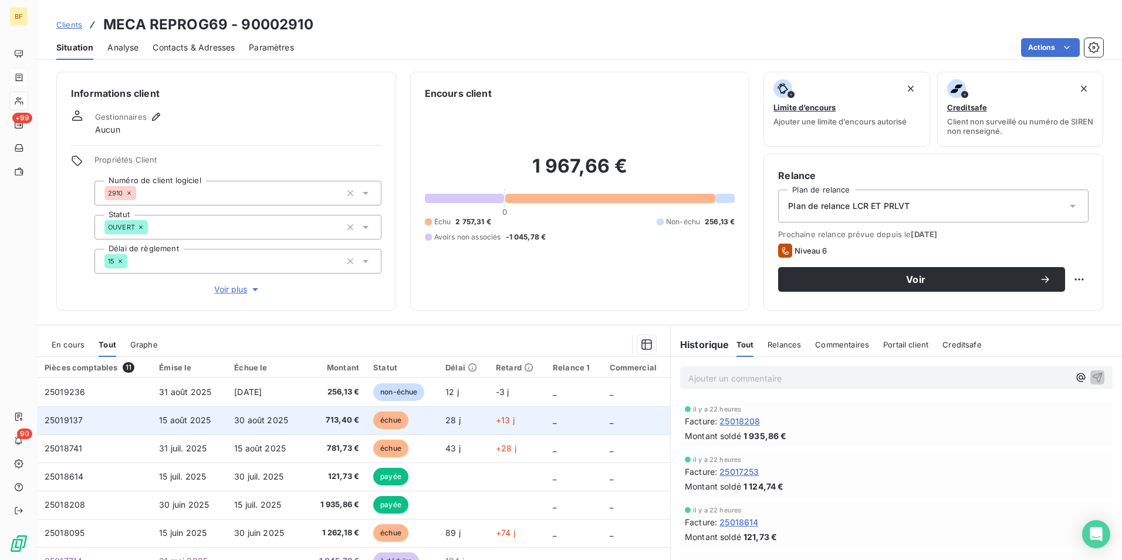
click at [333, 422] on span "713,40 €" at bounding box center [334, 420] width 50 height 12
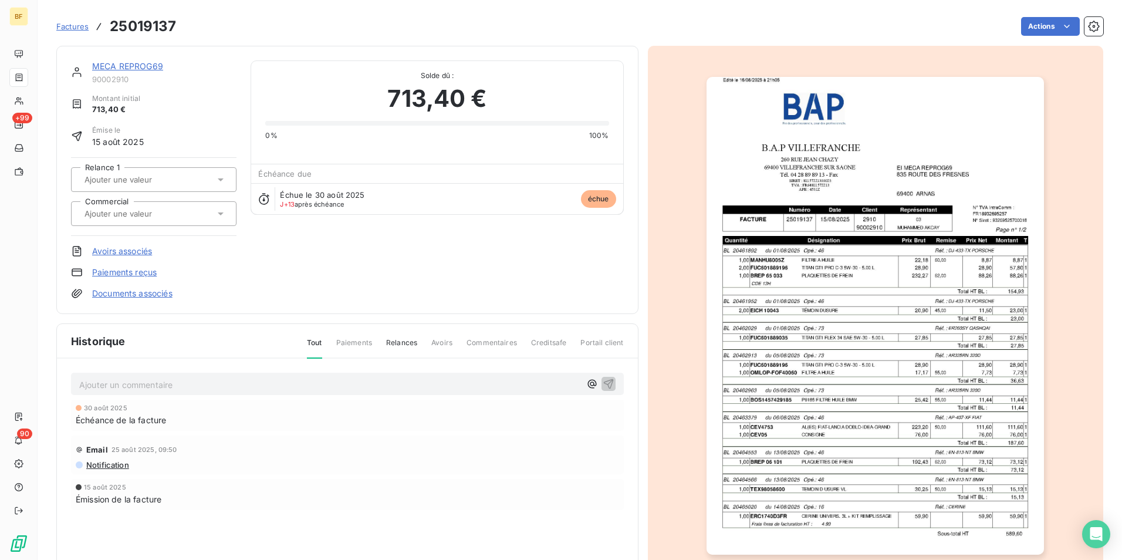
click at [815, 332] on img "button" at bounding box center [875, 316] width 337 height 478
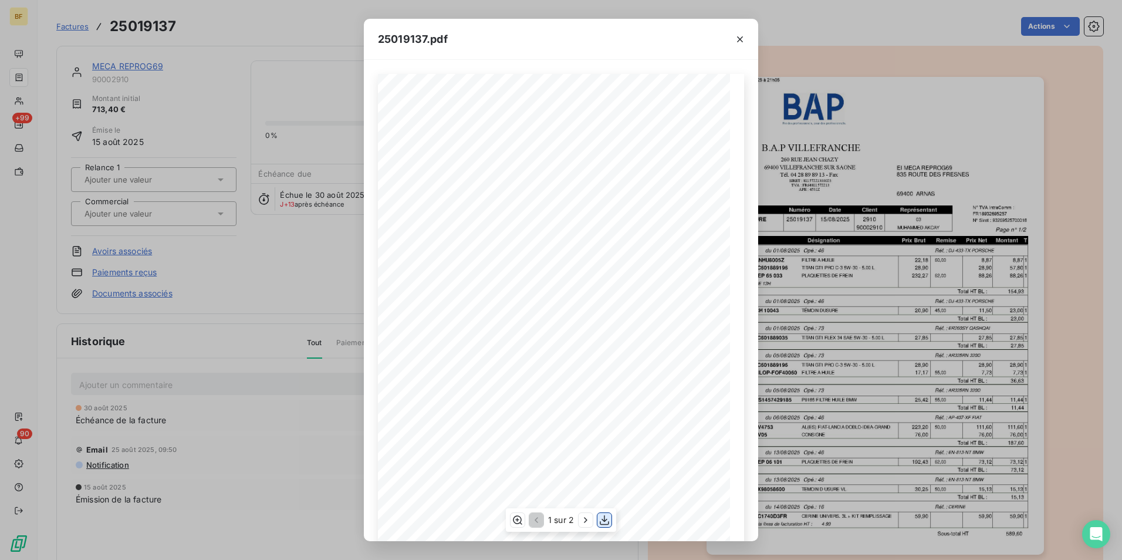
click at [605, 520] on icon "button" at bounding box center [605, 520] width 12 height 12
drag, startPoint x: 745, startPoint y: 38, endPoint x: 543, endPoint y: 38, distance: 201.3
click at [745, 38] on icon "button" at bounding box center [740, 39] width 12 height 12
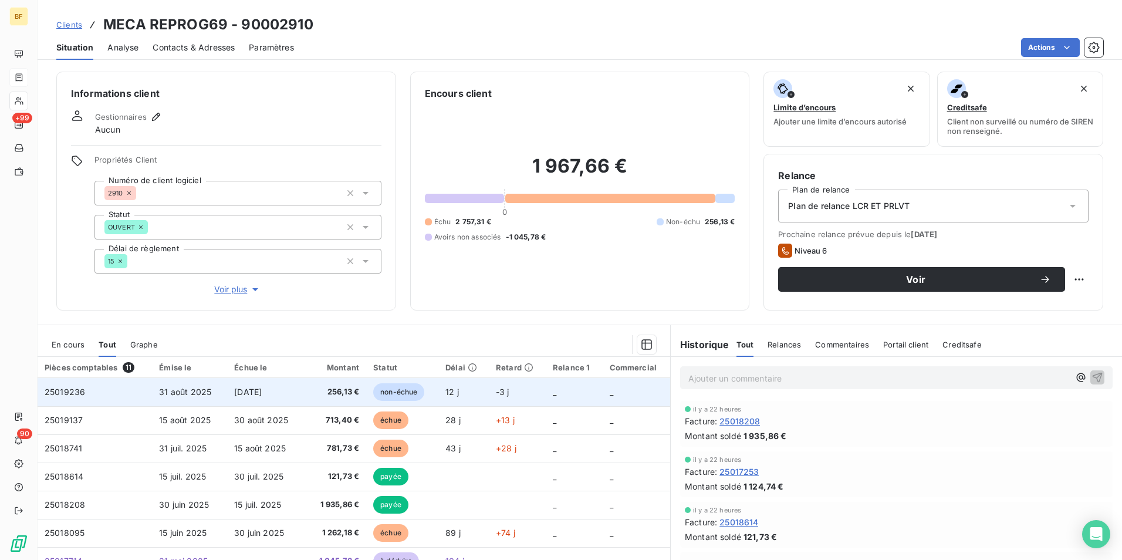
click at [321, 391] on span "256,13 €" at bounding box center [334, 392] width 50 height 12
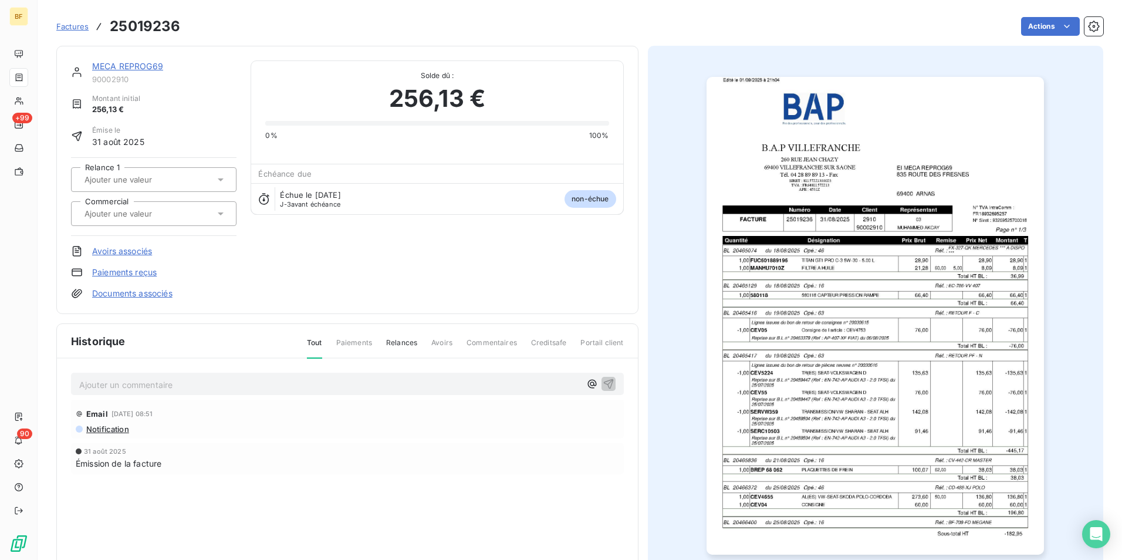
click at [773, 244] on img "button" at bounding box center [875, 316] width 337 height 478
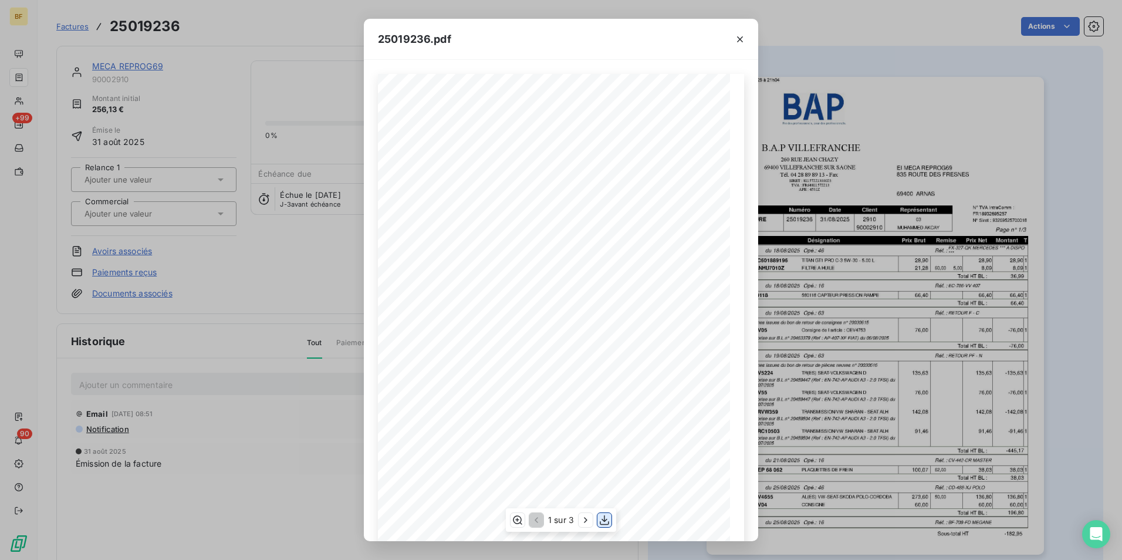
click at [603, 518] on icon "button" at bounding box center [605, 520] width 12 height 12
click at [727, 42] on div at bounding box center [740, 39] width 36 height 40
click at [731, 41] on button "button" at bounding box center [740, 39] width 19 height 19
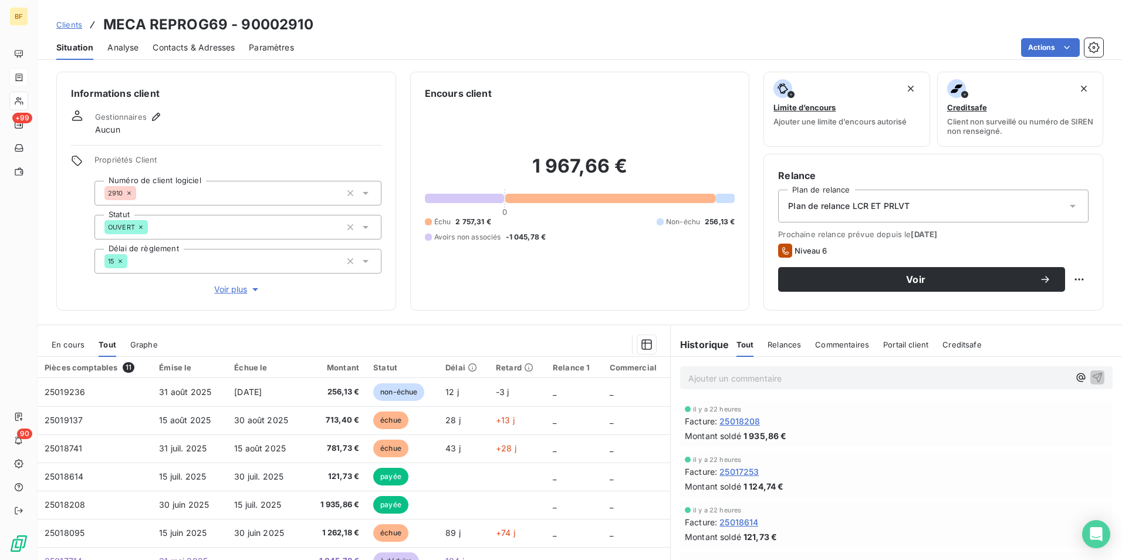
click at [894, 215] on div "Plan de relance LCR ET PRLVT" at bounding box center [933, 206] width 310 height 33
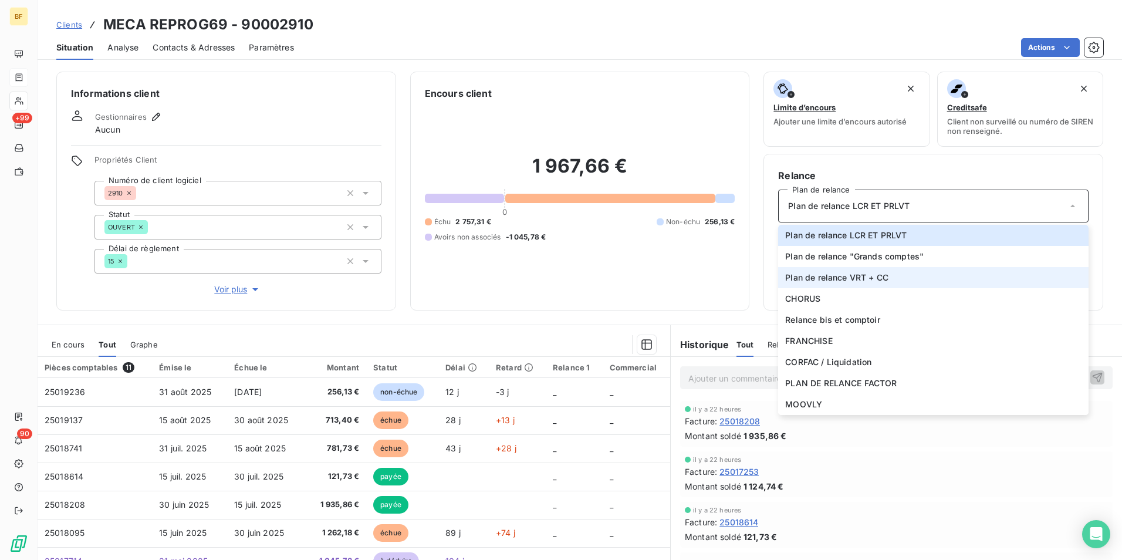
click at [877, 278] on span "Plan de relance VRT + CC" at bounding box center [836, 278] width 103 height 12
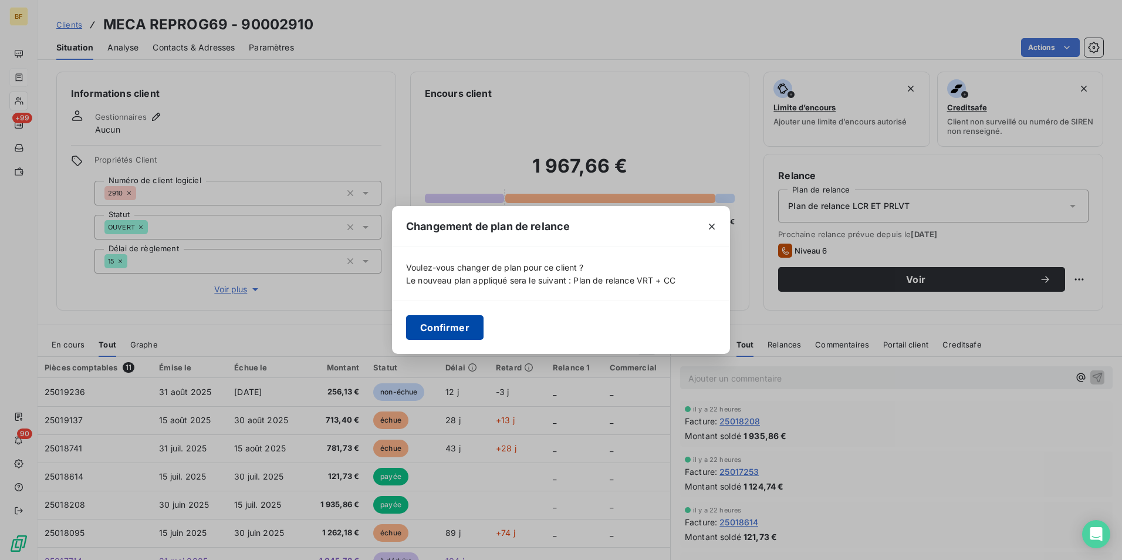
click at [450, 329] on button "Confirmer" at bounding box center [444, 327] width 77 height 25
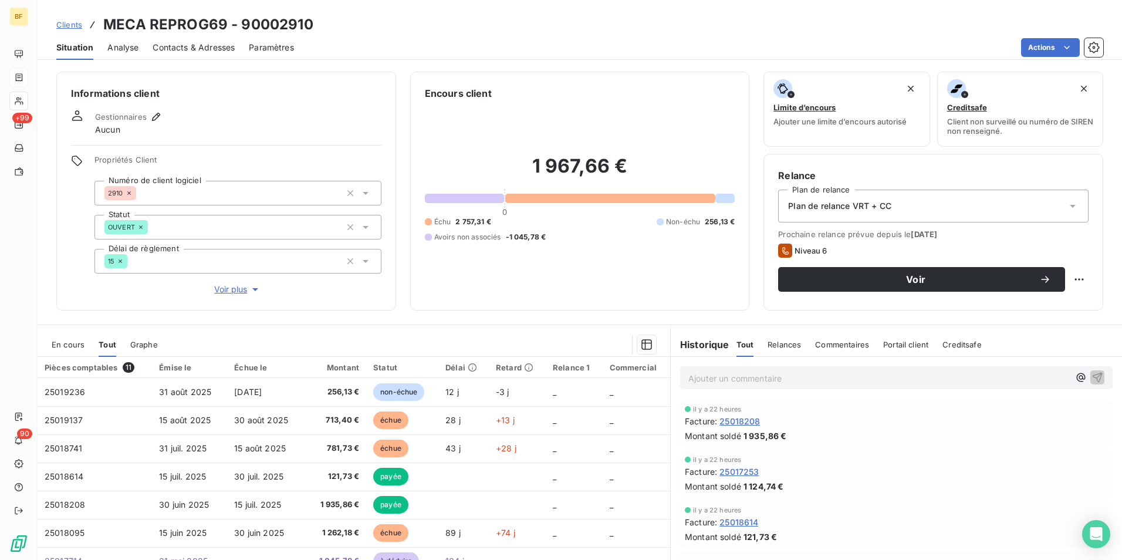
click at [210, 50] on span "Contacts & Adresses" at bounding box center [194, 48] width 82 height 12
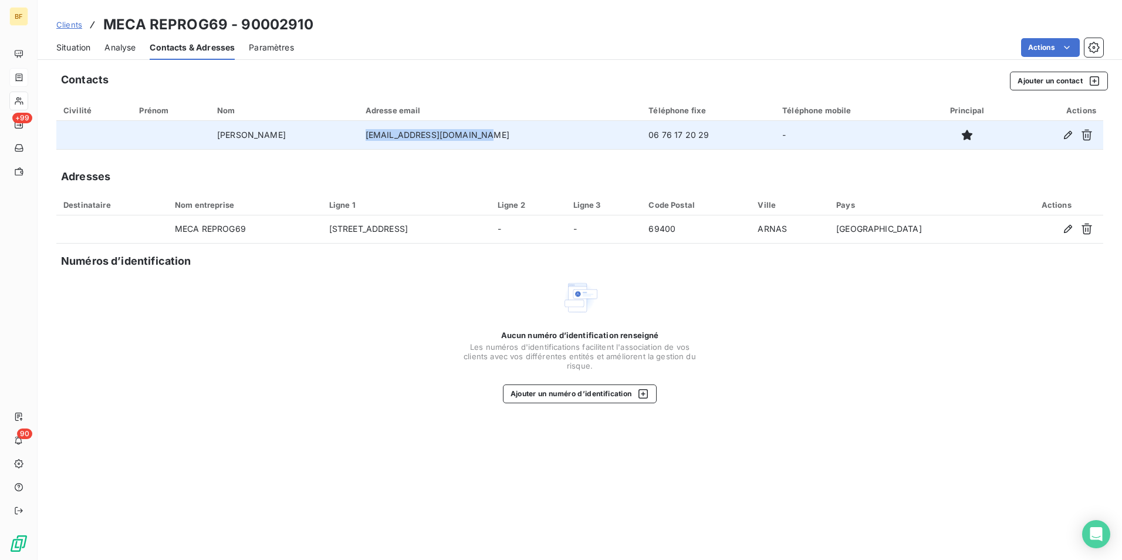
drag, startPoint x: 481, startPoint y: 137, endPoint x: 393, endPoint y: 139, distance: 88.0
click at [393, 139] on td "[EMAIL_ADDRESS][DOMAIN_NAME]" at bounding box center [500, 135] width 283 height 28
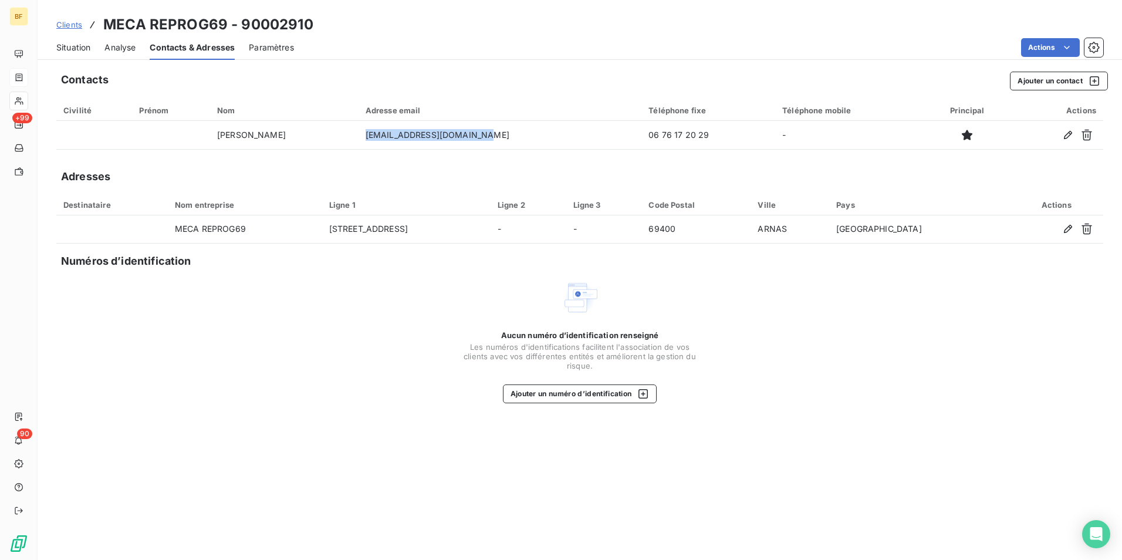
copy td "[EMAIL_ADDRESS][DOMAIN_NAME]"
click at [80, 49] on span "Situation" at bounding box center [73, 48] width 34 height 12
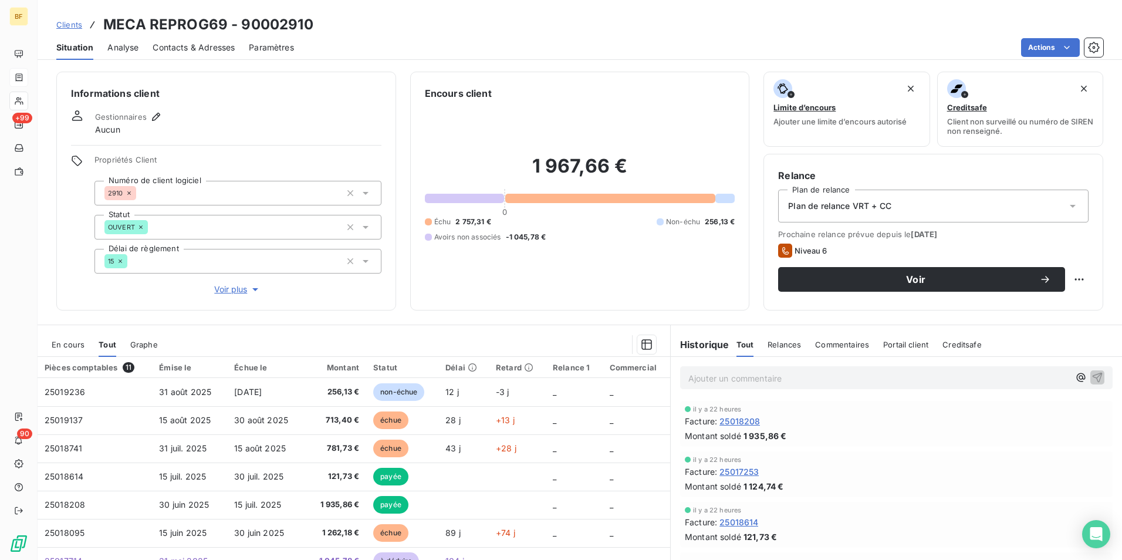
click at [737, 377] on p "Ajouter un commentaire ﻿" at bounding box center [878, 378] width 381 height 15
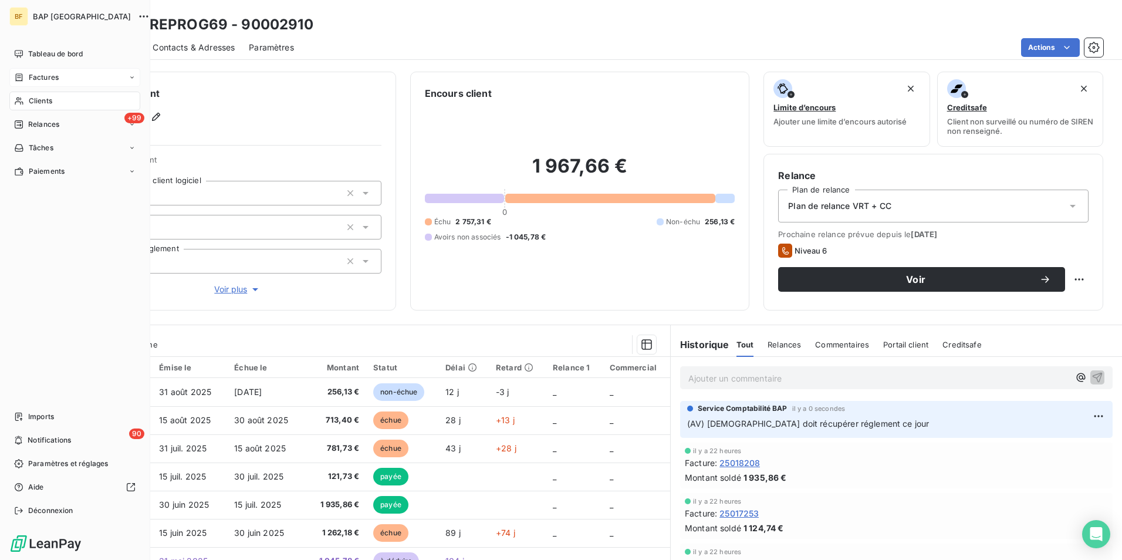
click at [23, 99] on icon at bounding box center [19, 100] width 10 height 9
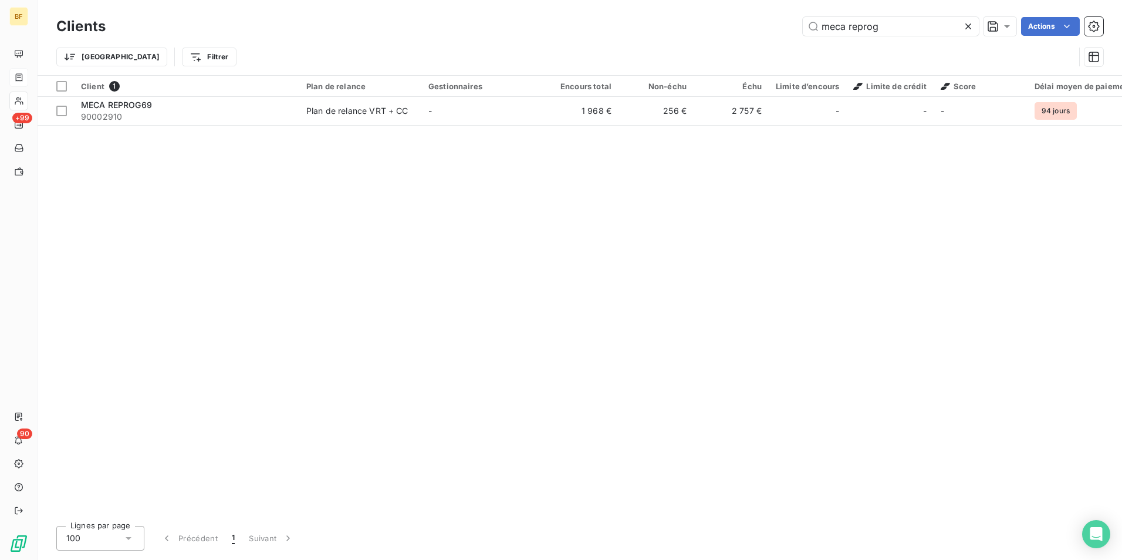
drag, startPoint x: 893, startPoint y: 20, endPoint x: 662, endPoint y: 11, distance: 230.8
click at [662, 11] on div "Clients meca reprog Actions Trier Filtrer" at bounding box center [580, 37] width 1085 height 75
type input "propol"
click at [286, 127] on div "Client 1 Plan de relance Gestionnaires Encours total Non-échu Échu Limite d’enc…" at bounding box center [580, 296] width 1085 height 441
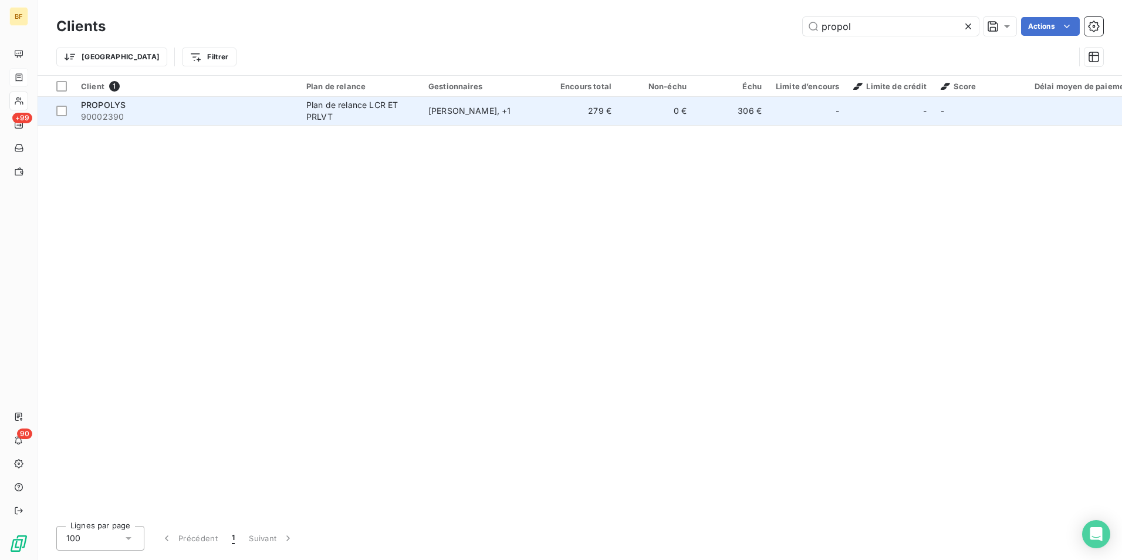
click at [310, 103] on div "Plan de relance LCR ET PRLVT" at bounding box center [360, 110] width 108 height 23
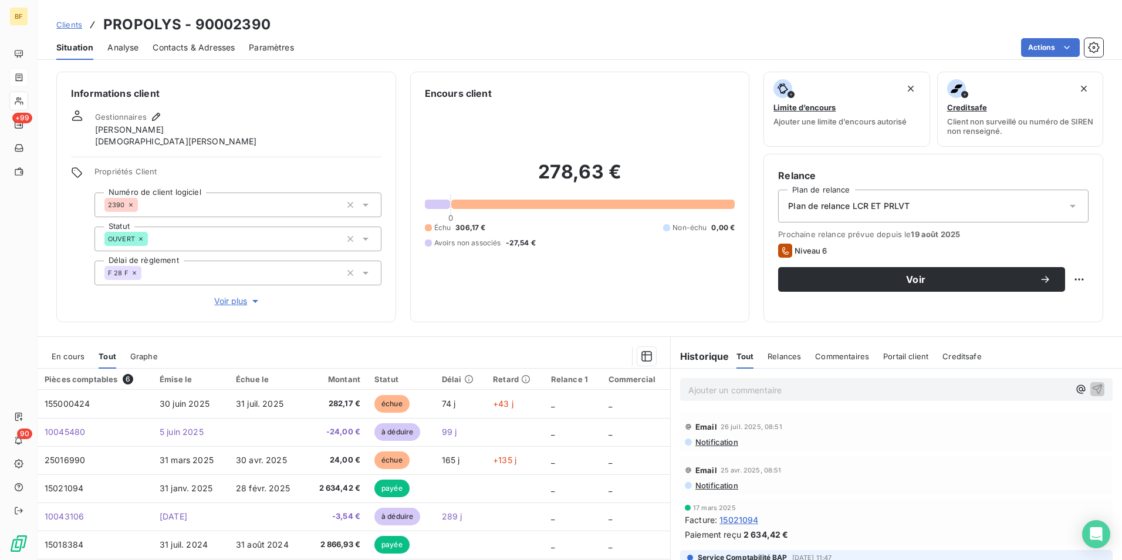
click at [214, 46] on span "Contacts & Adresses" at bounding box center [194, 48] width 82 height 12
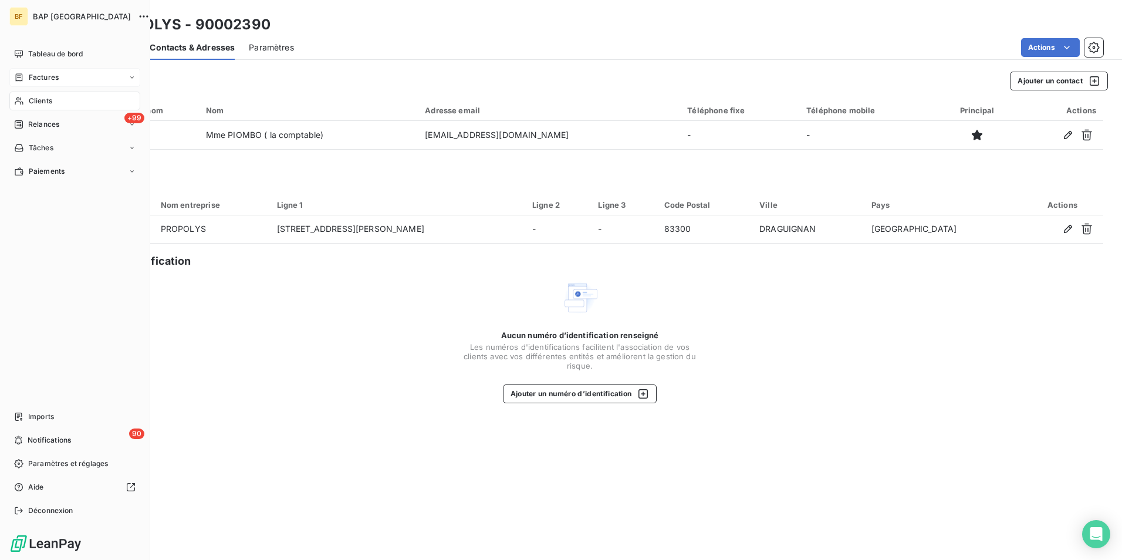
click at [31, 100] on span "Clients" at bounding box center [40, 101] width 23 height 11
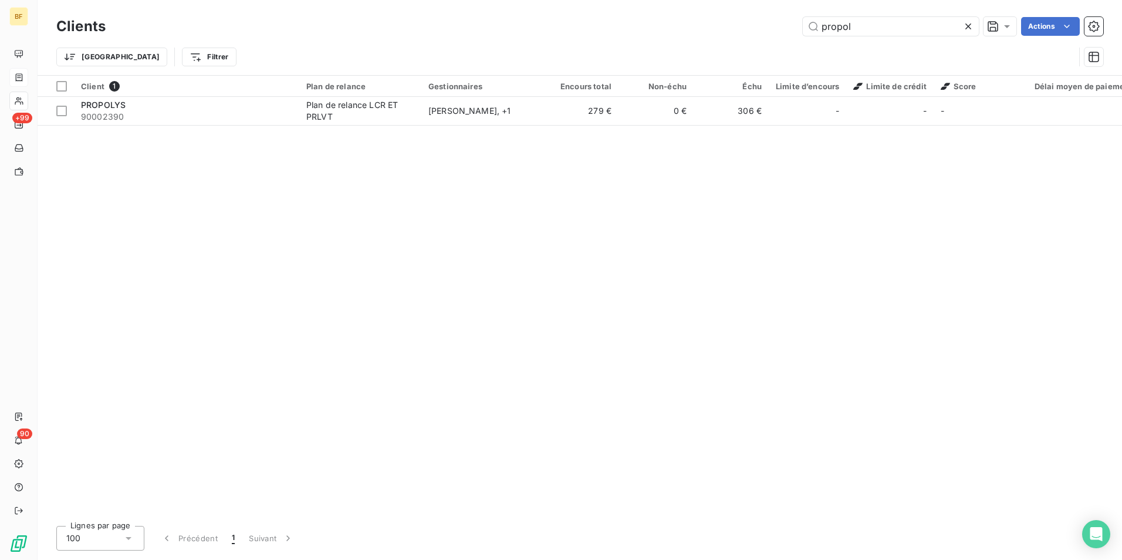
drag, startPoint x: 846, startPoint y: 25, endPoint x: 642, endPoint y: 30, distance: 203.7
click at [642, 30] on div "propol Actions" at bounding box center [612, 26] width 984 height 19
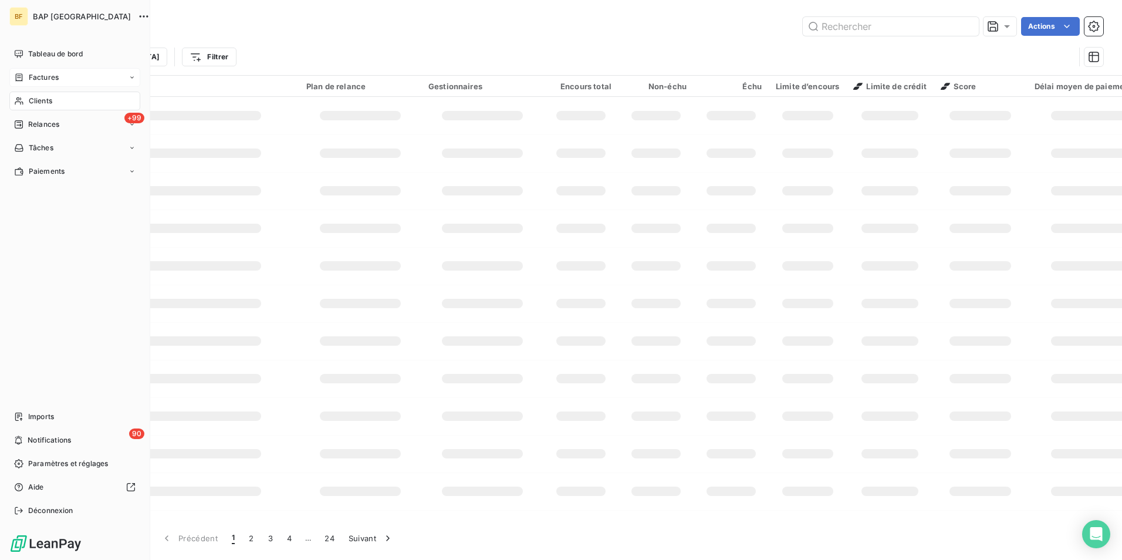
click at [21, 99] on icon at bounding box center [19, 101] width 8 height 8
click at [848, 20] on input "text" at bounding box center [891, 26] width 176 height 19
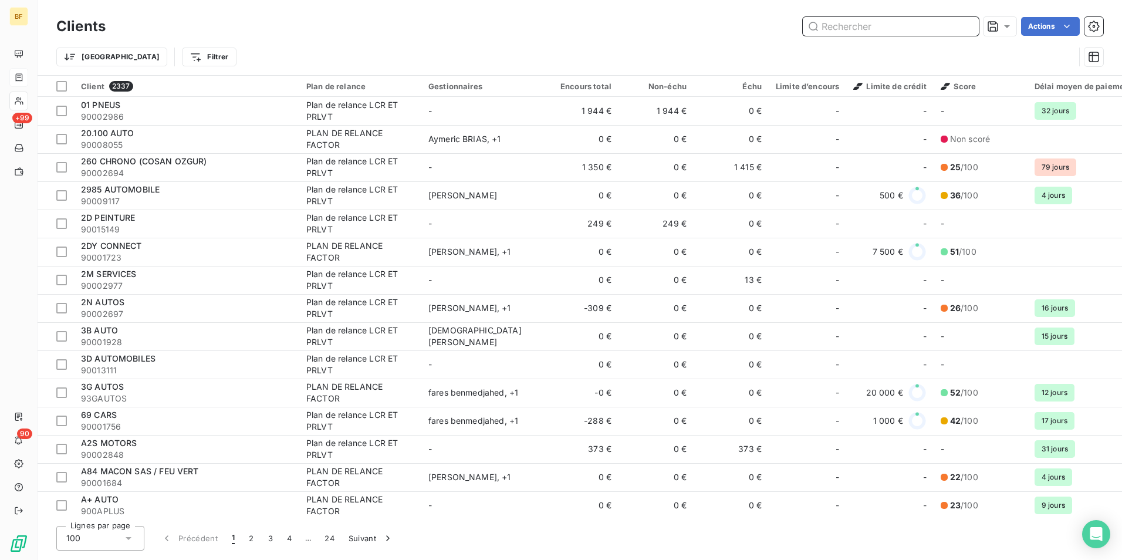
click at [850, 24] on input "text" at bounding box center [891, 26] width 176 height 19
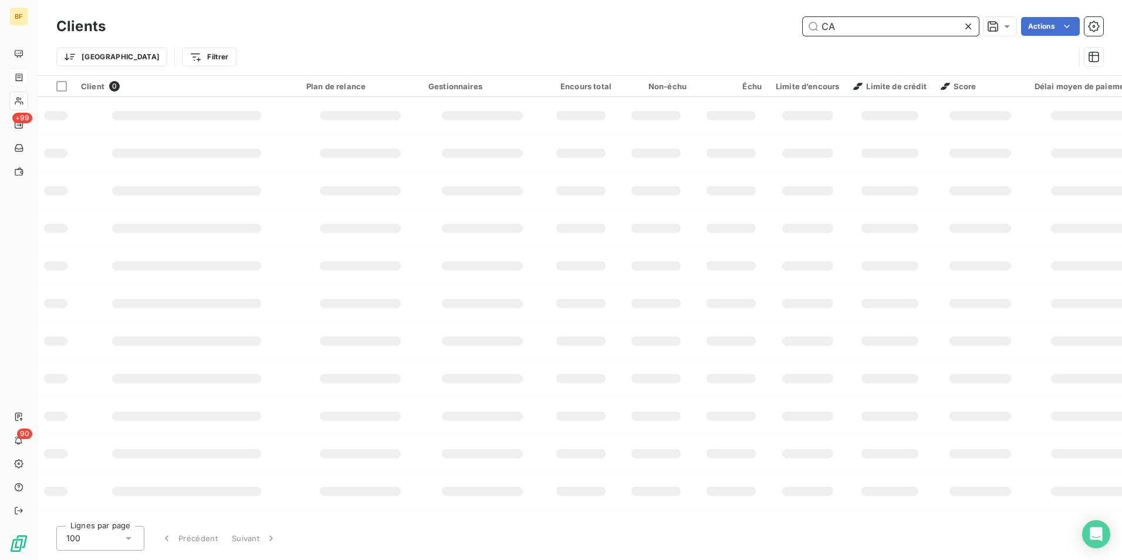
type input "C"
type input "P"
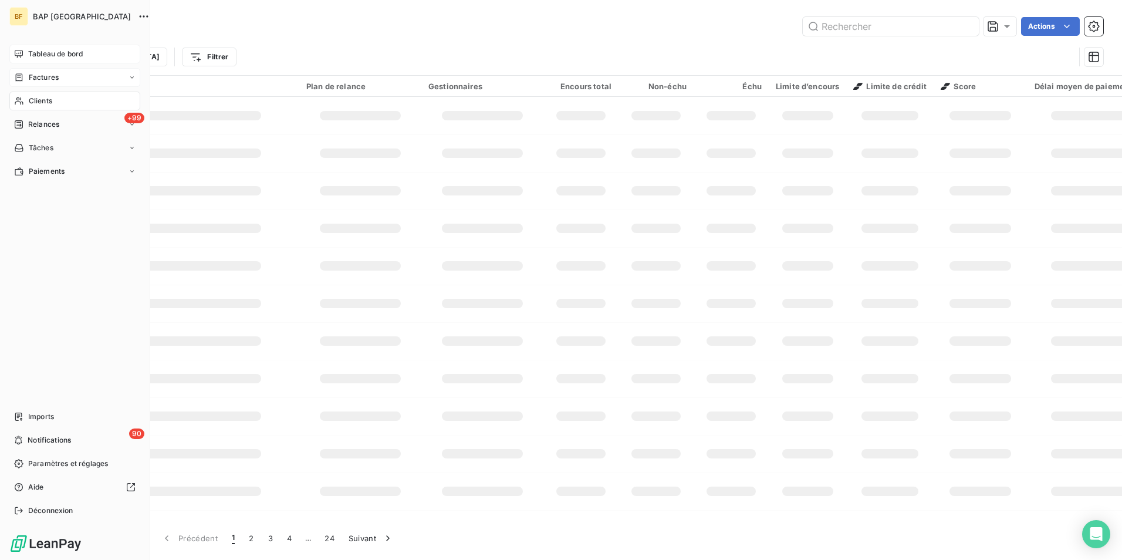
click at [33, 48] on div "Tableau de bord" at bounding box center [74, 54] width 131 height 19
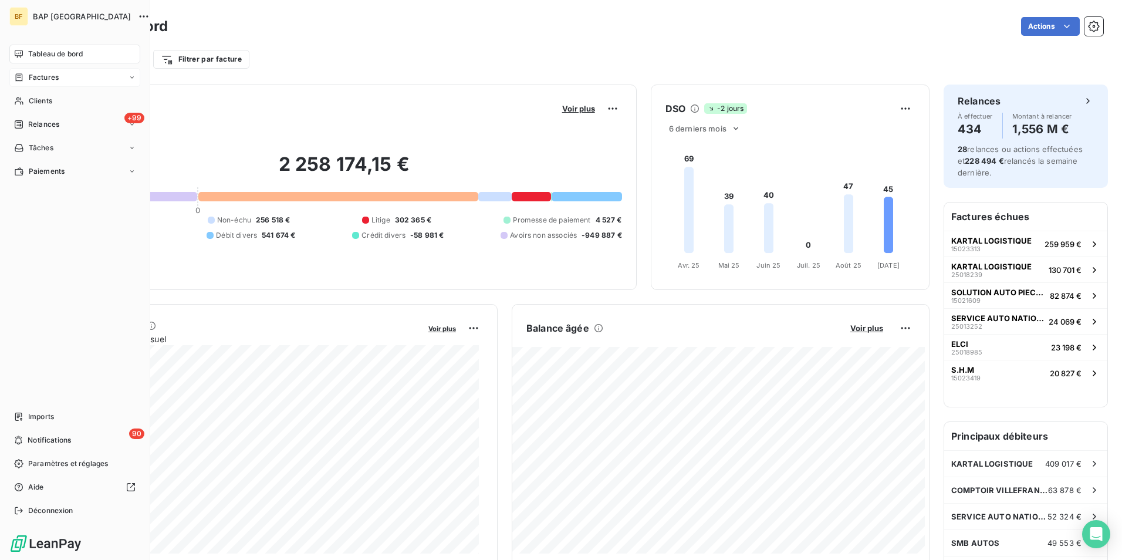
drag, startPoint x: 33, startPoint y: 55, endPoint x: 59, endPoint y: 65, distance: 28.2
click at [33, 55] on span "Tableau de bord" at bounding box center [55, 54] width 55 height 11
click at [33, 99] on span "Clients" at bounding box center [40, 101] width 23 height 11
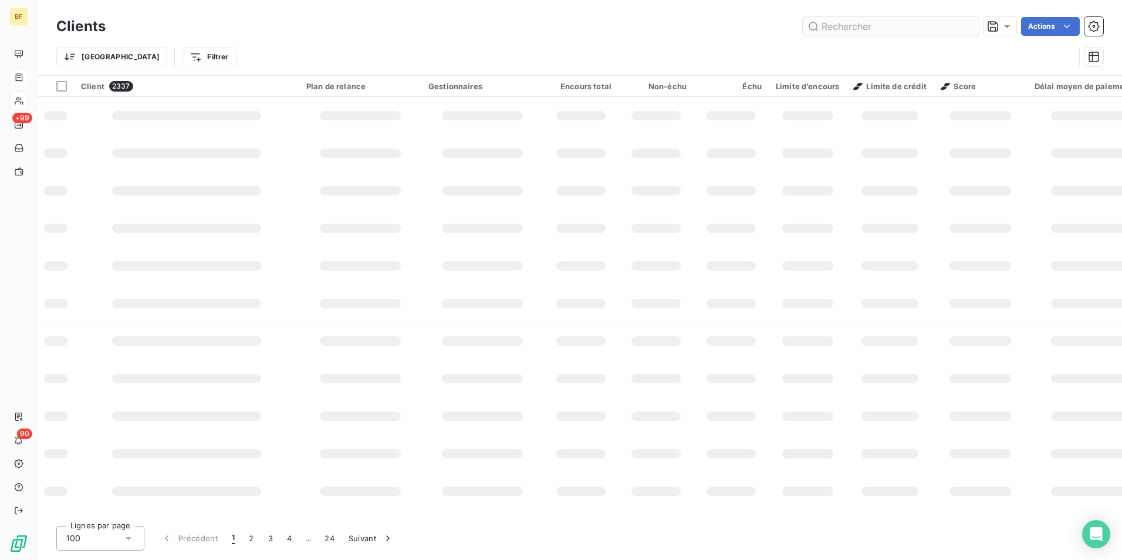
click at [914, 33] on input "text" at bounding box center [891, 26] width 176 height 19
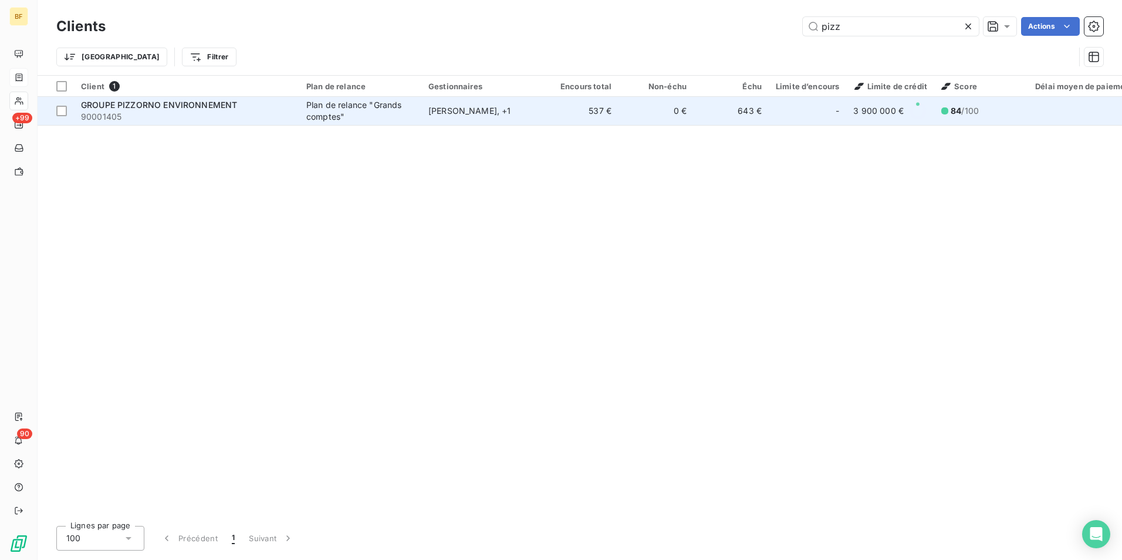
type input "pizz"
click at [489, 107] on div "[PERSON_NAME] , + 1" at bounding box center [482, 111] width 108 height 12
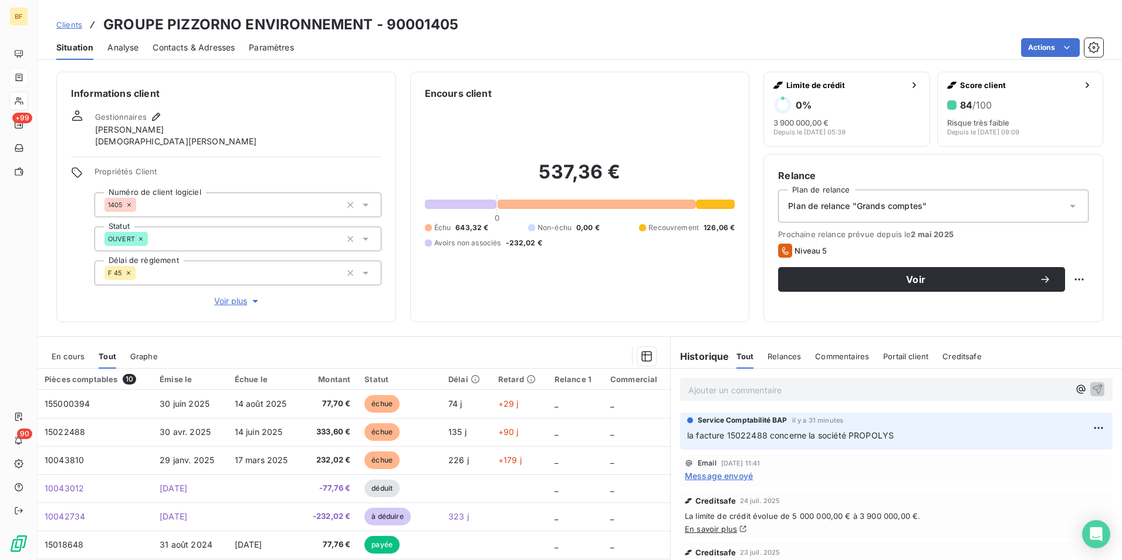
click at [734, 410] on div "Ajouter un commentaire ﻿ Service Comptabilité BAP il y a 31 minutes la facture …" at bounding box center [896, 499] width 451 height 261
drag, startPoint x: 734, startPoint y: 410, endPoint x: 724, endPoint y: 395, distance: 18.1
click at [724, 395] on p "Ajouter un commentaire ﻿" at bounding box center [878, 390] width 381 height 15
click at [812, 386] on p "(AV) avoir fait et envoyé" at bounding box center [878, 389] width 381 height 13
click at [781, 386] on span "(AV) avoir fait et envoyé 10046556" at bounding box center [757, 389] width 138 height 10
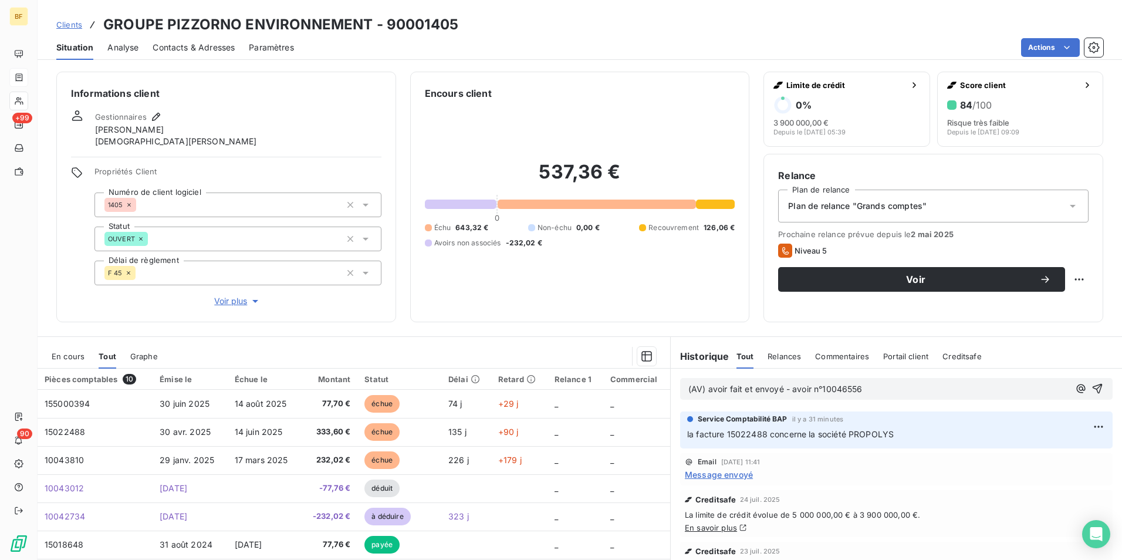
click at [881, 383] on p "(AV) avoir fait et envoyé - avoir n°10046556" at bounding box center [878, 389] width 381 height 13
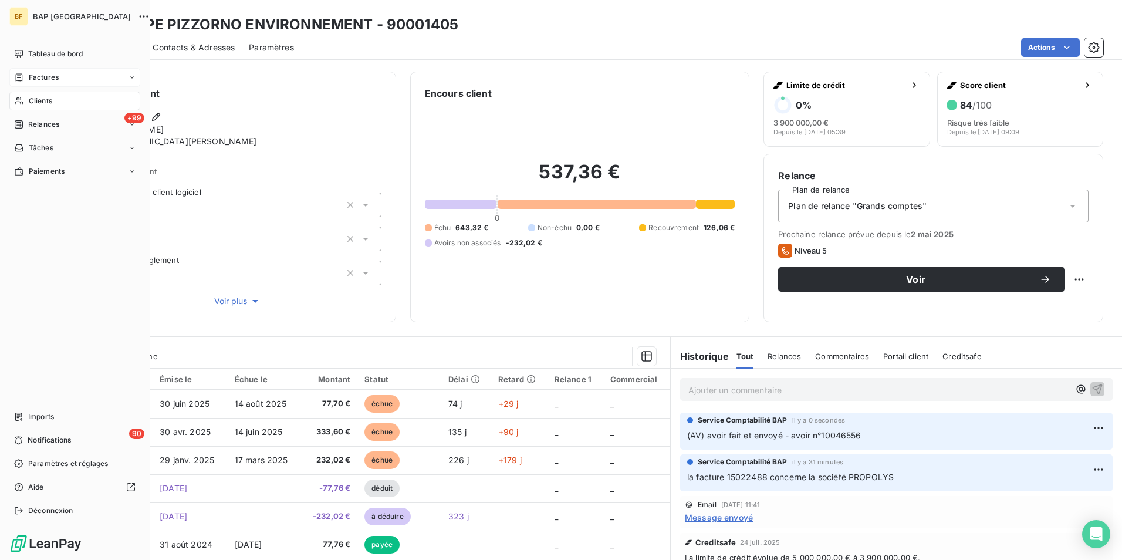
click at [53, 99] on div "Clients" at bounding box center [74, 101] width 131 height 19
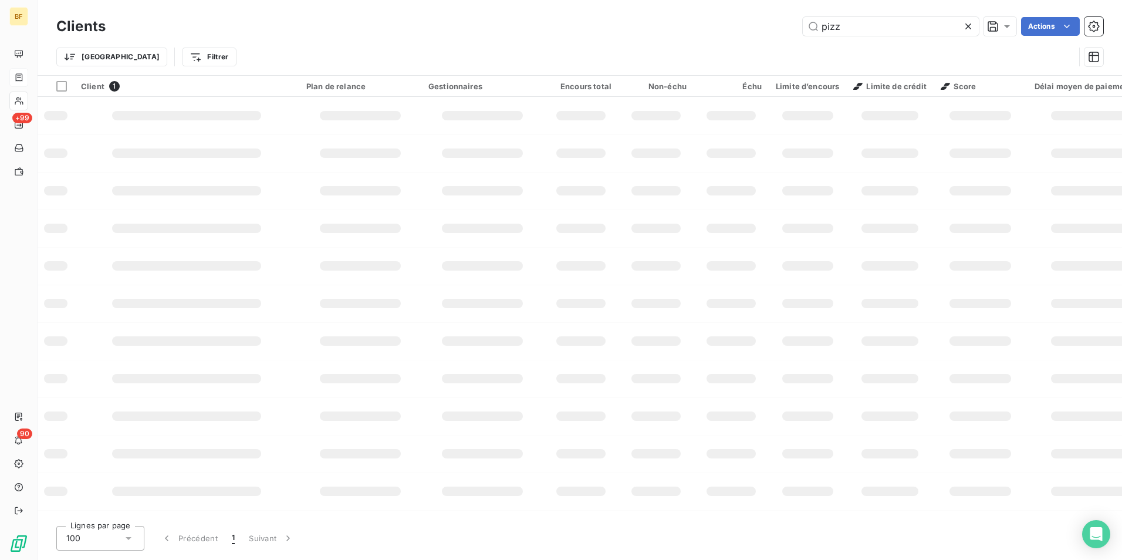
drag, startPoint x: 848, startPoint y: 25, endPoint x: 788, endPoint y: 15, distance: 61.3
click at [792, 15] on div "Clients pizz Actions" at bounding box center [579, 26] width 1047 height 25
type input "mc auto 01"
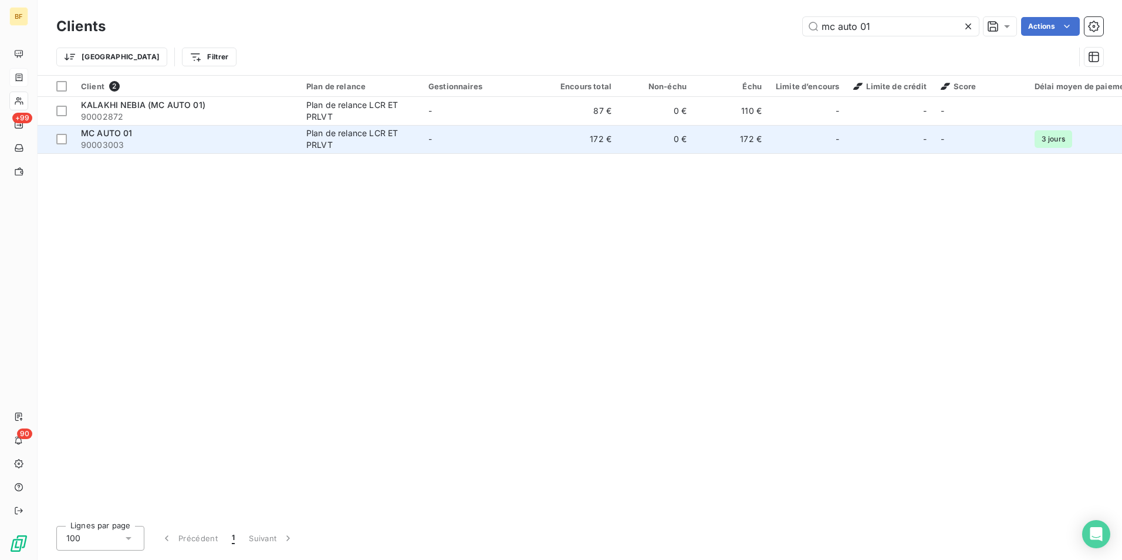
click at [149, 131] on div "MC AUTO 01" at bounding box center [186, 133] width 211 height 12
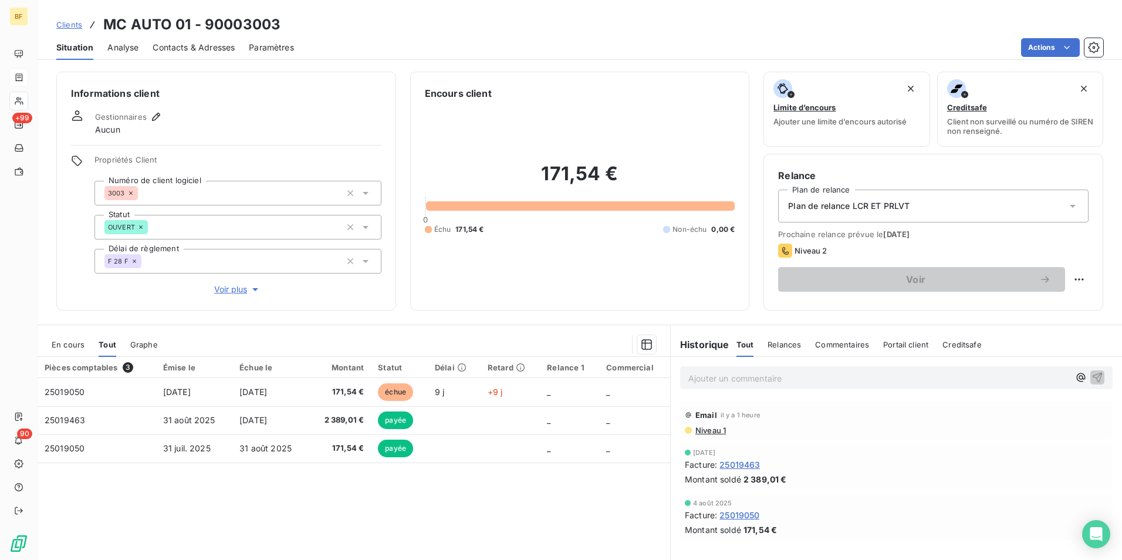
scroll to position [58, 0]
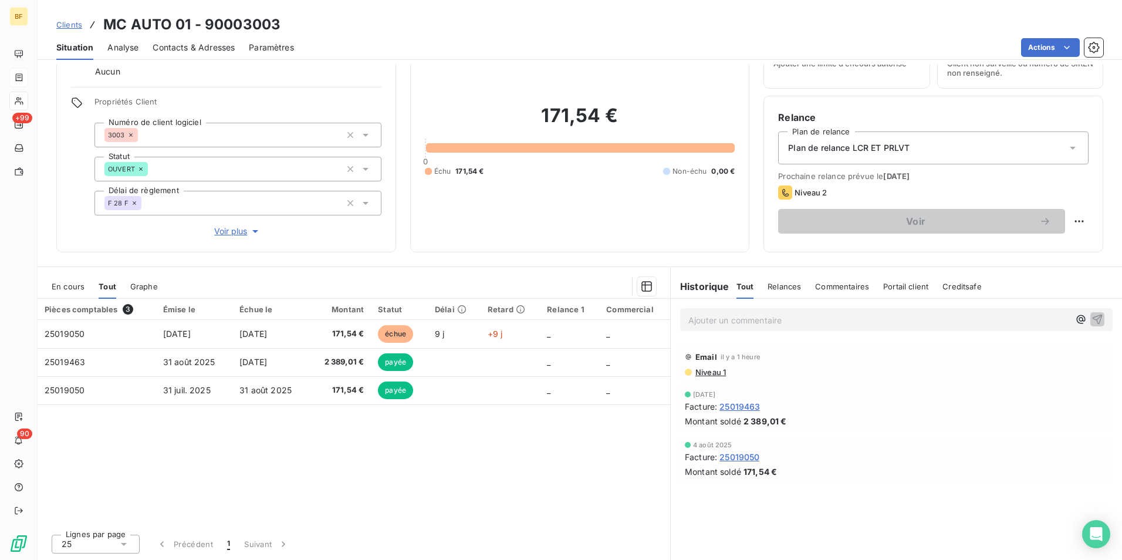
click at [704, 370] on span "Niveau 1" at bounding box center [710, 371] width 32 height 9
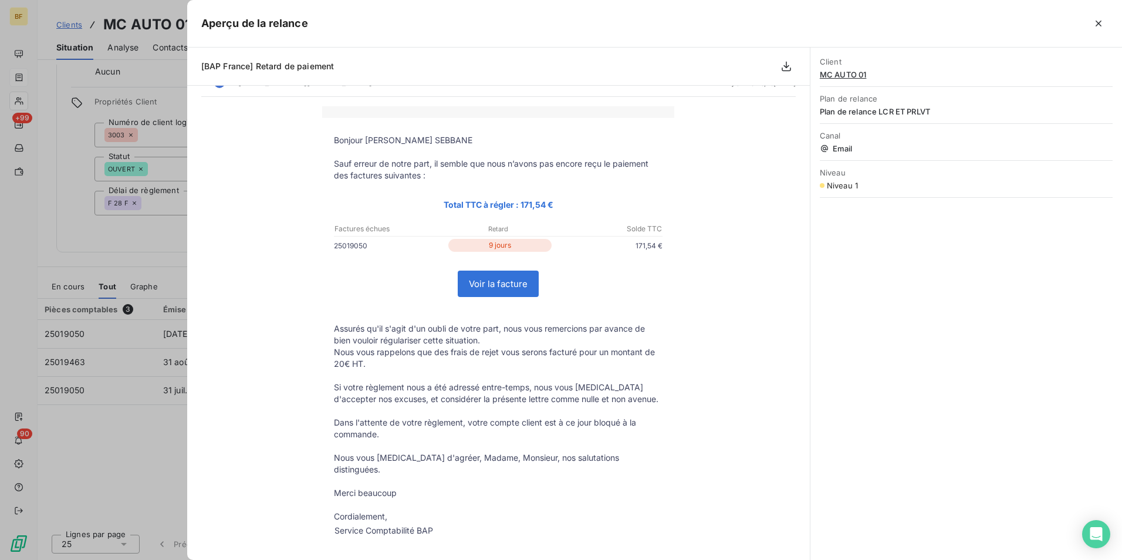
scroll to position [0, 0]
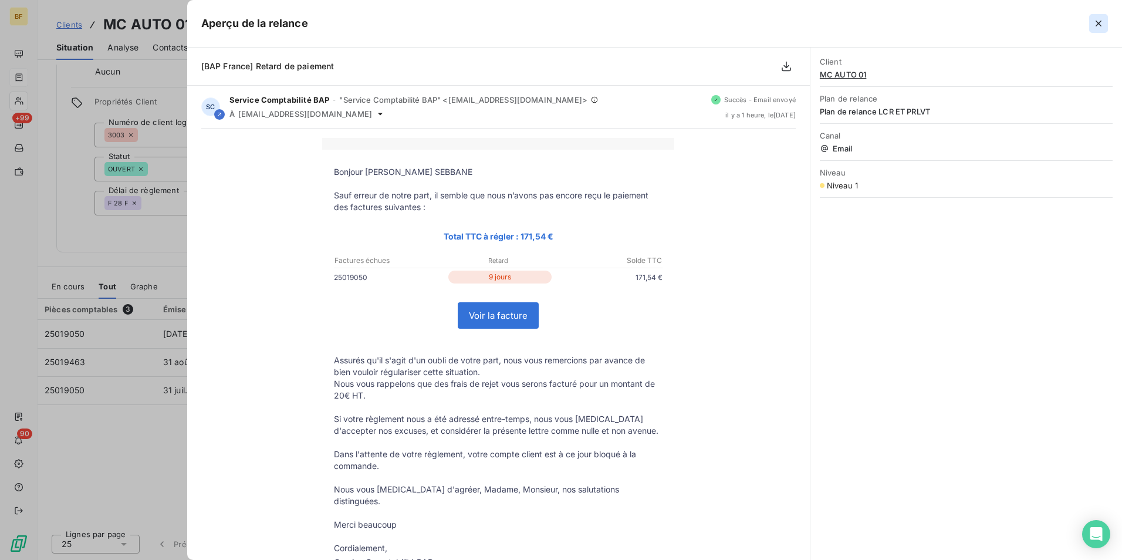
click at [1093, 24] on icon "button" at bounding box center [1099, 24] width 12 height 12
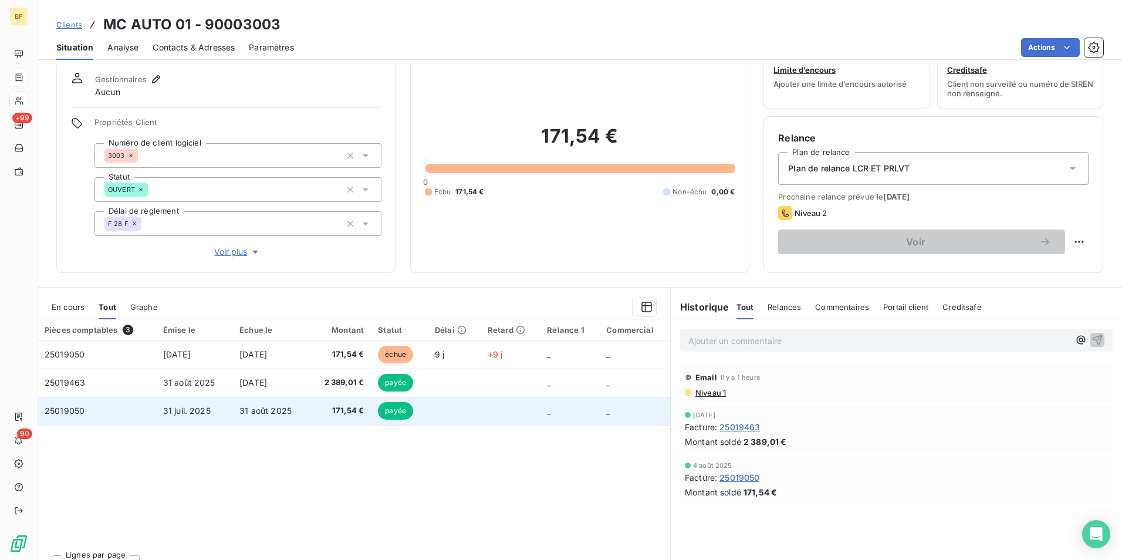
scroll to position [58, 0]
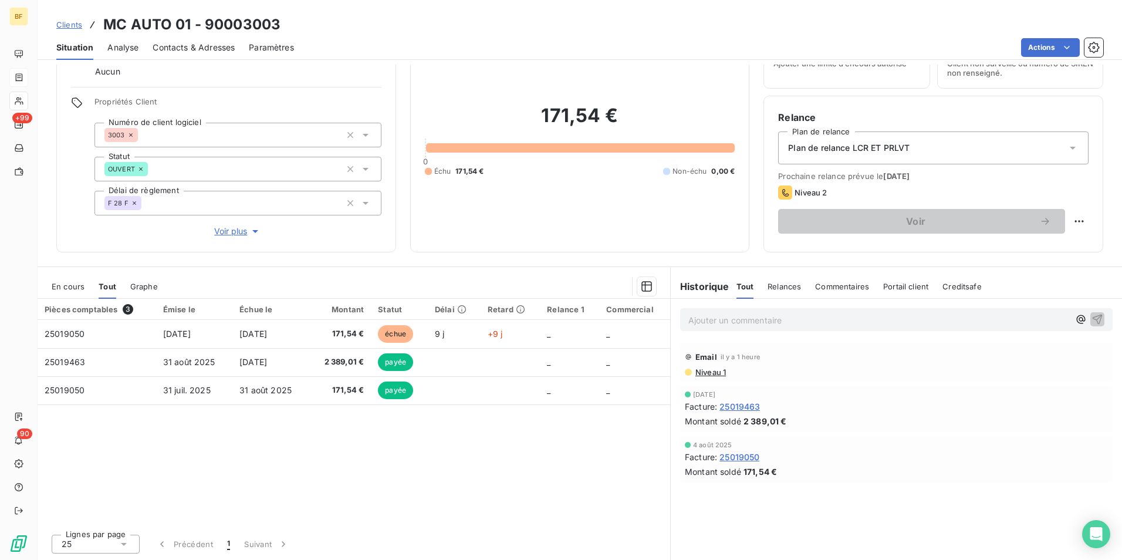
click at [60, 278] on div "En cours" at bounding box center [68, 286] width 33 height 25
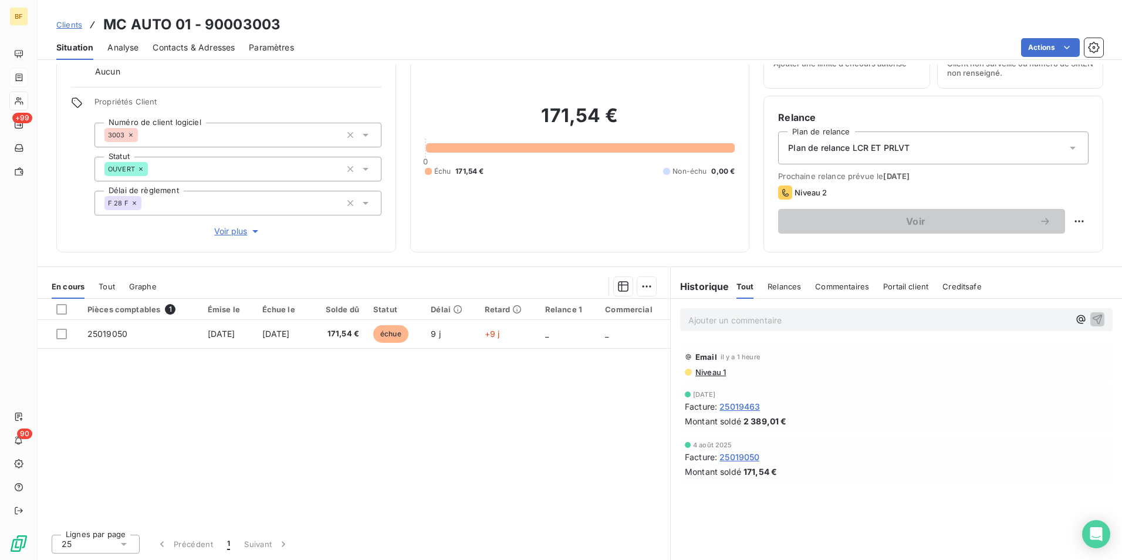
click at [105, 292] on div "Tout" at bounding box center [107, 286] width 16 height 25
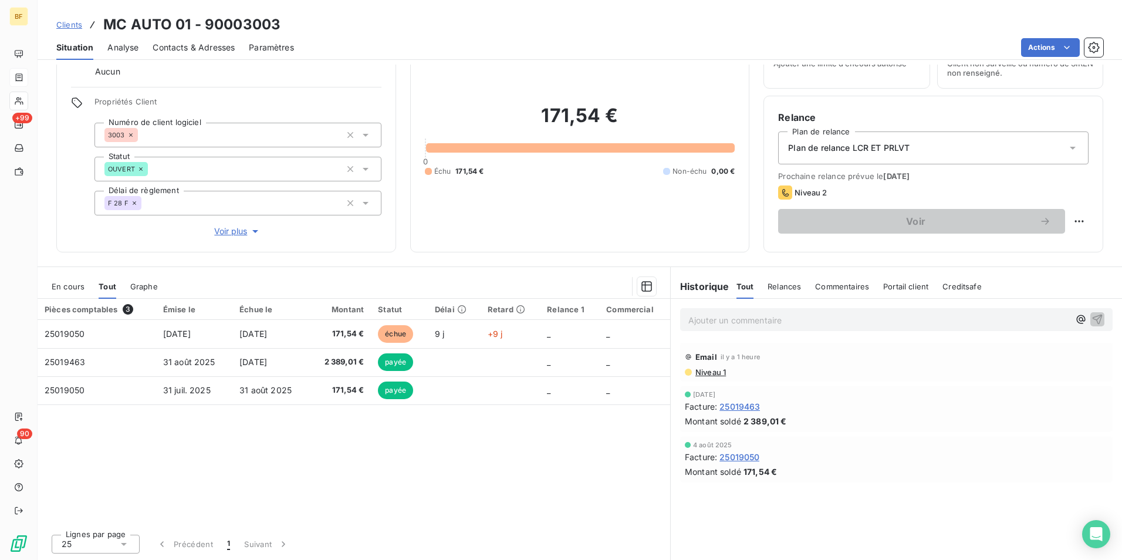
click at [201, 53] on span "Contacts & Adresses" at bounding box center [194, 48] width 82 height 12
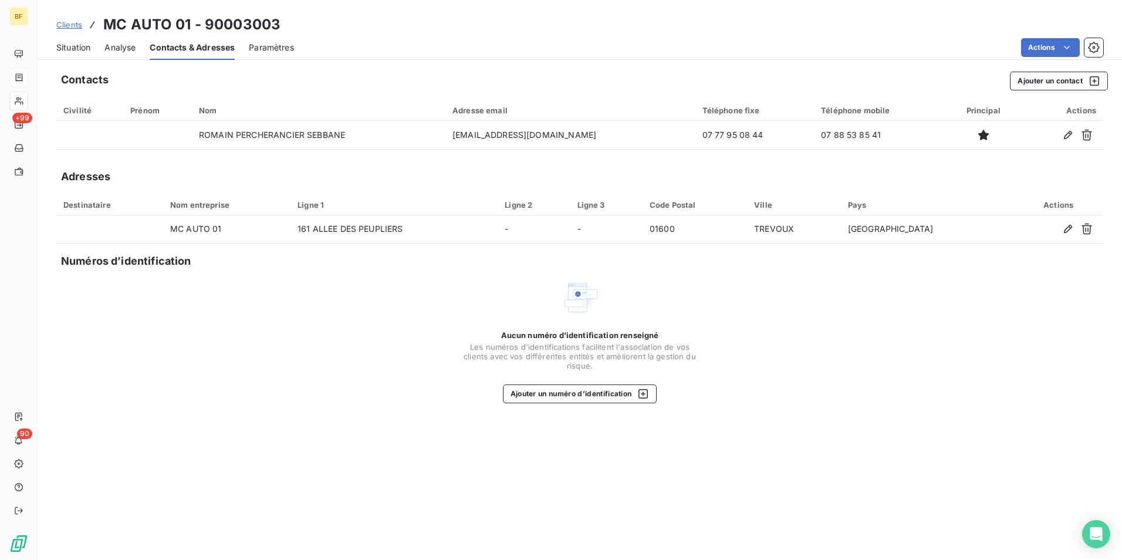
click at [68, 44] on span "Situation" at bounding box center [73, 48] width 34 height 12
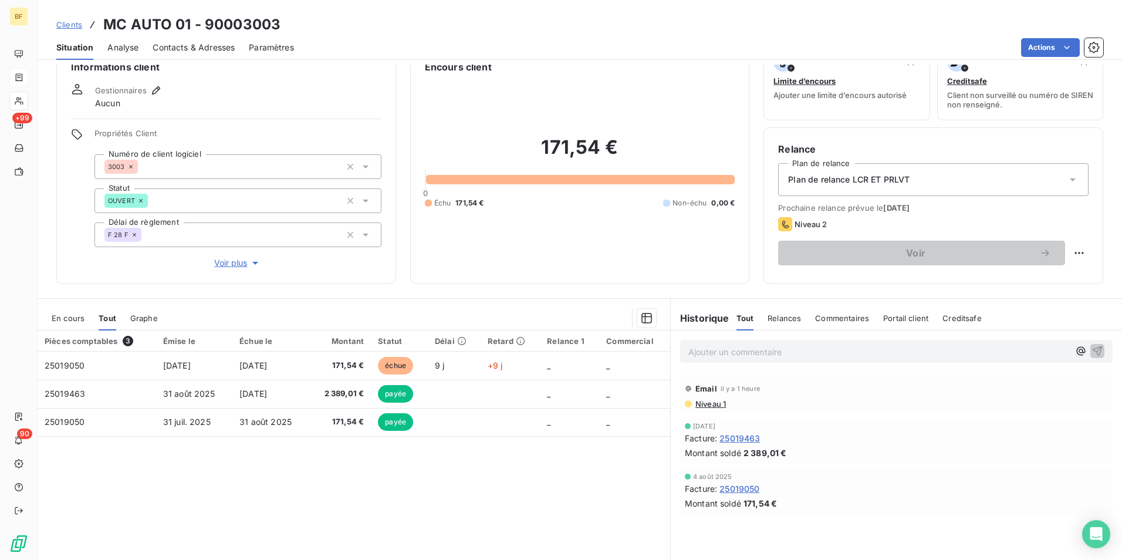
scroll to position [0, 0]
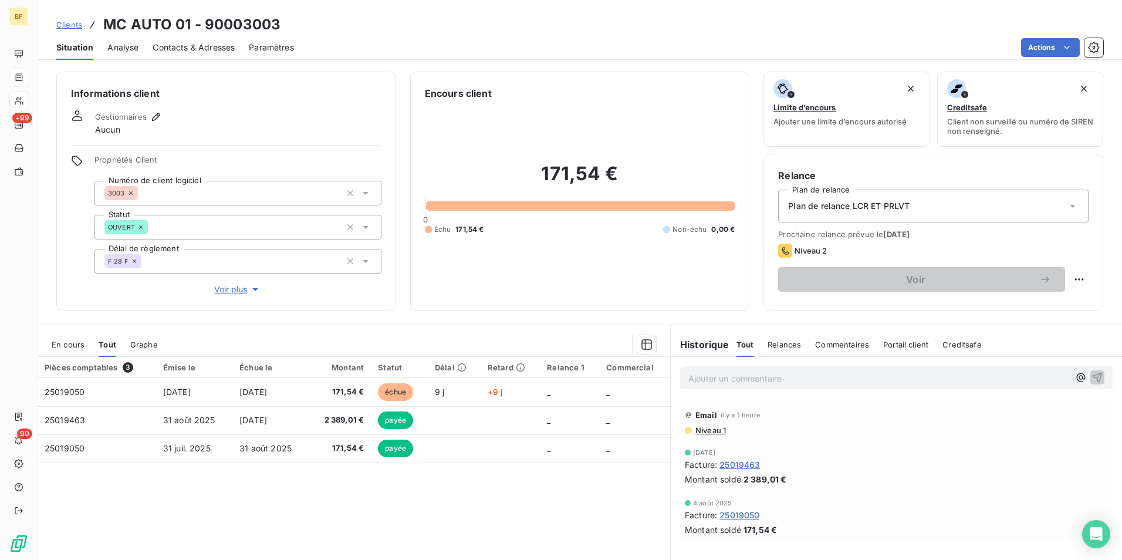
click at [218, 43] on span "Contacts & Adresses" at bounding box center [194, 48] width 82 height 12
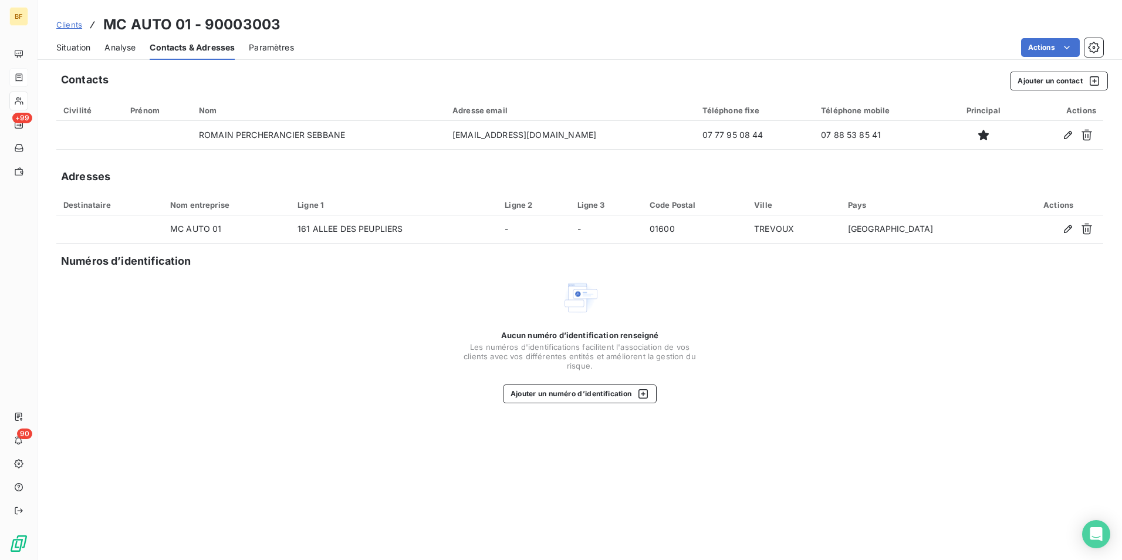
click at [77, 45] on span "Situation" at bounding box center [73, 48] width 34 height 12
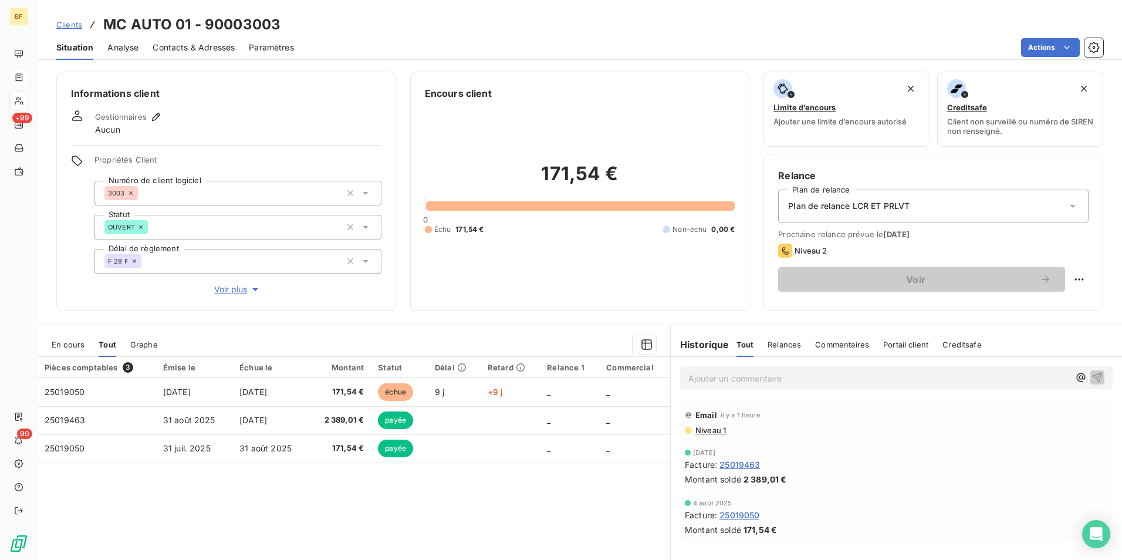
click at [205, 49] on span "Contacts & Adresses" at bounding box center [194, 48] width 82 height 12
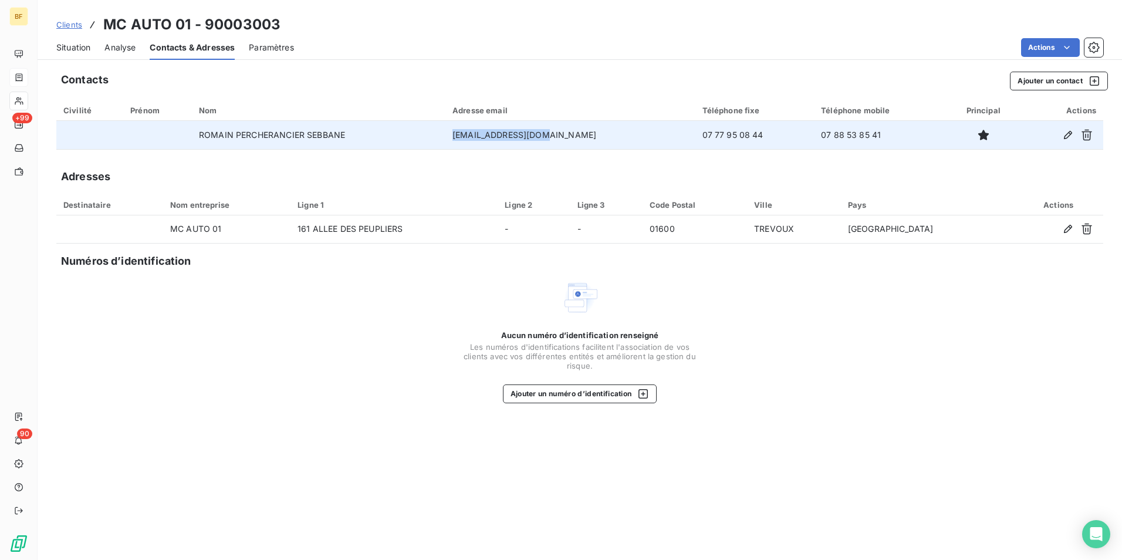
drag, startPoint x: 599, startPoint y: 139, endPoint x: 486, endPoint y: 134, distance: 112.8
click at [486, 134] on td "[EMAIL_ADDRESS][DOMAIN_NAME]" at bounding box center [570, 135] width 250 height 28
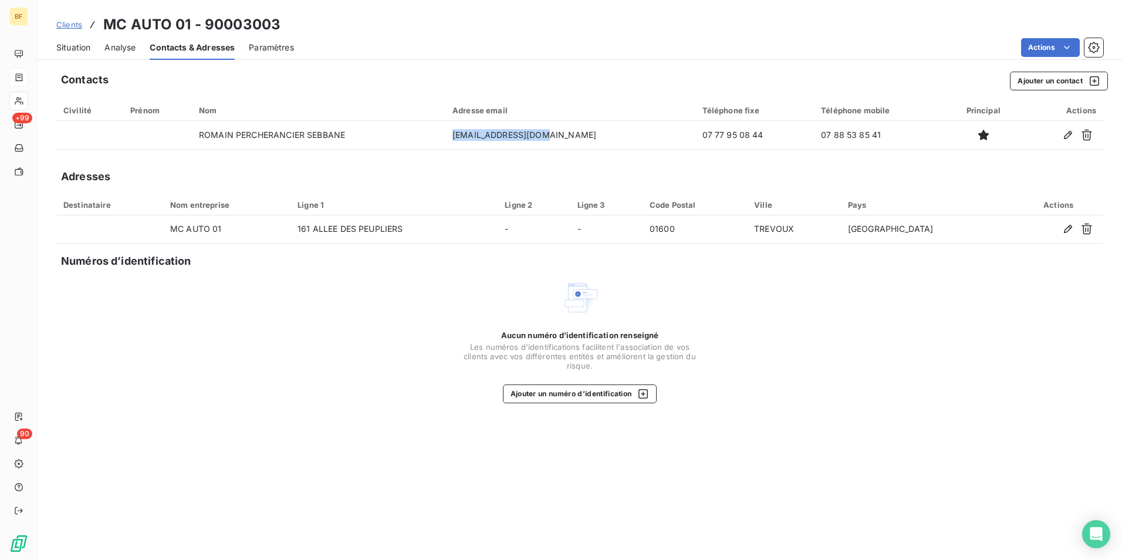
copy td "[EMAIL_ADDRESS][DOMAIN_NAME]"
click at [373, 310] on div "Aucun numéro d’identification renseigné Les numéros d'identifications faciliten…" at bounding box center [579, 341] width 1047 height 124
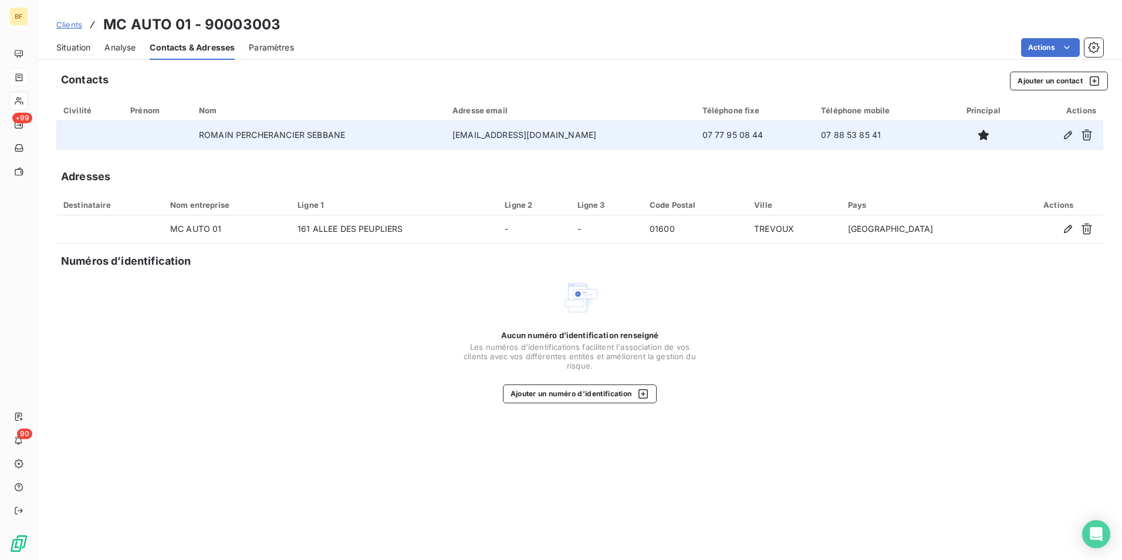
click at [273, 136] on td "ROMAIN PERCHERANCIER SEBBANE" at bounding box center [319, 135] width 254 height 28
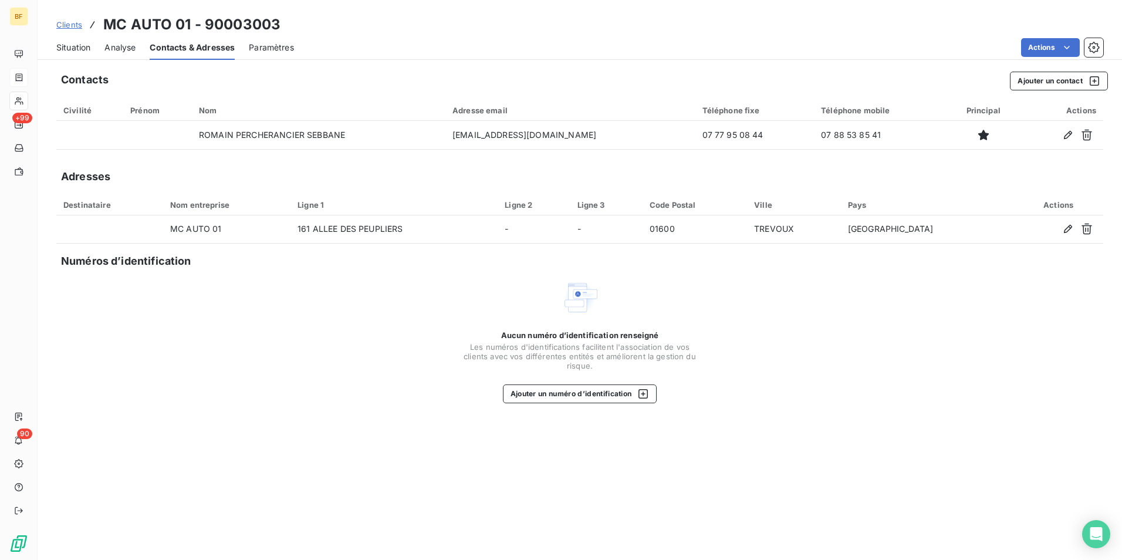
drag, startPoint x: 273, startPoint y: 136, endPoint x: 462, endPoint y: 73, distance: 198.4
click at [462, 73] on div "Contacts Ajouter un contact" at bounding box center [584, 81] width 1047 height 19
click at [80, 49] on span "Situation" at bounding box center [73, 48] width 34 height 12
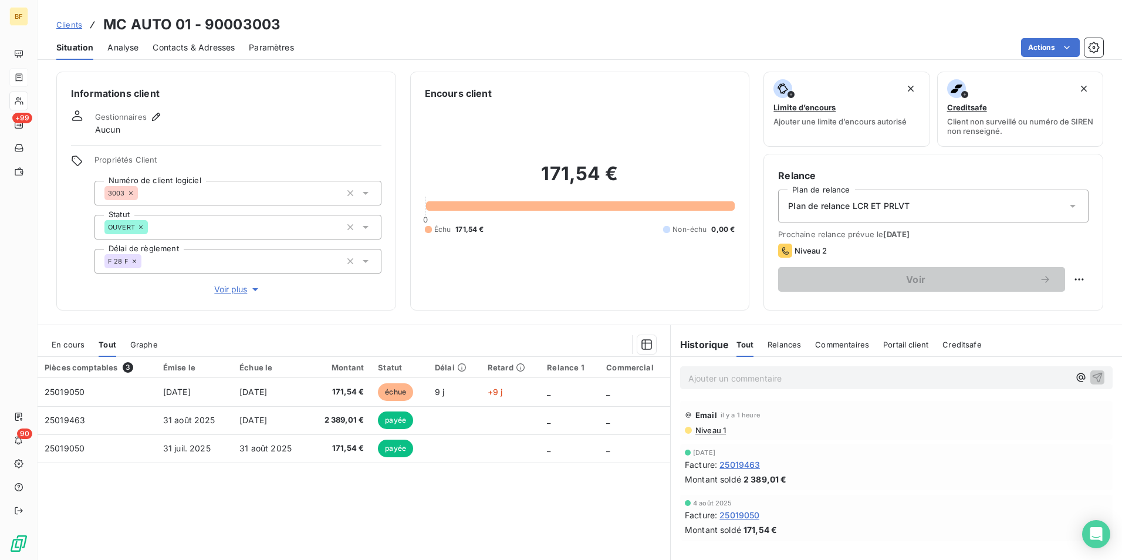
click at [202, 49] on span "Contacts & Adresses" at bounding box center [194, 48] width 82 height 12
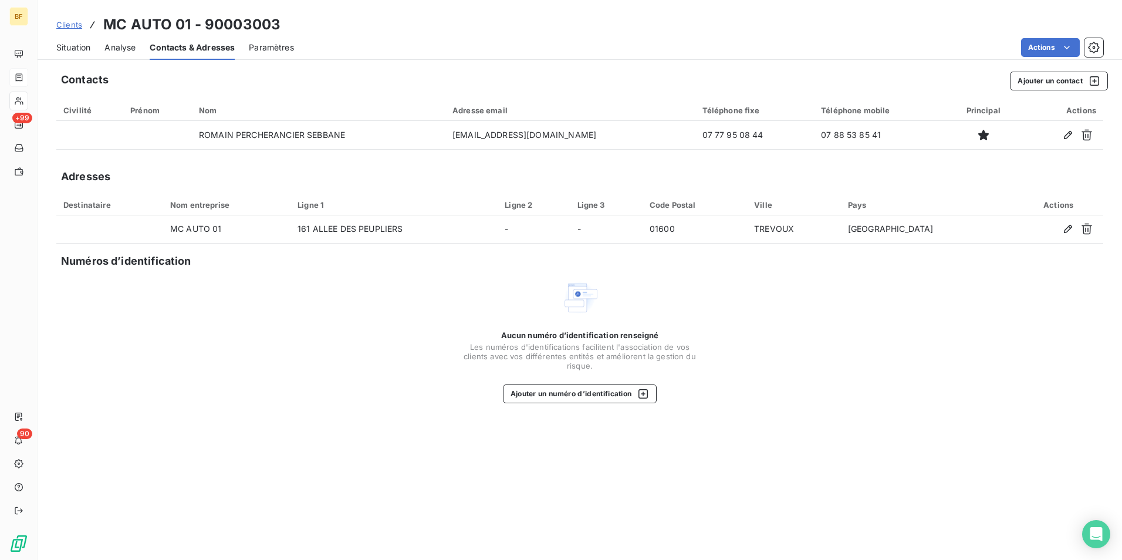
drag, startPoint x: 64, startPoint y: 55, endPoint x: 76, endPoint y: 59, distance: 13.2
click at [64, 55] on div "Situation" at bounding box center [73, 47] width 34 height 25
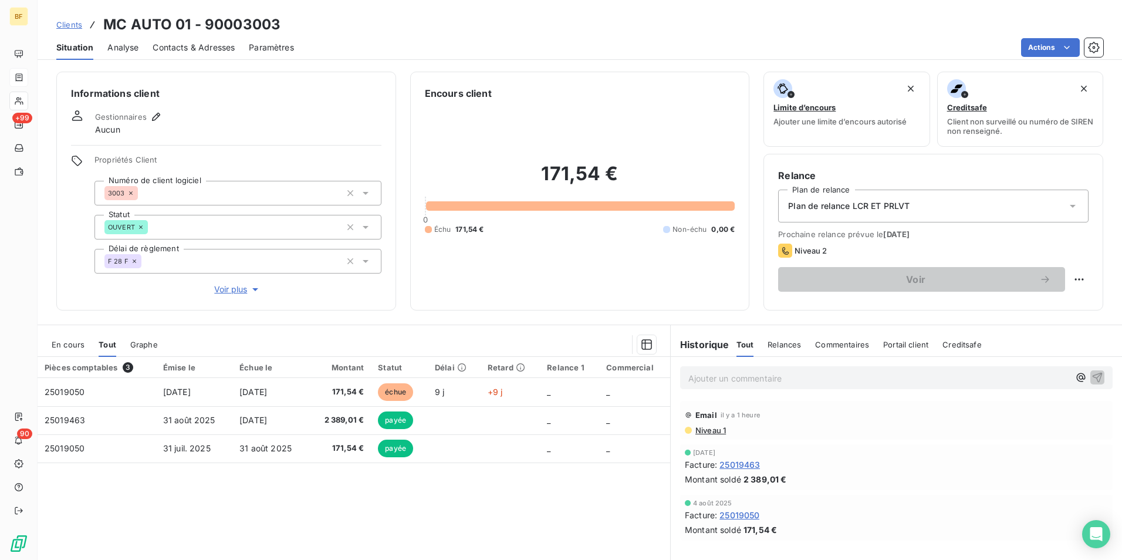
click at [74, 344] on span "En cours" at bounding box center [68, 344] width 33 height 9
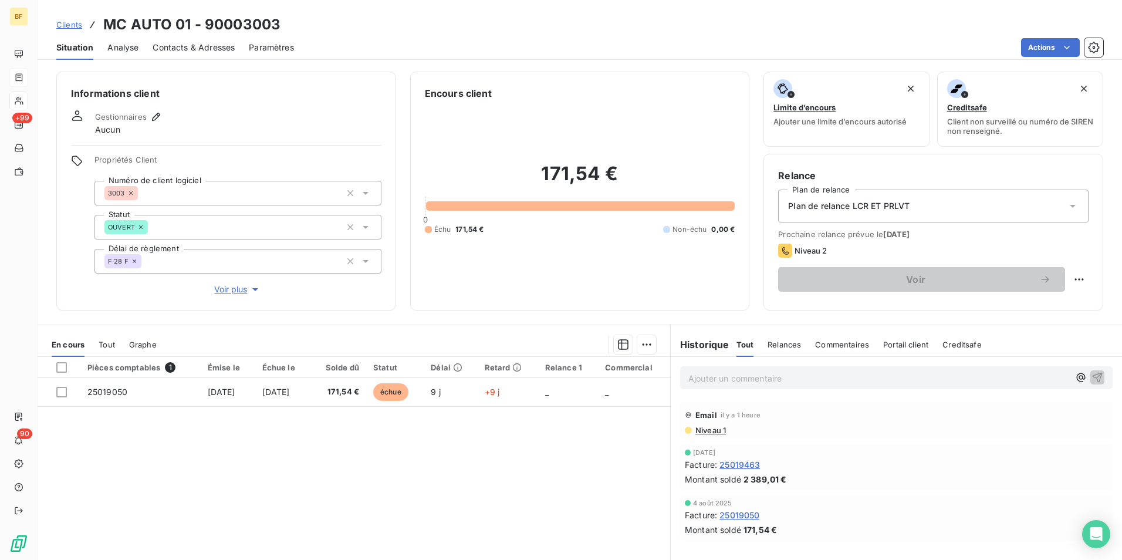
click at [107, 346] on span "Tout" at bounding box center [107, 344] width 16 height 9
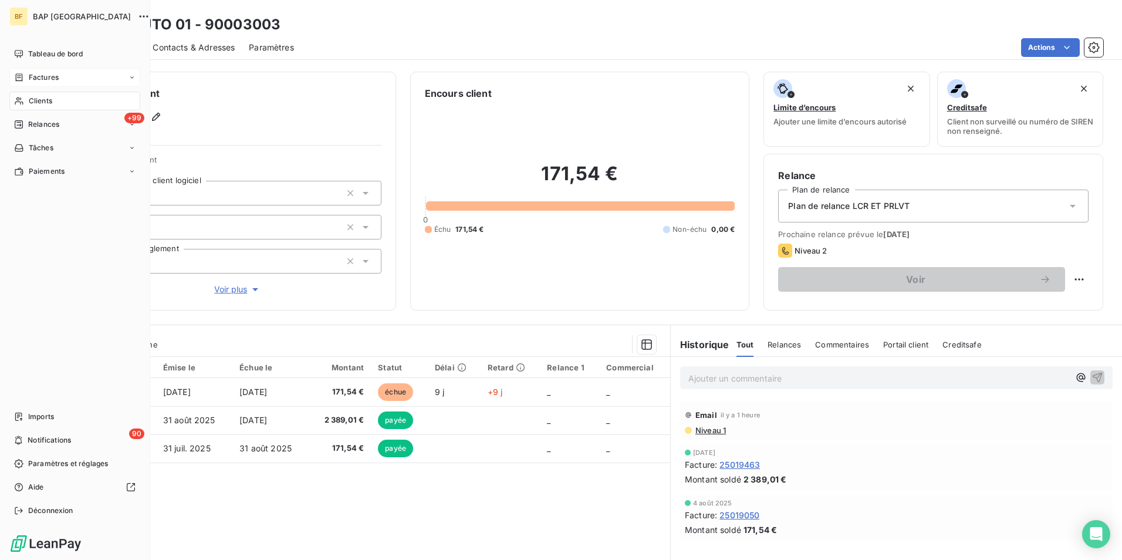
click at [28, 102] on div "Clients" at bounding box center [74, 101] width 131 height 19
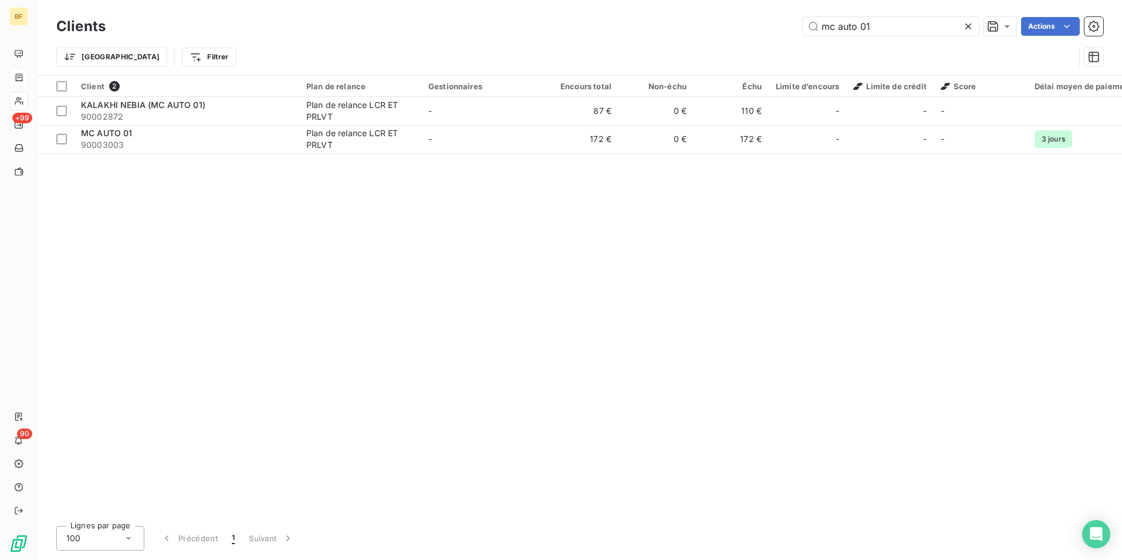
drag, startPoint x: 847, startPoint y: 26, endPoint x: 766, endPoint y: 26, distance: 81.0
click at [771, 26] on div "mc auto 01 Actions" at bounding box center [612, 26] width 984 height 19
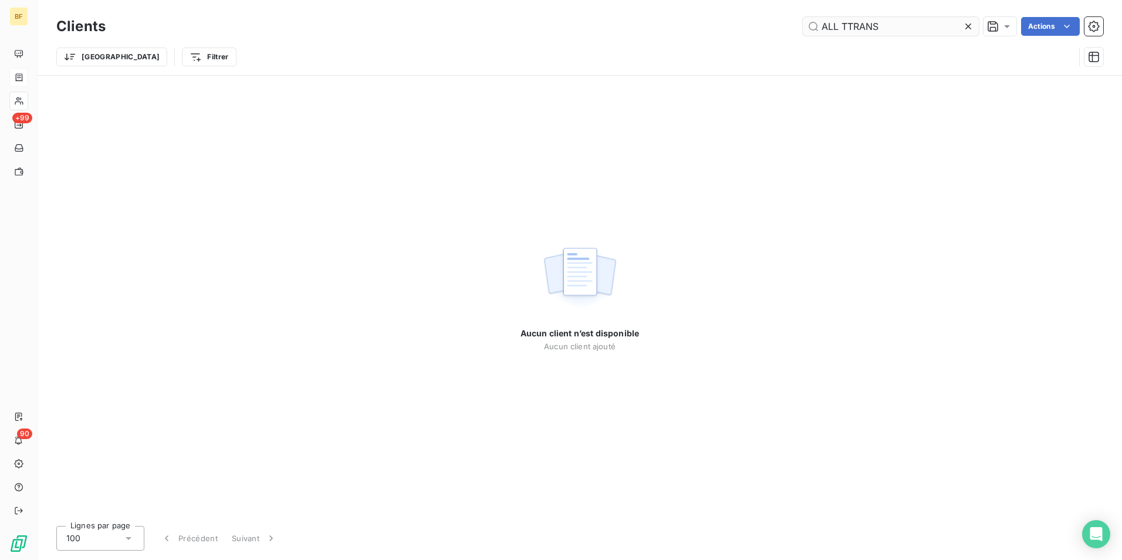
click at [847, 25] on input "ALL TTRANS" at bounding box center [891, 26] width 176 height 19
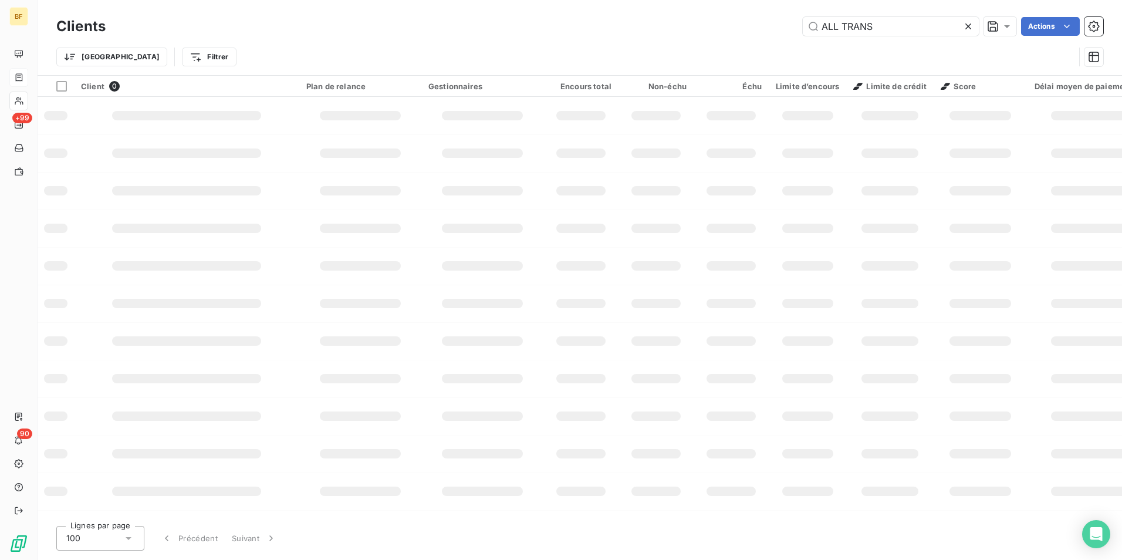
type input "ALL TRANS"
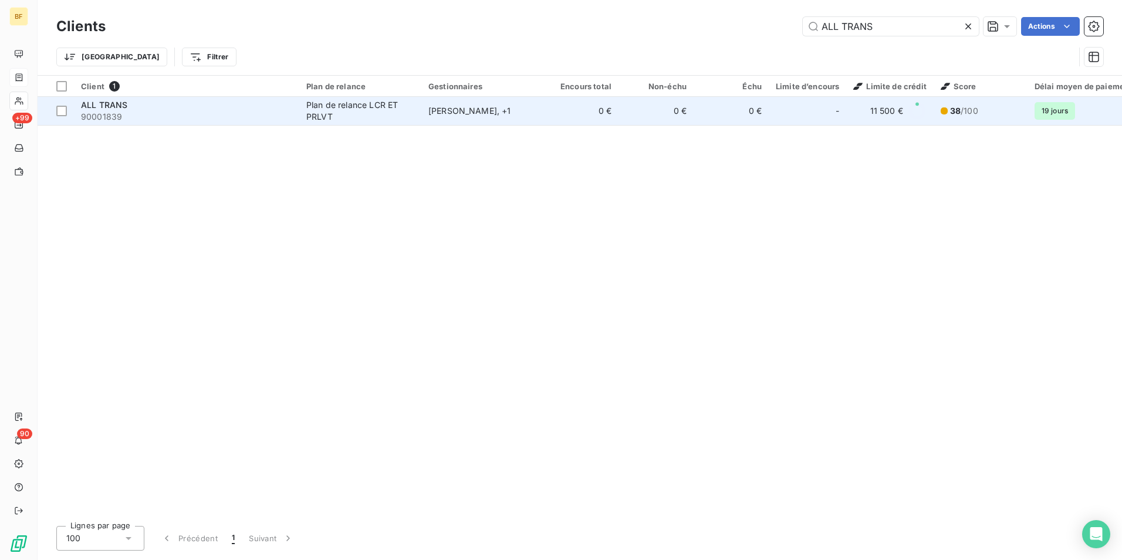
click at [336, 122] on div "Plan de relance LCR ET PRLVT" at bounding box center [360, 110] width 108 height 23
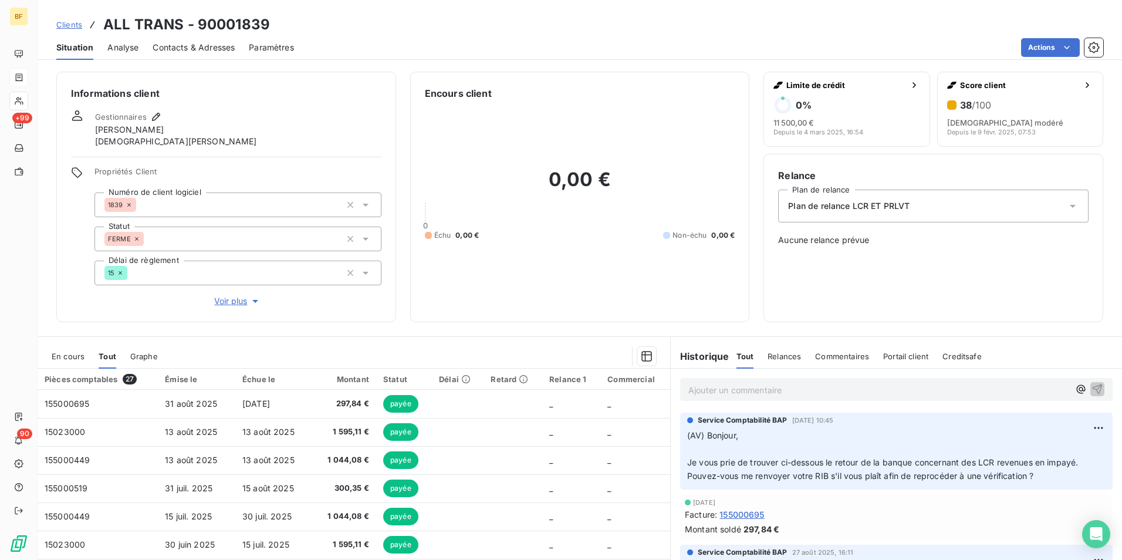
scroll to position [70, 0]
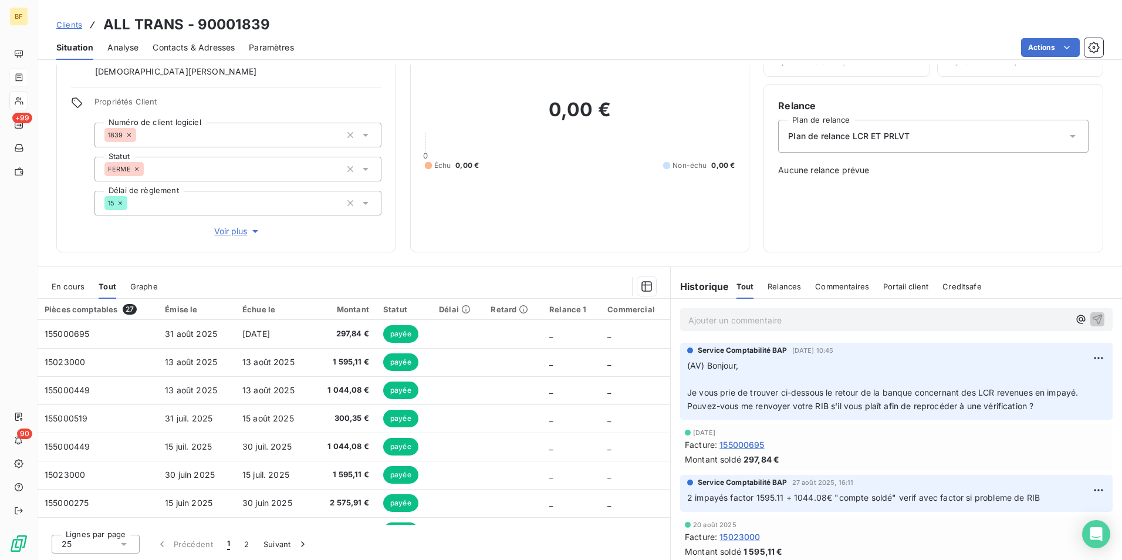
click at [162, 49] on span "Contacts & Adresses" at bounding box center [194, 48] width 82 height 12
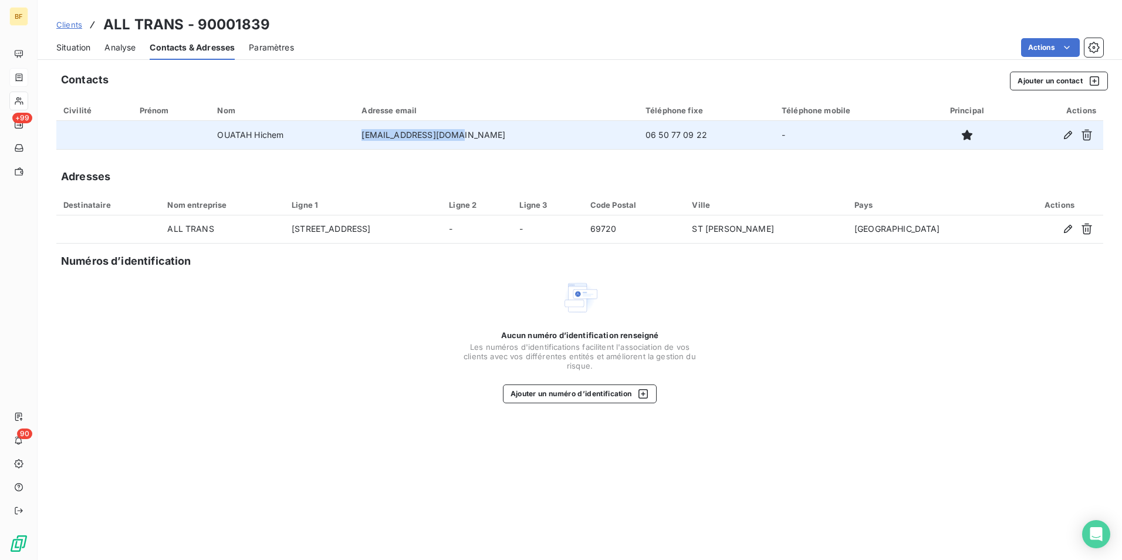
drag, startPoint x: 486, startPoint y: 139, endPoint x: 395, endPoint y: 148, distance: 91.4
click at [395, 148] on td "[EMAIL_ADDRESS][DOMAIN_NAME]" at bounding box center [496, 135] width 284 height 28
copy td "[EMAIL_ADDRESS][DOMAIN_NAME]"
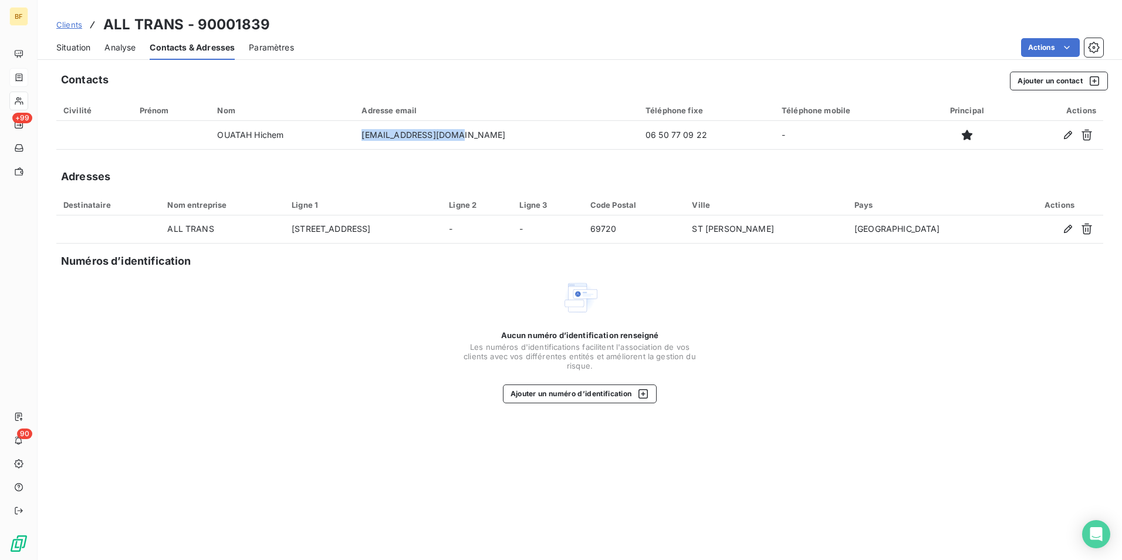
click at [75, 38] on div "Situation" at bounding box center [73, 47] width 34 height 25
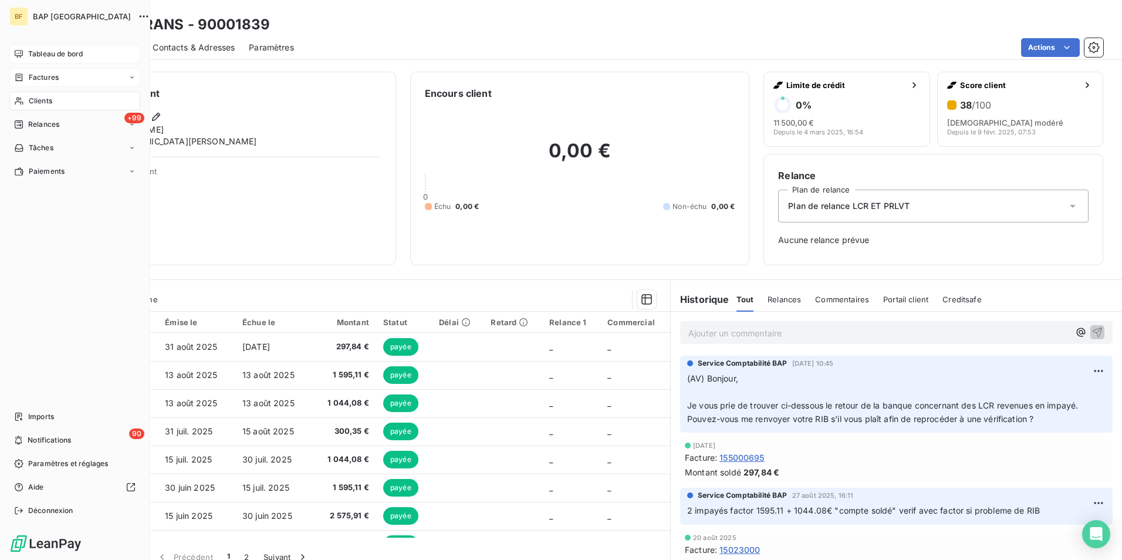
click at [32, 49] on span "Tableau de bord" at bounding box center [55, 54] width 55 height 11
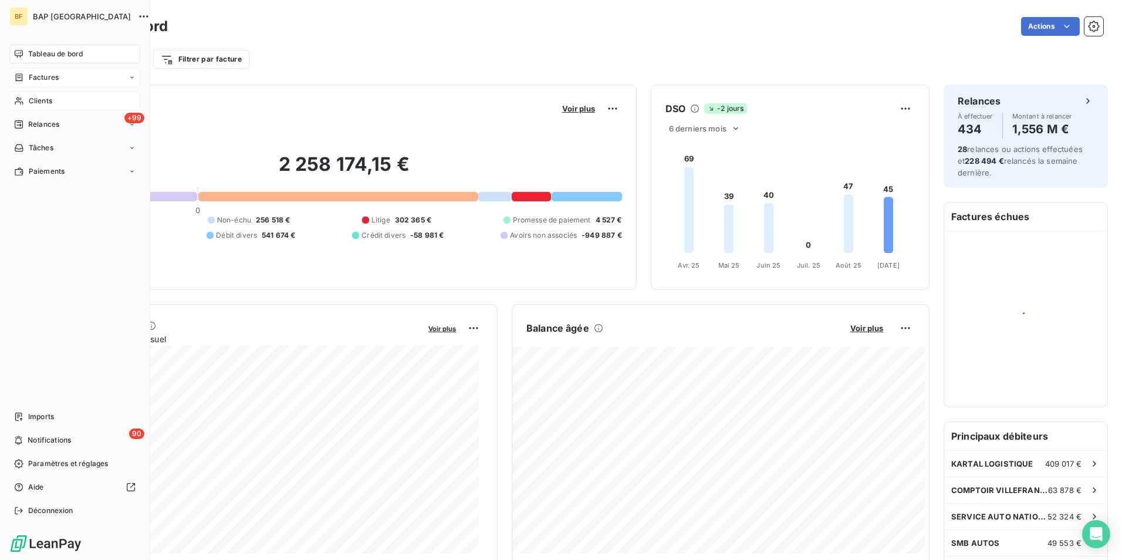
click at [33, 103] on span "Clients" at bounding box center [40, 101] width 23 height 11
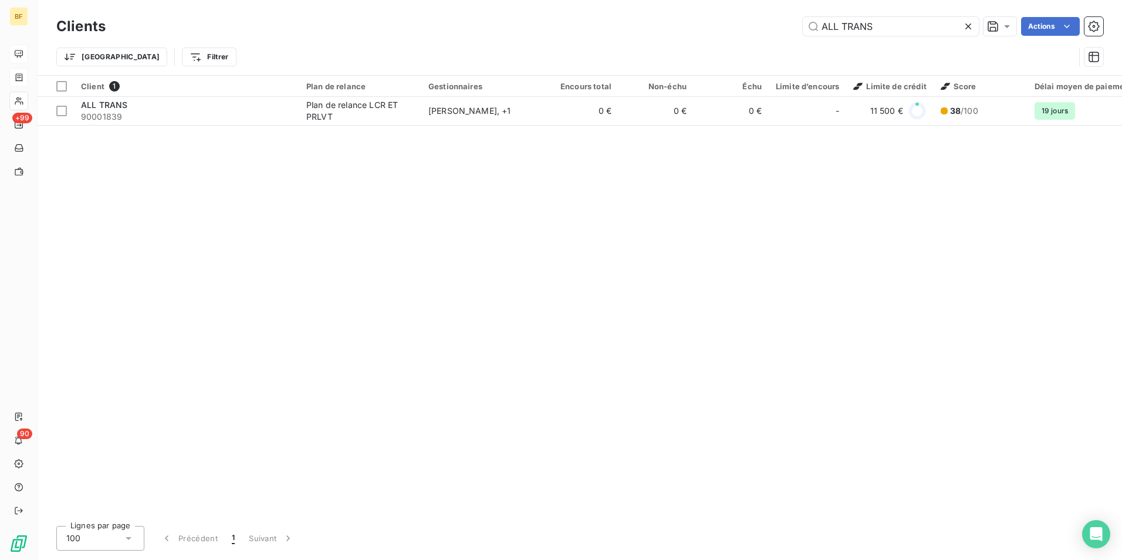
click at [680, 34] on div "ALL TRANS Actions" at bounding box center [612, 26] width 984 height 19
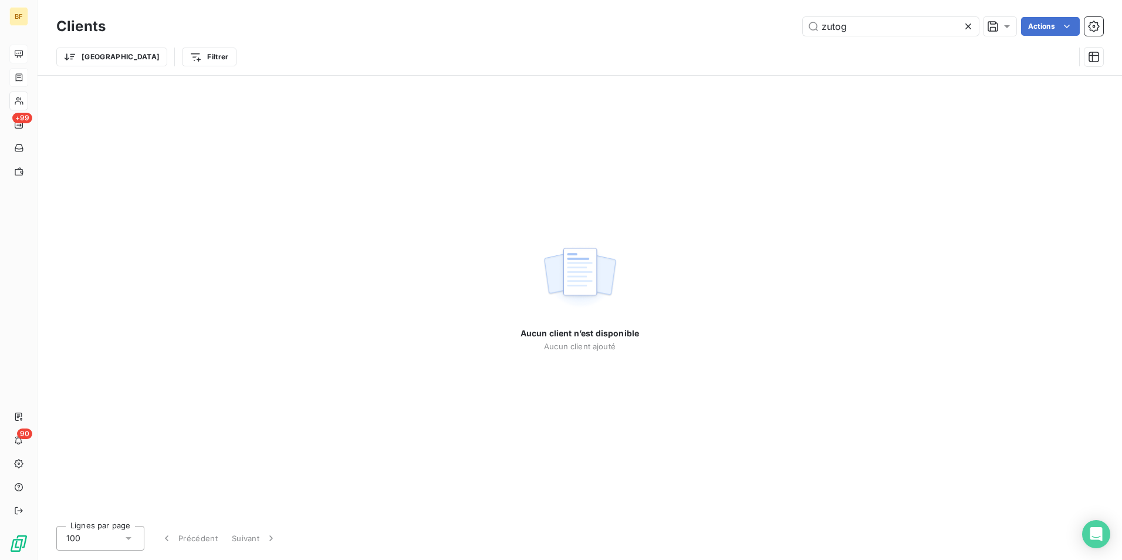
drag, startPoint x: 863, startPoint y: 26, endPoint x: 765, endPoint y: 8, distance: 99.7
click at [765, 8] on div "Clients zutog Actions Trier Filtrer" at bounding box center [580, 37] width 1085 height 75
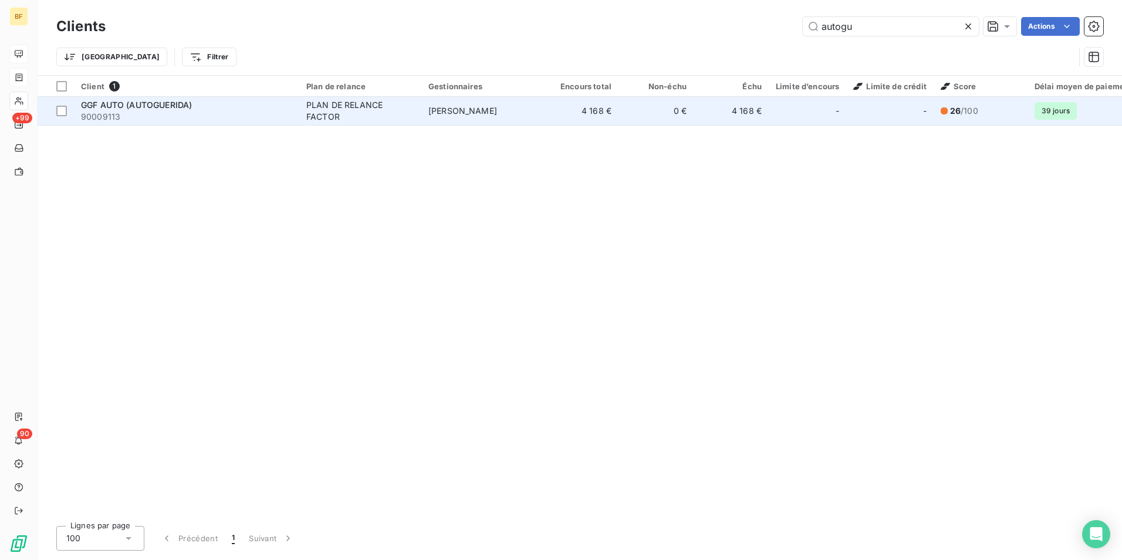
type input "autogu"
click at [295, 97] on td "GGF AUTO (AUTOGUERIDA) 90009113" at bounding box center [186, 111] width 225 height 28
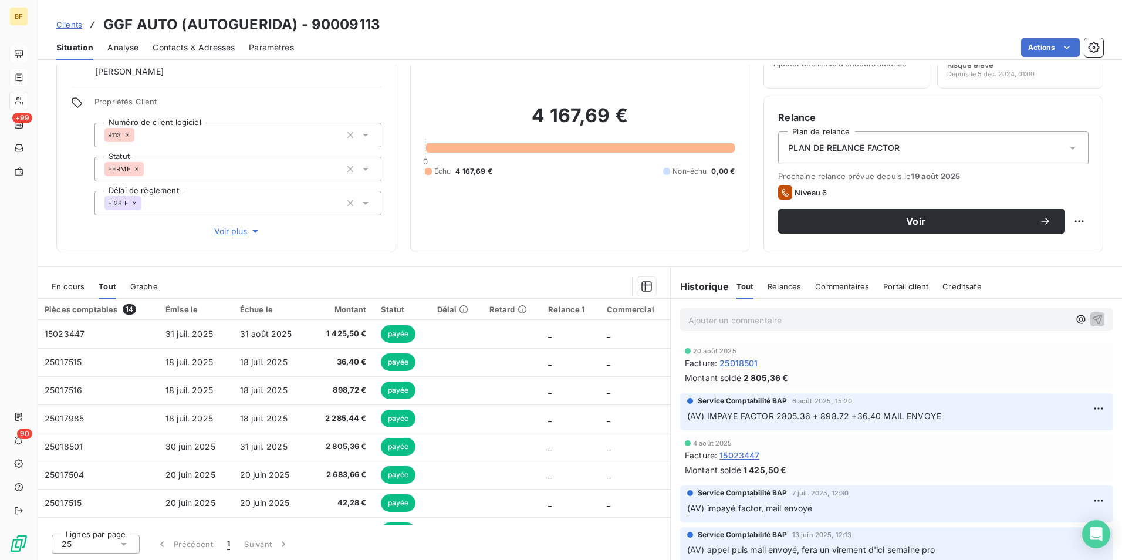
click at [214, 48] on span "Contacts & Adresses" at bounding box center [194, 48] width 82 height 12
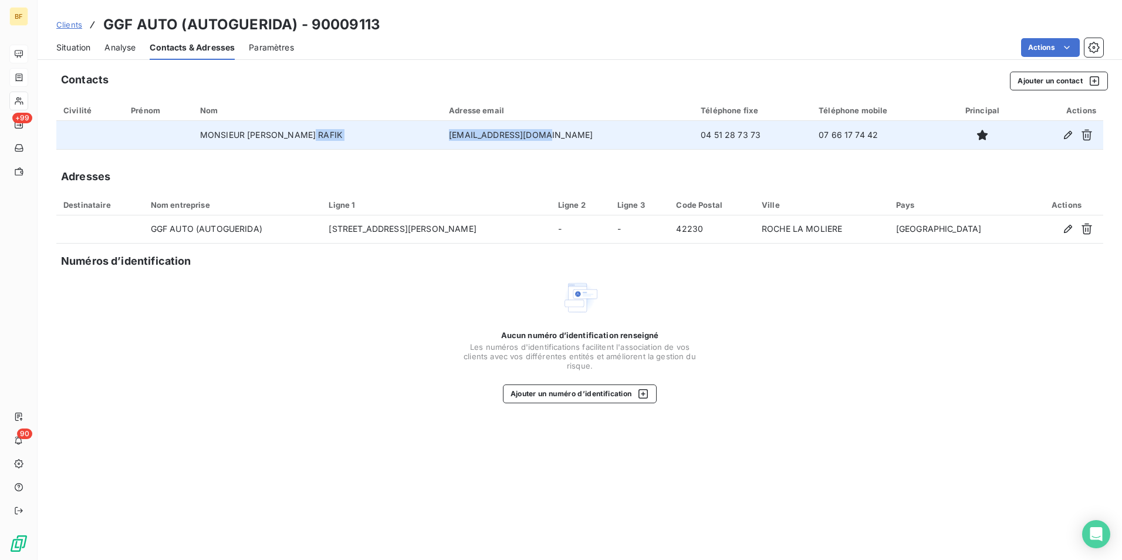
drag, startPoint x: 498, startPoint y: 137, endPoint x: 417, endPoint y: 144, distance: 81.3
click at [417, 144] on tr "MONSIEUR [PERSON_NAME] RAFIK [EMAIL_ADDRESS][DOMAIN_NAME] 04 51 28 73 73 07 66 …" at bounding box center [579, 135] width 1047 height 28
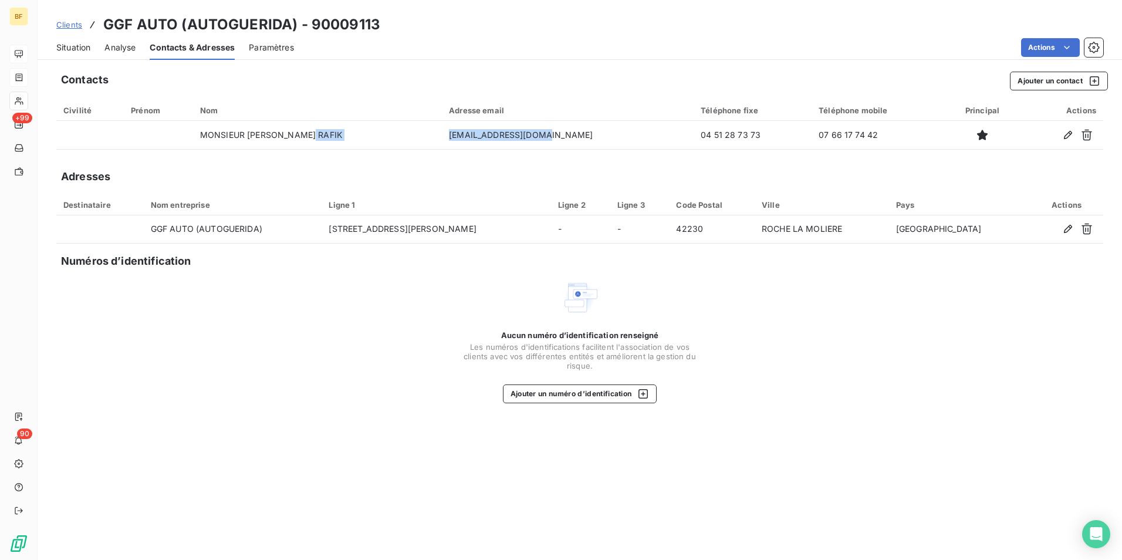
copy tr "[EMAIL_ADDRESS][DOMAIN_NAME]"
click at [90, 57] on div "Situation" at bounding box center [73, 47] width 34 height 25
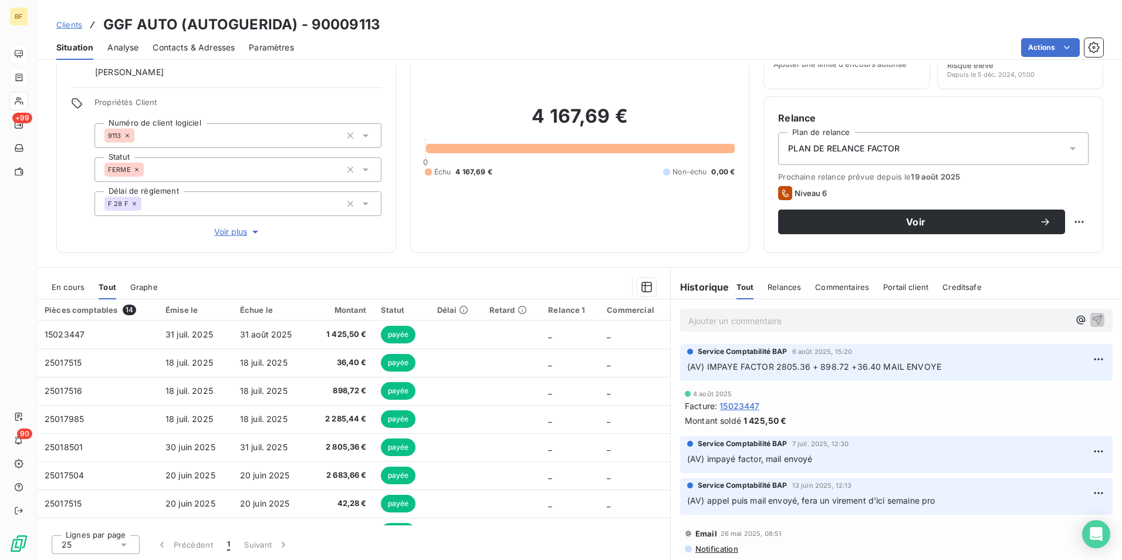
scroll to position [58, 0]
click at [592, 223] on div "4 167,69 € 0 Échu 4 167,69 € Non-échu 0,00 €" at bounding box center [580, 139] width 310 height 195
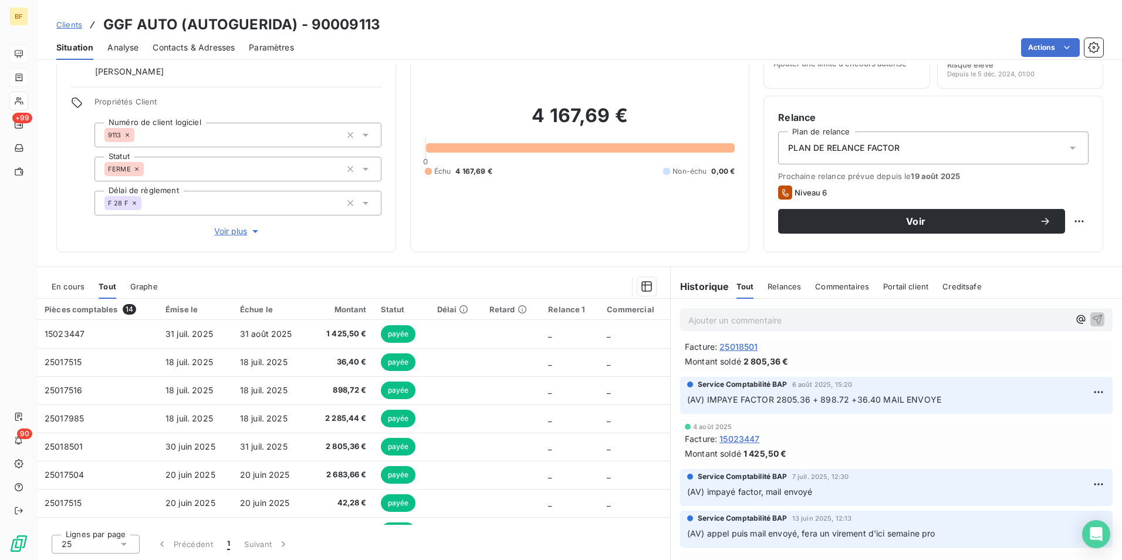
scroll to position [0, 0]
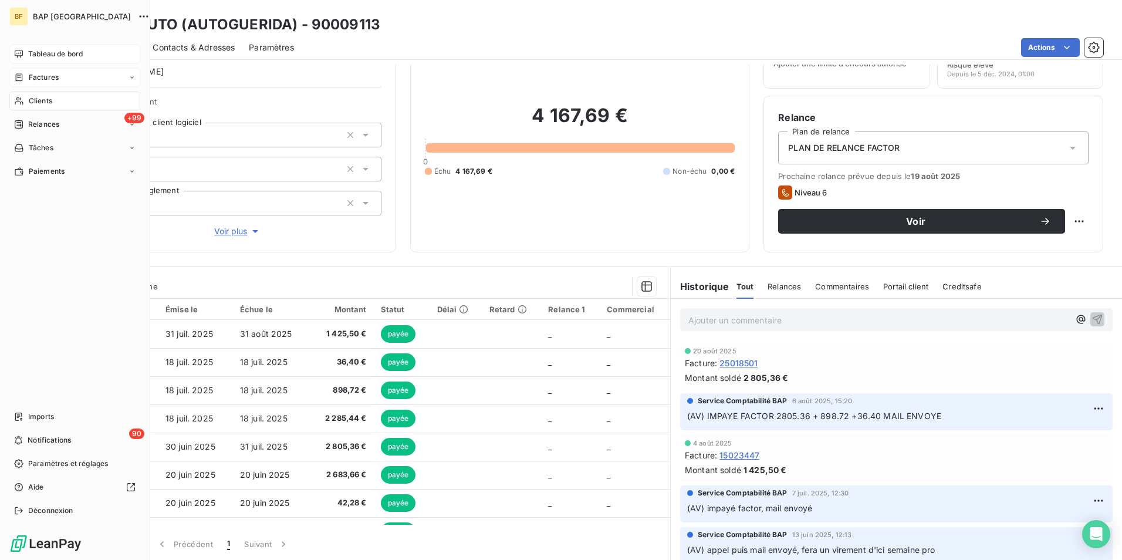
drag, startPoint x: 19, startPoint y: 99, endPoint x: 124, endPoint y: 72, distance: 108.5
click at [19, 97] on icon at bounding box center [19, 100] width 10 height 9
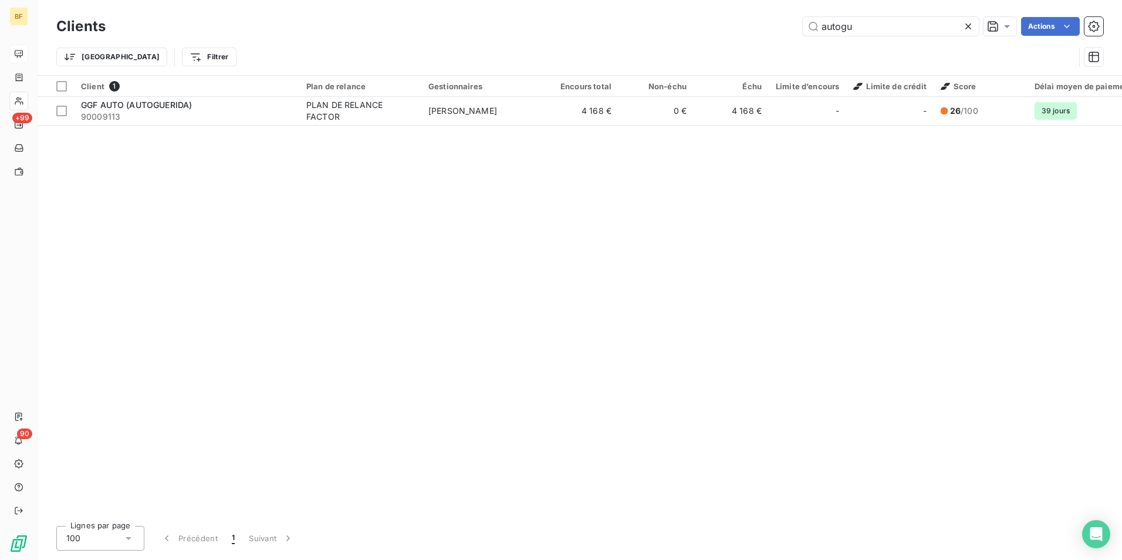
drag, startPoint x: 815, startPoint y: 25, endPoint x: 790, endPoint y: 25, distance: 25.2
click at [805, 25] on input "autogu" at bounding box center [891, 26] width 176 height 19
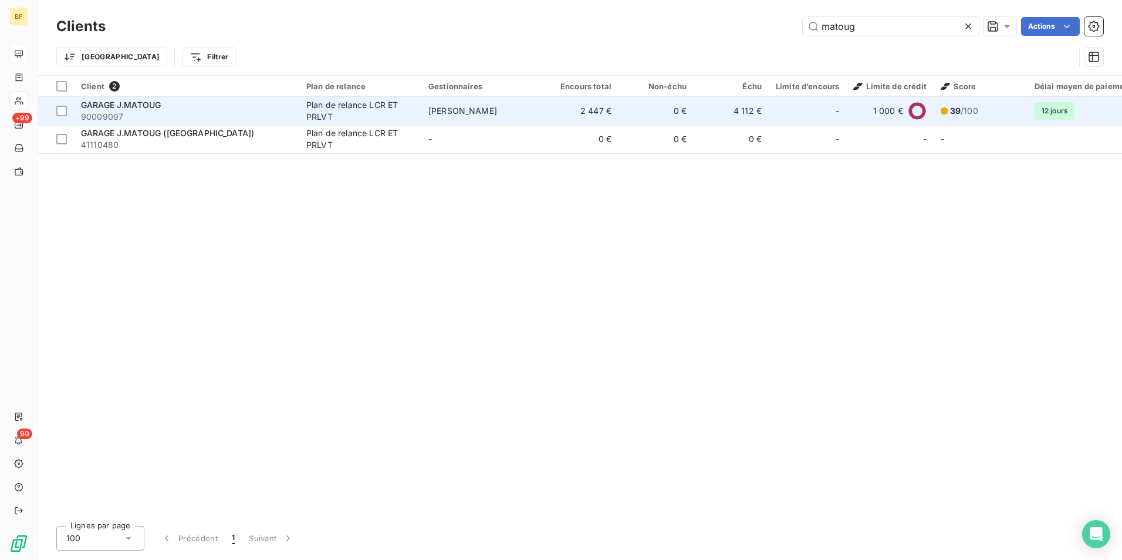
type input "matoug"
click at [326, 109] on div "Plan de relance LCR ET PRLVT" at bounding box center [360, 110] width 108 height 23
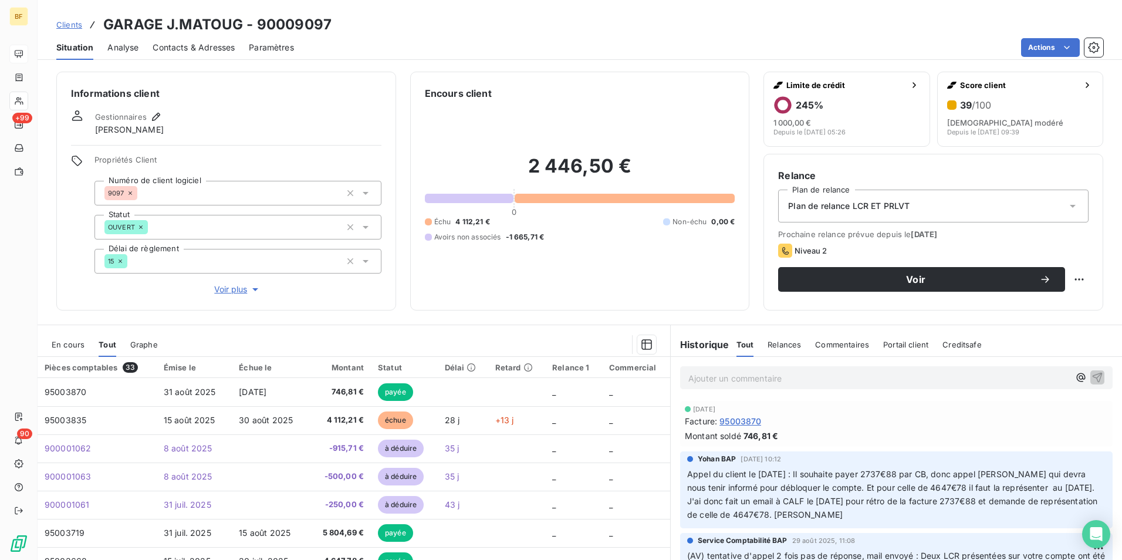
scroll to position [58, 0]
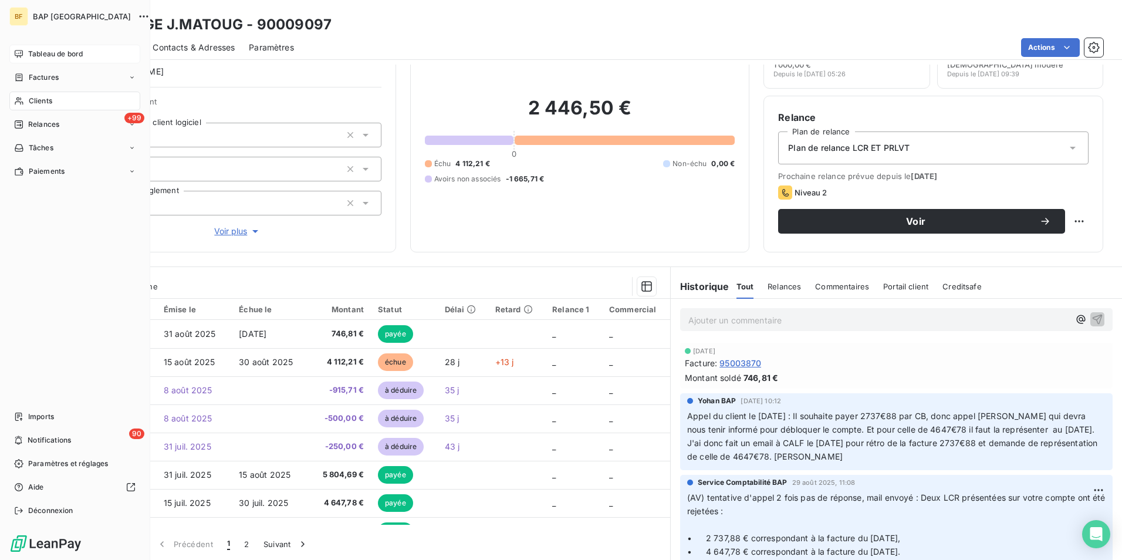
click at [18, 104] on icon at bounding box center [19, 100] width 10 height 9
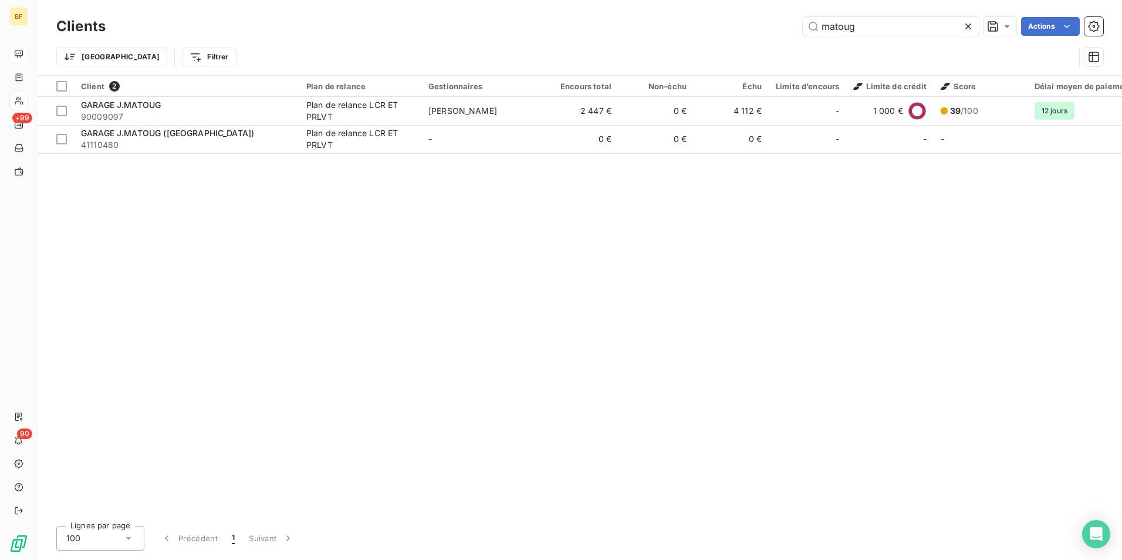
drag, startPoint x: 864, startPoint y: 25, endPoint x: 771, endPoint y: 22, distance: 93.3
click at [783, 25] on div "matoug Actions" at bounding box center [612, 26] width 984 height 19
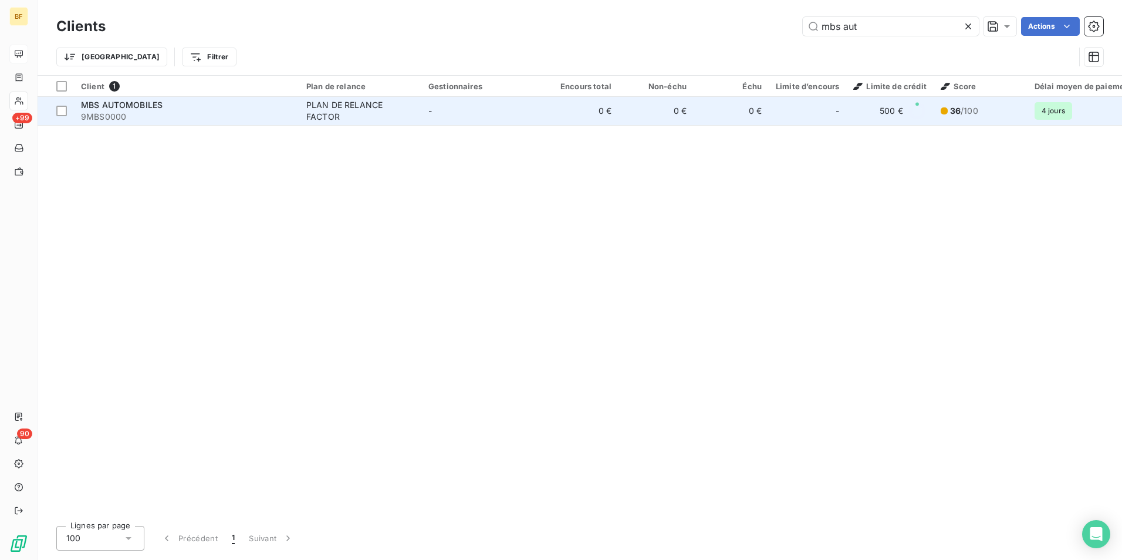
type input "mbs aut"
click at [622, 124] on td "0 €" at bounding box center [656, 111] width 75 height 28
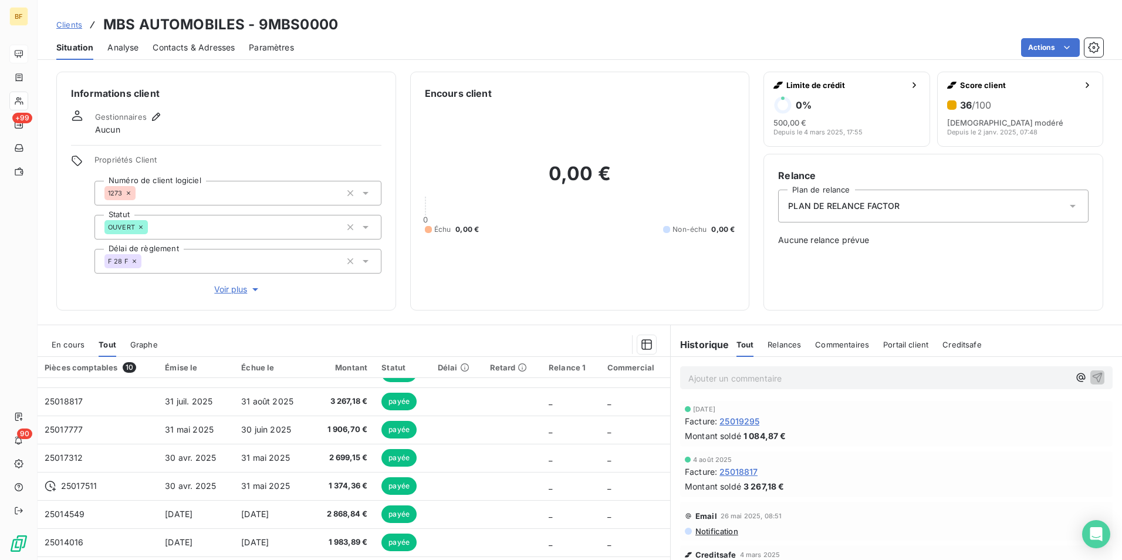
click at [218, 51] on span "Contacts & Adresses" at bounding box center [194, 48] width 82 height 12
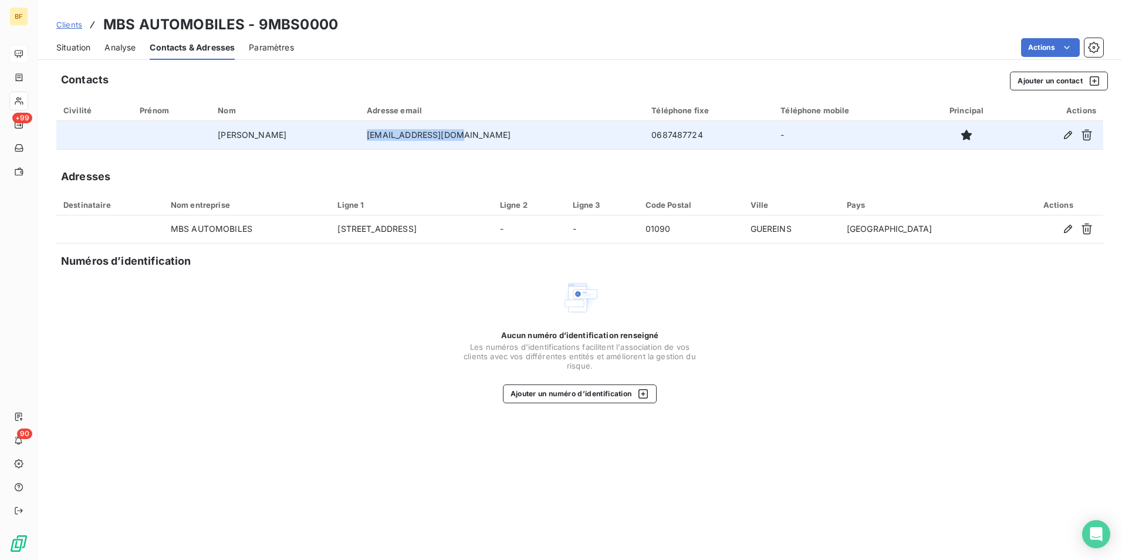
drag, startPoint x: 496, startPoint y: 133, endPoint x: 383, endPoint y: 135, distance: 113.9
click at [383, 135] on td "[EMAIL_ADDRESS][DOMAIN_NAME]" at bounding box center [502, 135] width 285 height 28
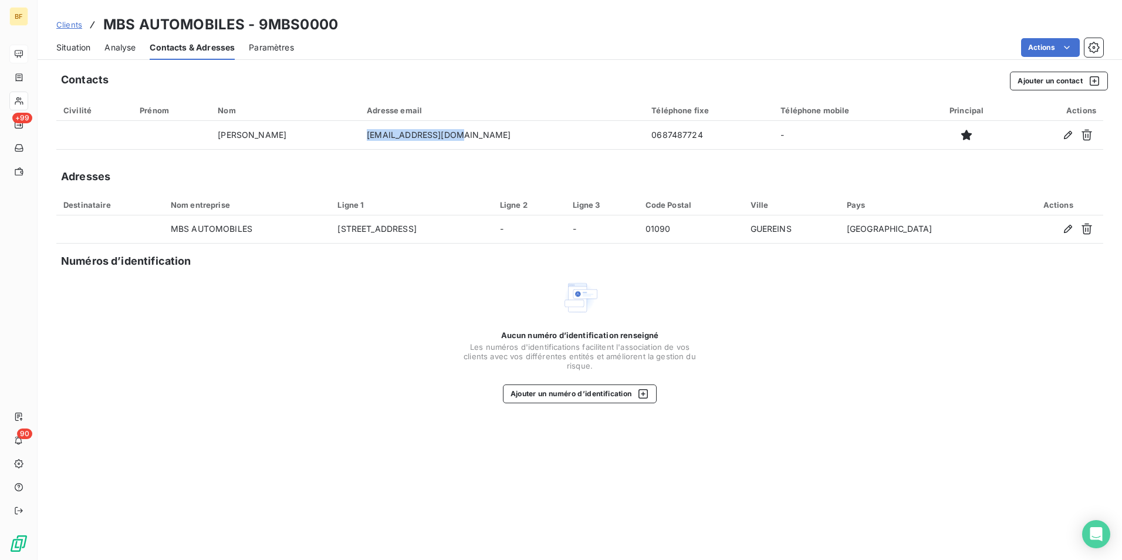
copy td "[EMAIL_ADDRESS][DOMAIN_NAME]"
click at [80, 48] on span "Situation" at bounding box center [73, 48] width 34 height 12
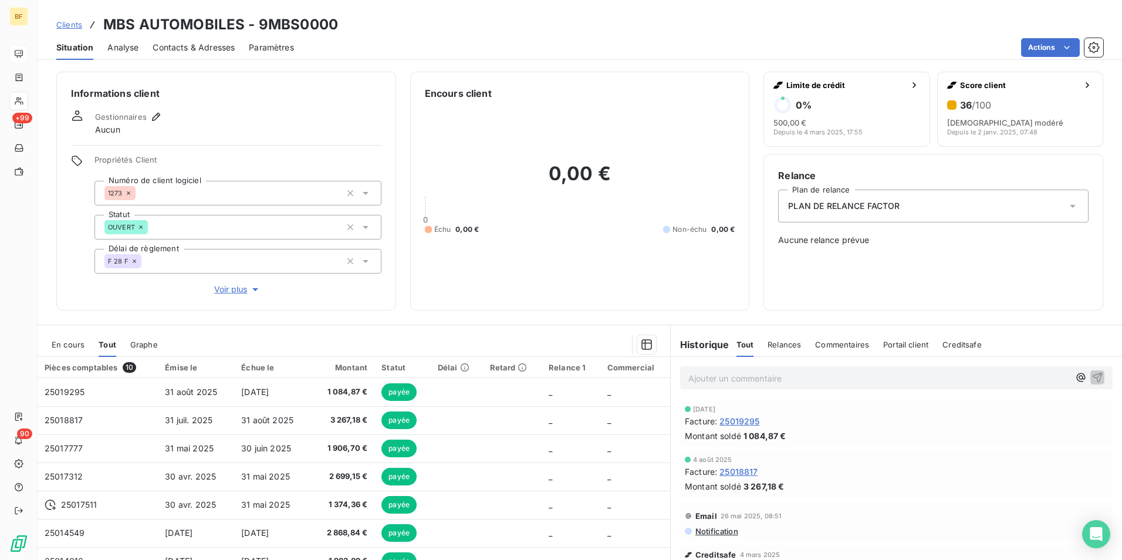
click at [523, 52] on div "Actions" at bounding box center [705, 47] width 795 height 19
drag, startPoint x: 343, startPoint y: 25, endPoint x: 107, endPoint y: 24, distance: 236.5
click at [107, 24] on div "Clients MBS AUTOMOBILES - 9MBS0000" at bounding box center [580, 24] width 1085 height 21
copy h3 "MBS AUTOMOBILES - 9MBS0000"
click at [734, 376] on p "Ajouter un commentaire ﻿" at bounding box center [878, 378] width 381 height 15
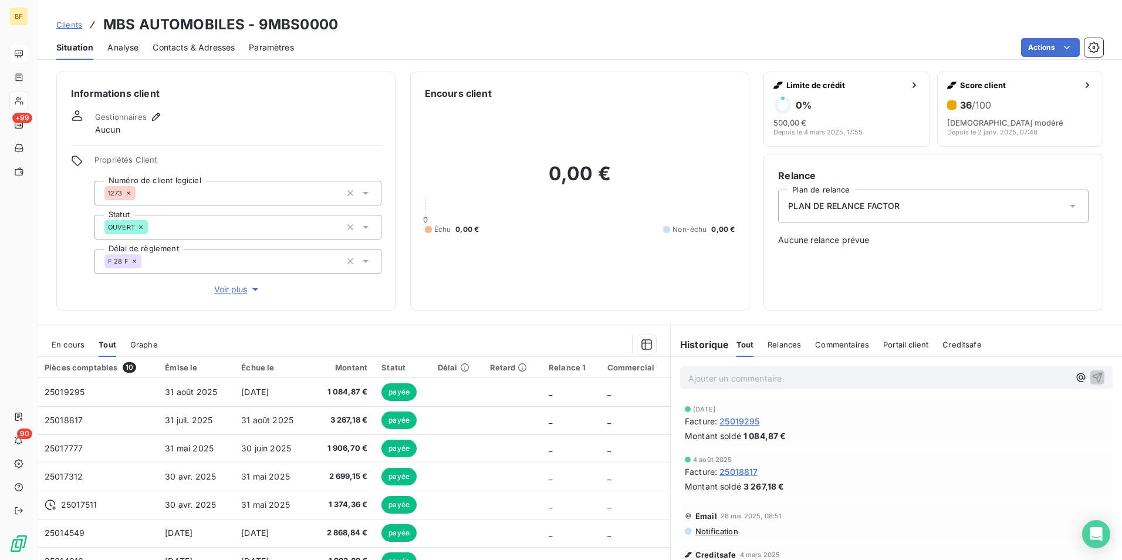
click at [713, 374] on p "Ajouter un commentaire ﻿" at bounding box center [878, 378] width 381 height 15
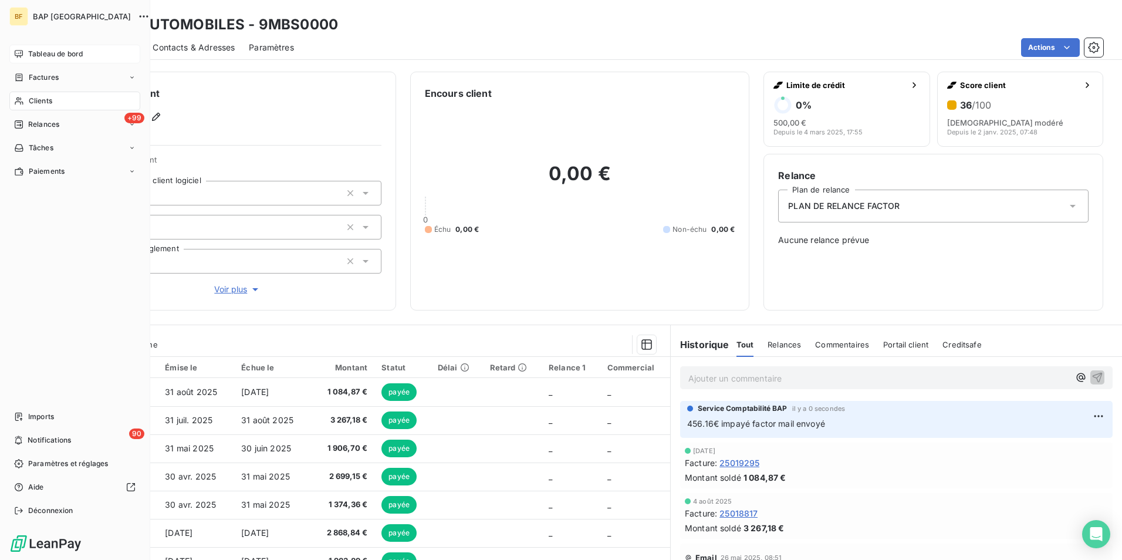
drag, startPoint x: 31, startPoint y: 97, endPoint x: 523, endPoint y: 42, distance: 495.5
click at [36, 94] on div "Clients" at bounding box center [74, 101] width 131 height 19
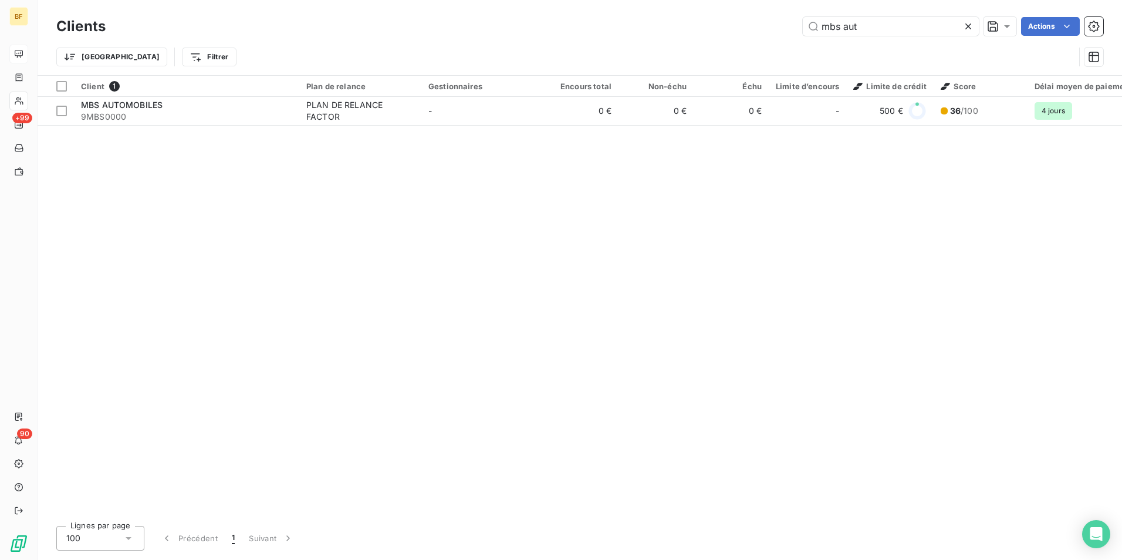
drag, startPoint x: 872, startPoint y: 28, endPoint x: 763, endPoint y: 15, distance: 109.3
click at [779, 15] on div "Clients mbs aut Actions" at bounding box center [579, 26] width 1047 height 25
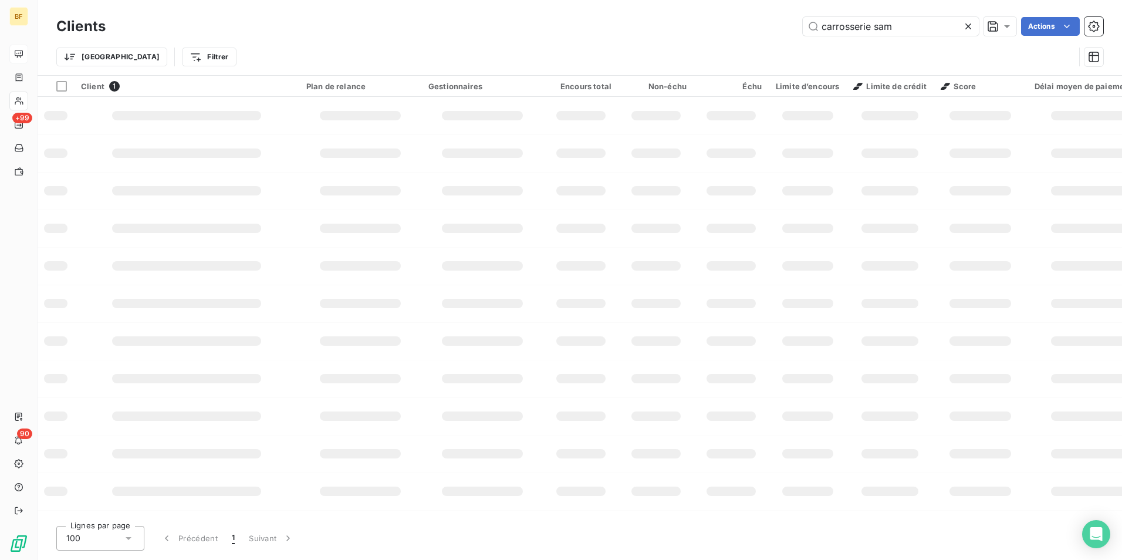
type input "carrosserie sam"
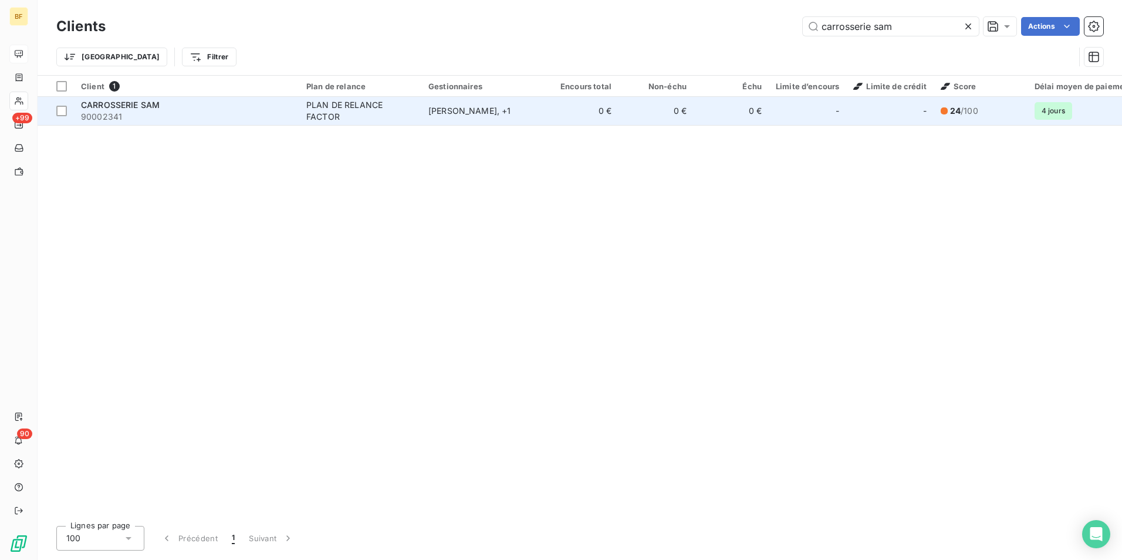
click at [248, 113] on span "90002341" at bounding box center [186, 117] width 211 height 12
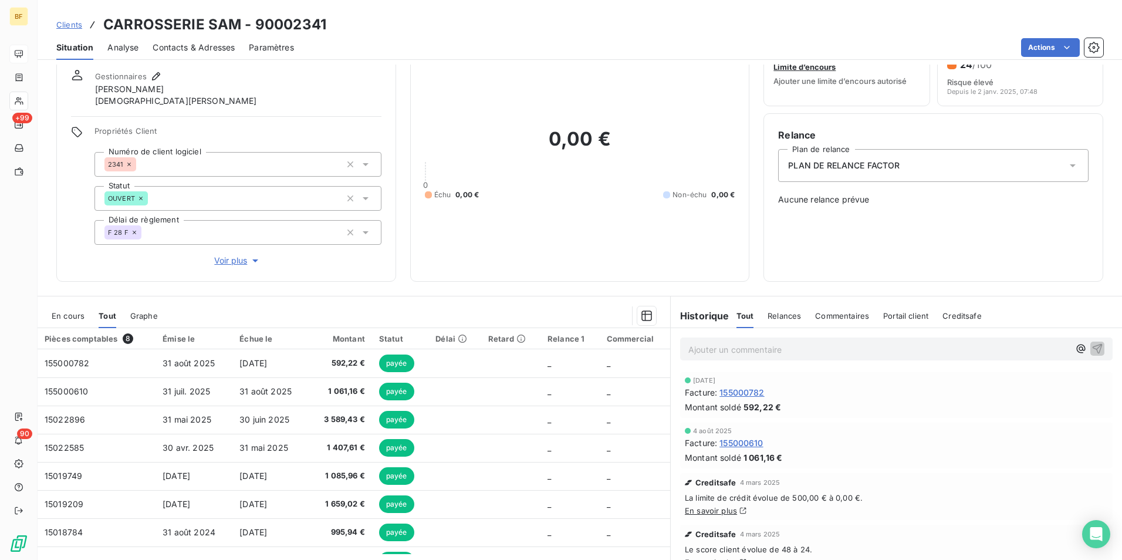
scroll to position [59, 0]
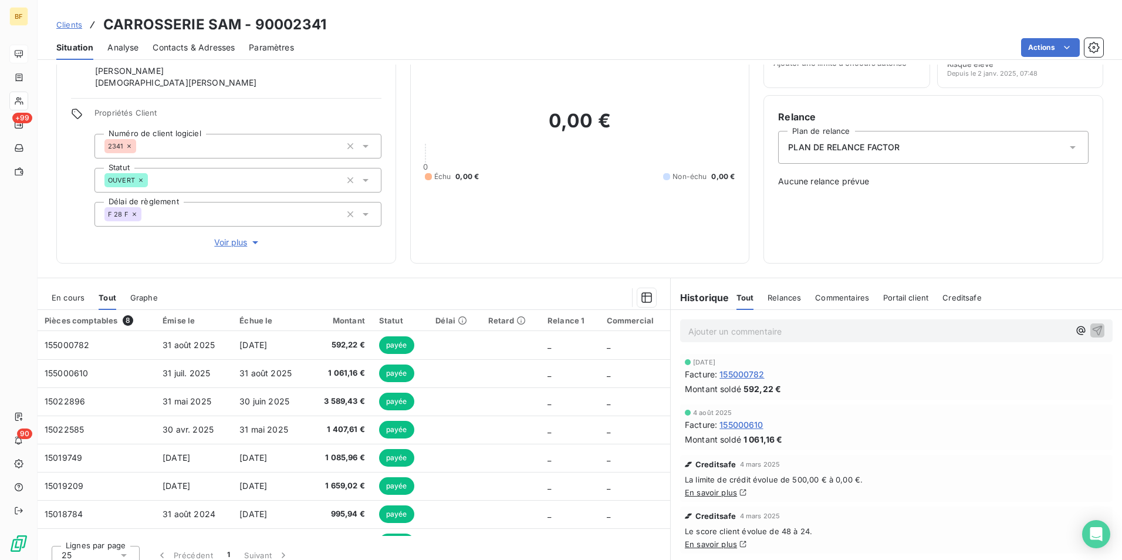
click at [751, 332] on p "Ajouter un commentaire ﻿" at bounding box center [878, 331] width 381 height 15
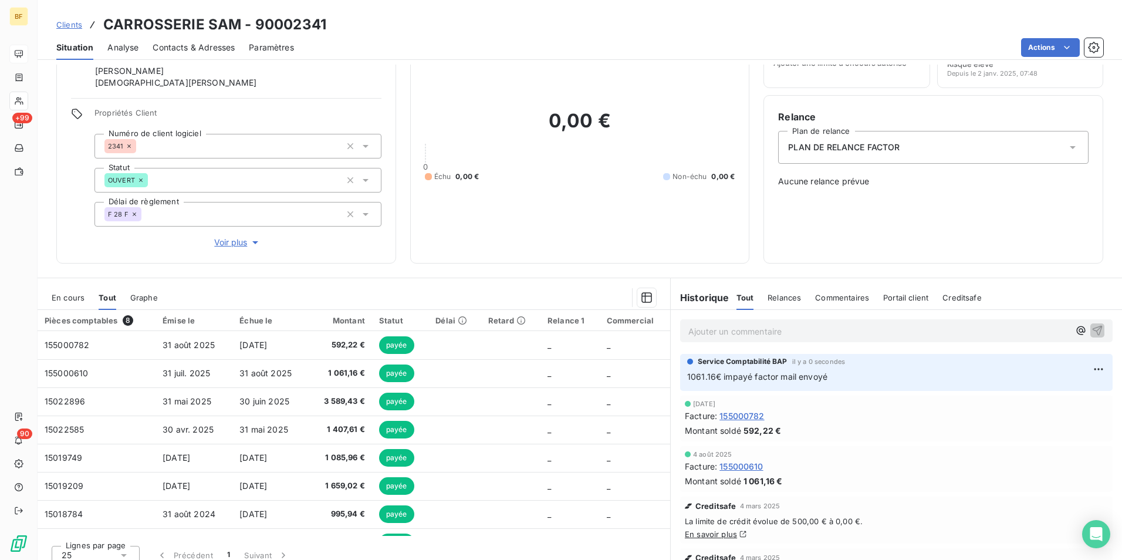
click at [191, 45] on span "Contacts & Adresses" at bounding box center [194, 48] width 82 height 12
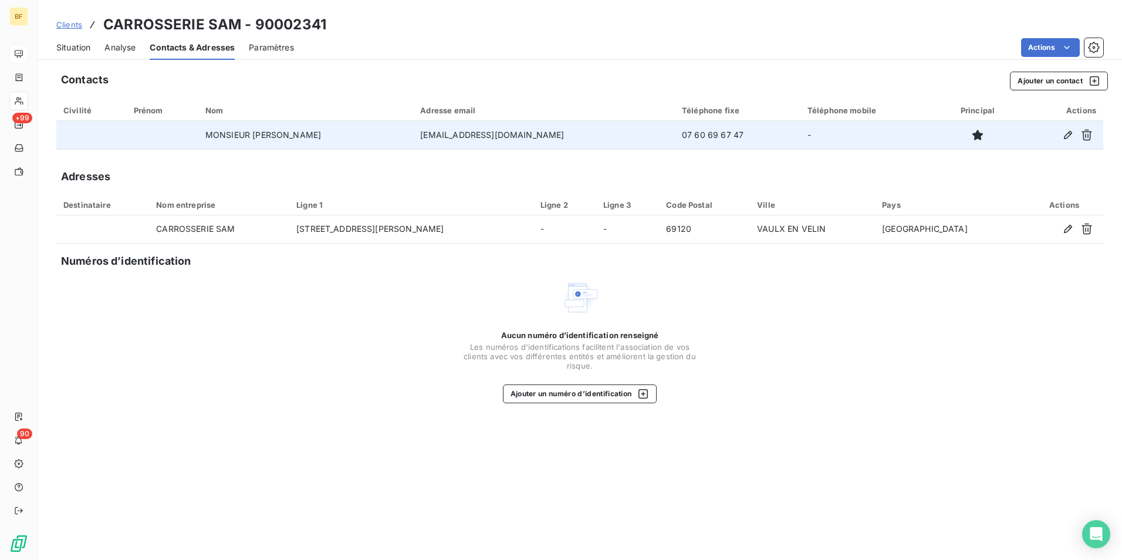
drag, startPoint x: 588, startPoint y: 136, endPoint x: 405, endPoint y: 136, distance: 183.1
click at [405, 136] on tr "MONSIEUR [PERSON_NAME] [PERSON_NAME] [EMAIL_ADDRESS][DOMAIN_NAME] 07 60 69 67 4…" at bounding box center [579, 135] width 1047 height 28
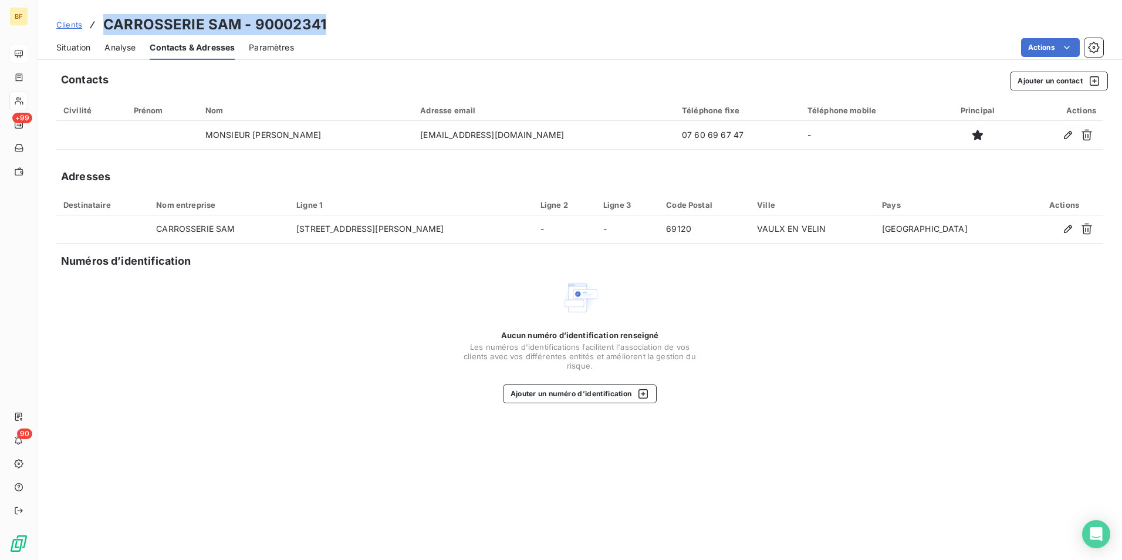
drag, startPoint x: 220, startPoint y: 26, endPoint x: 104, endPoint y: 22, distance: 115.7
click at [104, 22] on div "Clients CARROSSERIE SAM - 90002341" at bounding box center [580, 24] width 1085 height 21
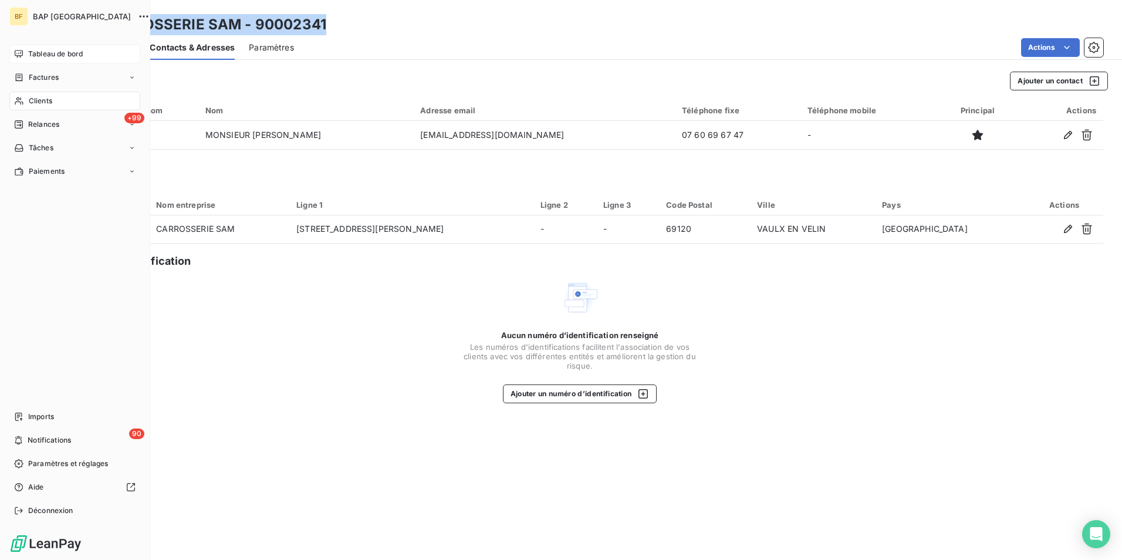
click at [32, 94] on div "Clients" at bounding box center [74, 101] width 131 height 19
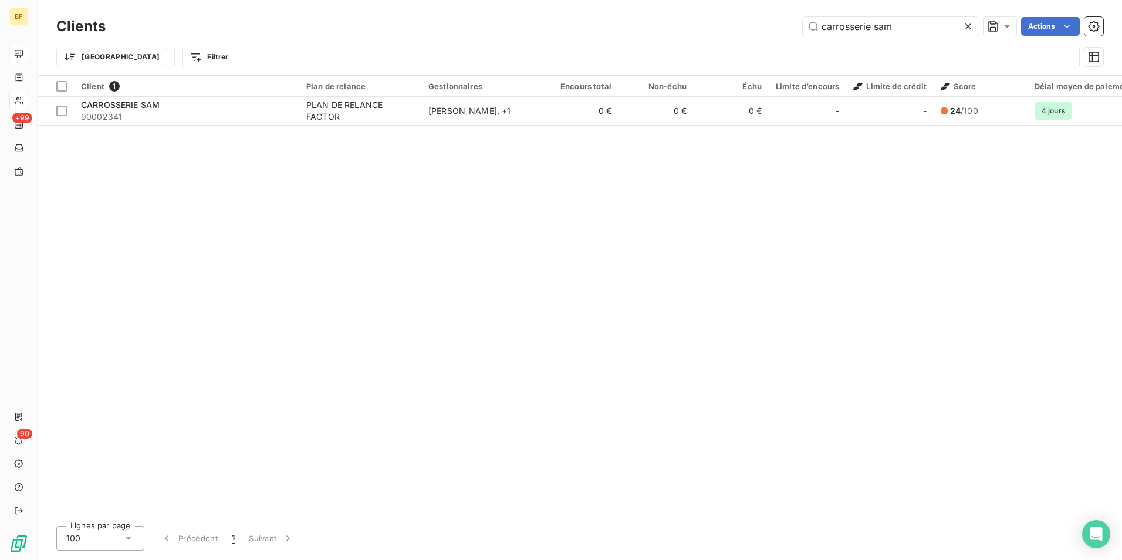
drag, startPoint x: 911, startPoint y: 26, endPoint x: 754, endPoint y: 12, distance: 158.0
click at [754, 12] on div "Clients carrosserie sam Actions Trier Filtrer" at bounding box center [580, 37] width 1085 height 75
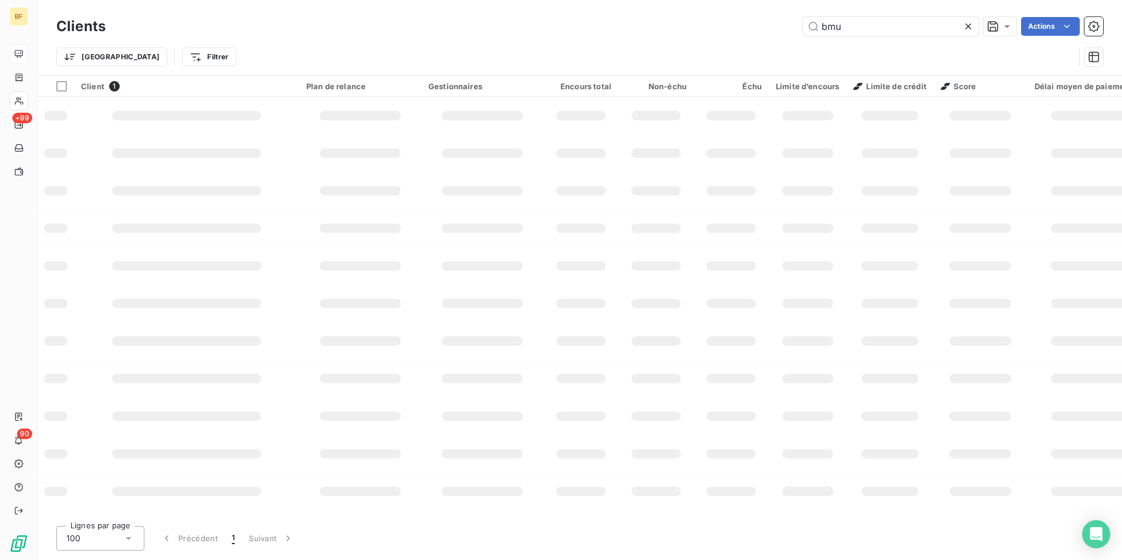
type input "bmu"
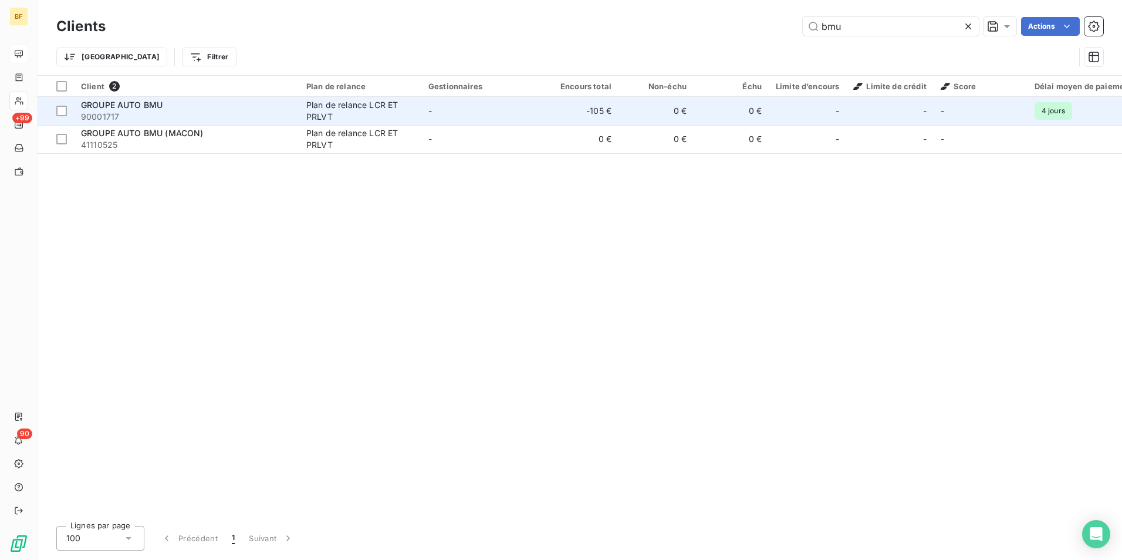
click at [173, 116] on span "90001717" at bounding box center [186, 117] width 211 height 12
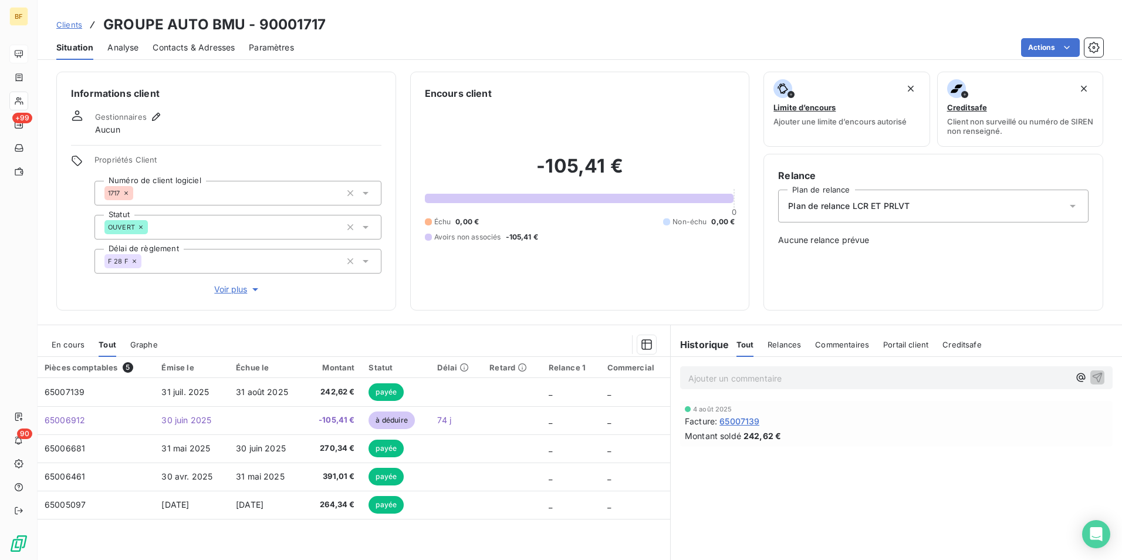
click at [192, 53] on span "Contacts & Adresses" at bounding box center [194, 48] width 82 height 12
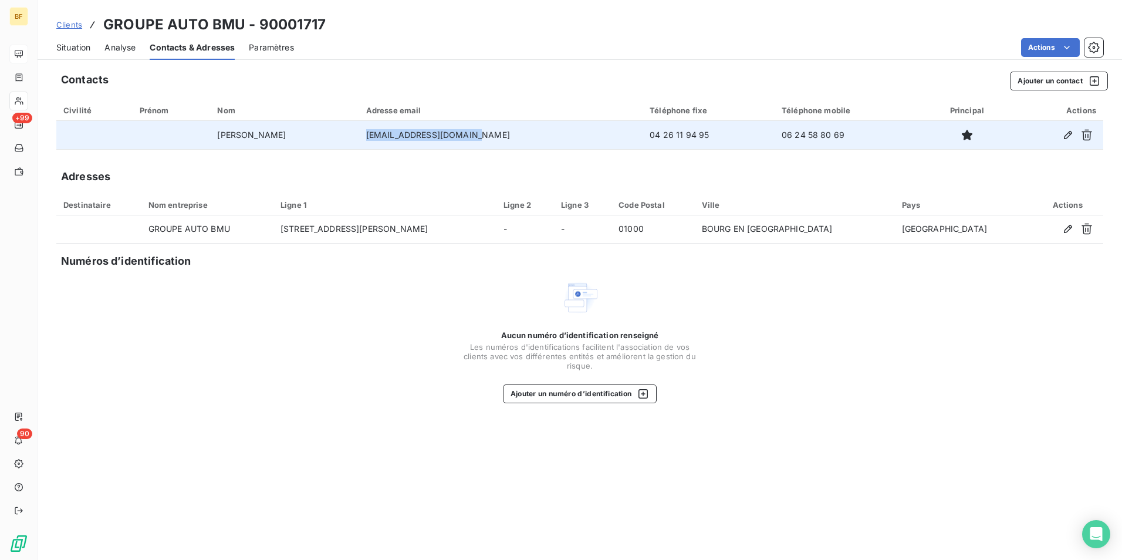
drag, startPoint x: 534, startPoint y: 137, endPoint x: 410, endPoint y: 131, distance: 124.6
click at [410, 131] on td "[EMAIL_ADDRESS][DOMAIN_NAME]" at bounding box center [501, 135] width 284 height 28
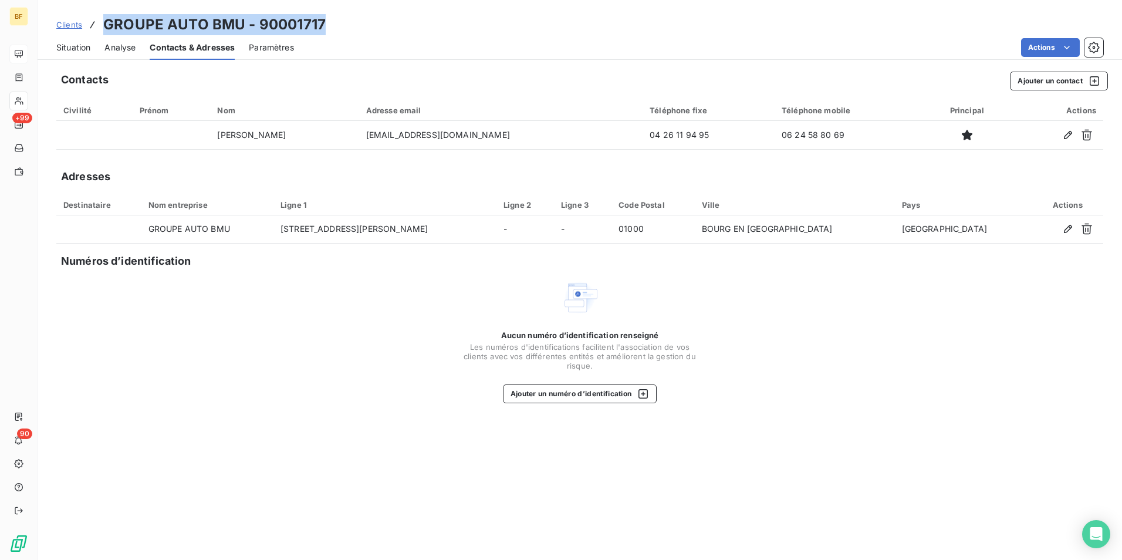
drag, startPoint x: 320, startPoint y: 23, endPoint x: 106, endPoint y: 12, distance: 214.5
click at [106, 12] on div "Clients GROUPE AUTO BMU - 90001717 Situation Analyse Contacts & Adresses Paramè…" at bounding box center [580, 30] width 1085 height 60
click at [79, 48] on span "Situation" at bounding box center [73, 48] width 34 height 12
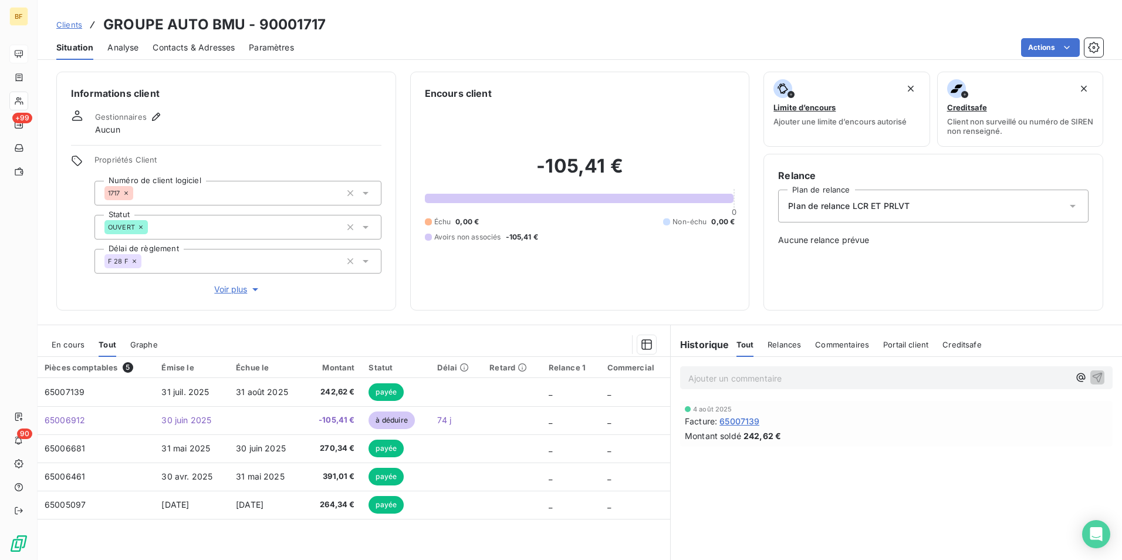
click at [756, 372] on p "Ajouter un commentaire ﻿" at bounding box center [878, 378] width 381 height 15
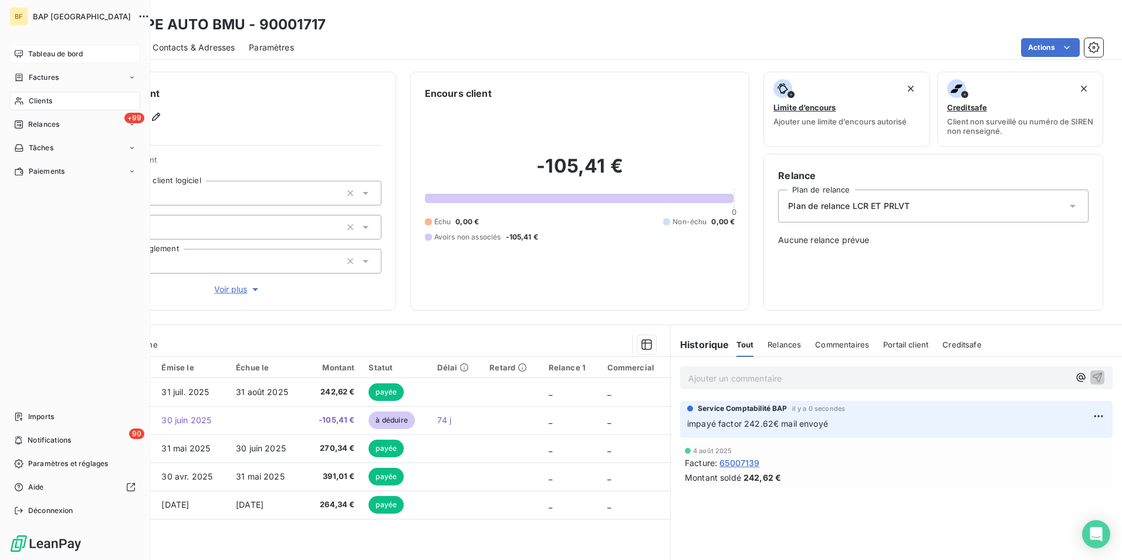
click at [32, 102] on span "Clients" at bounding box center [40, 101] width 23 height 11
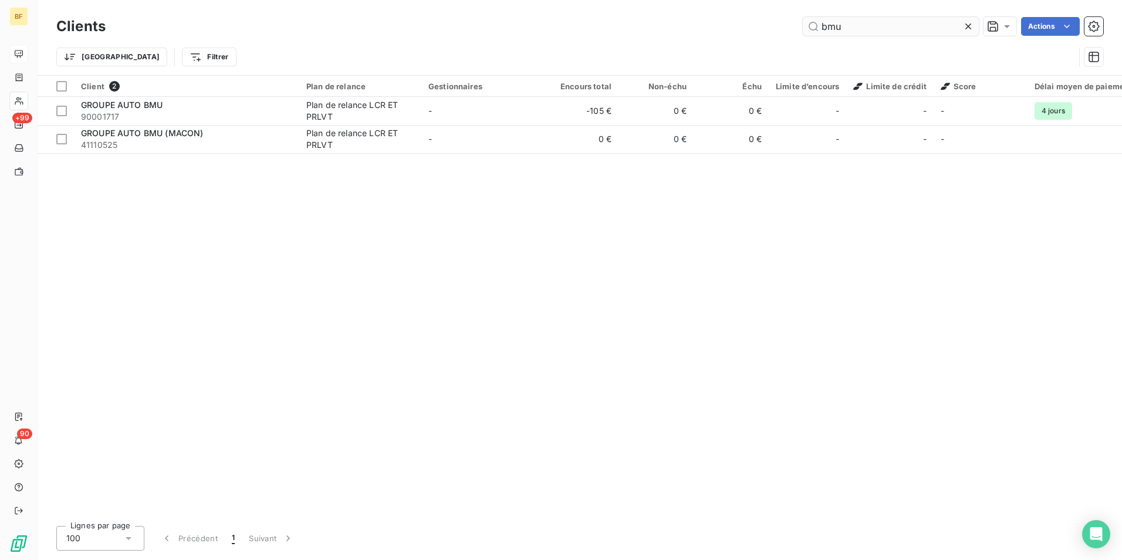
drag, startPoint x: 869, startPoint y: 34, endPoint x: 823, endPoint y: 32, distance: 46.4
click at [829, 33] on input "bmu" at bounding box center [891, 26] width 176 height 19
type input "b"
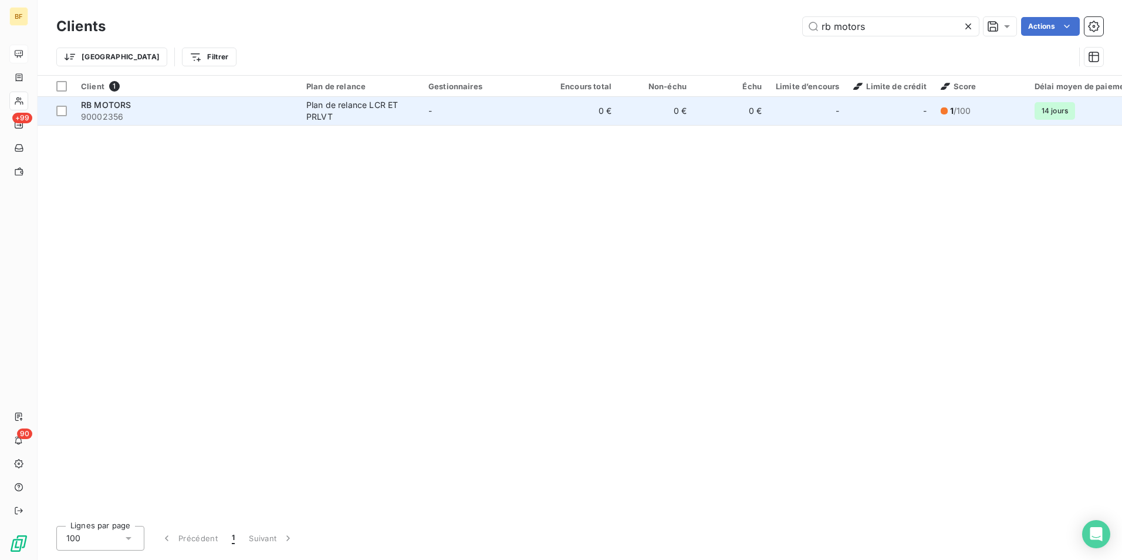
type input "rb motors"
click at [317, 121] on div "Plan de relance LCR ET PRLVT" at bounding box center [360, 110] width 108 height 23
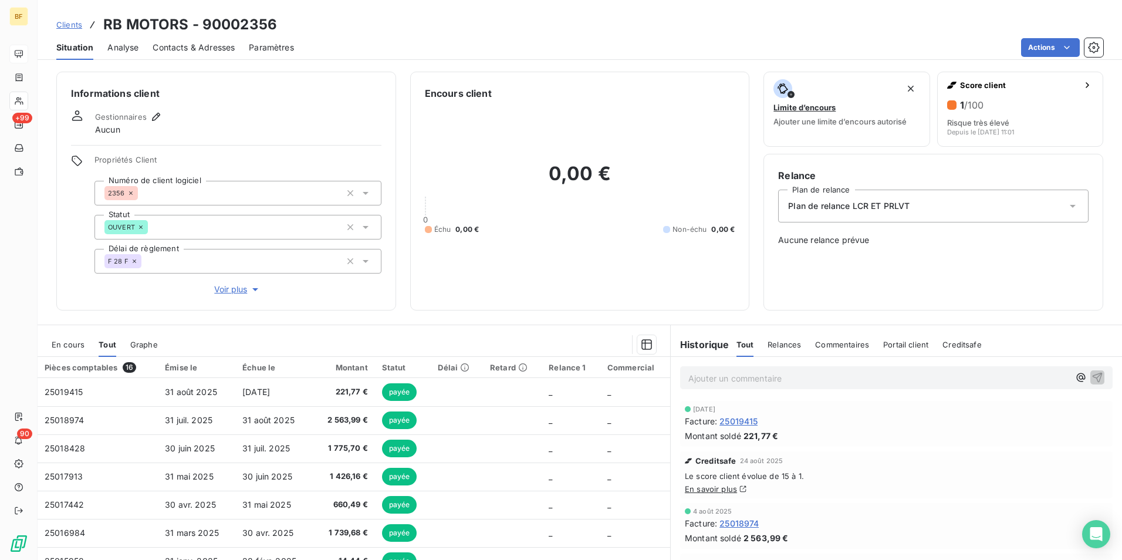
click at [218, 43] on span "Contacts & Adresses" at bounding box center [194, 48] width 82 height 12
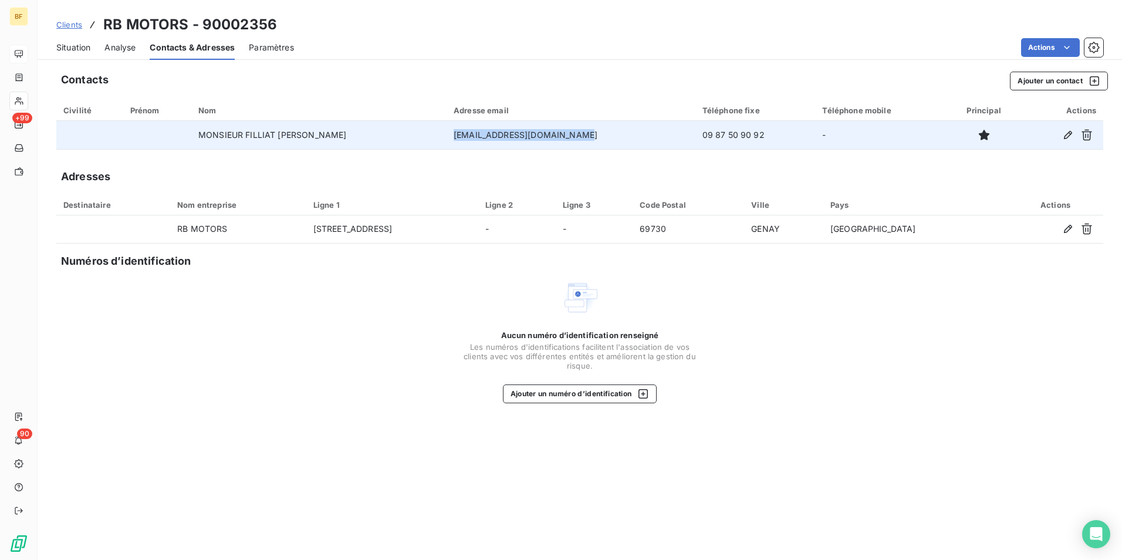
drag, startPoint x: 553, startPoint y: 136, endPoint x: 427, endPoint y: 136, distance: 126.2
click at [447, 136] on td "[EMAIL_ADDRESS][DOMAIN_NAME]" at bounding box center [571, 135] width 249 height 28
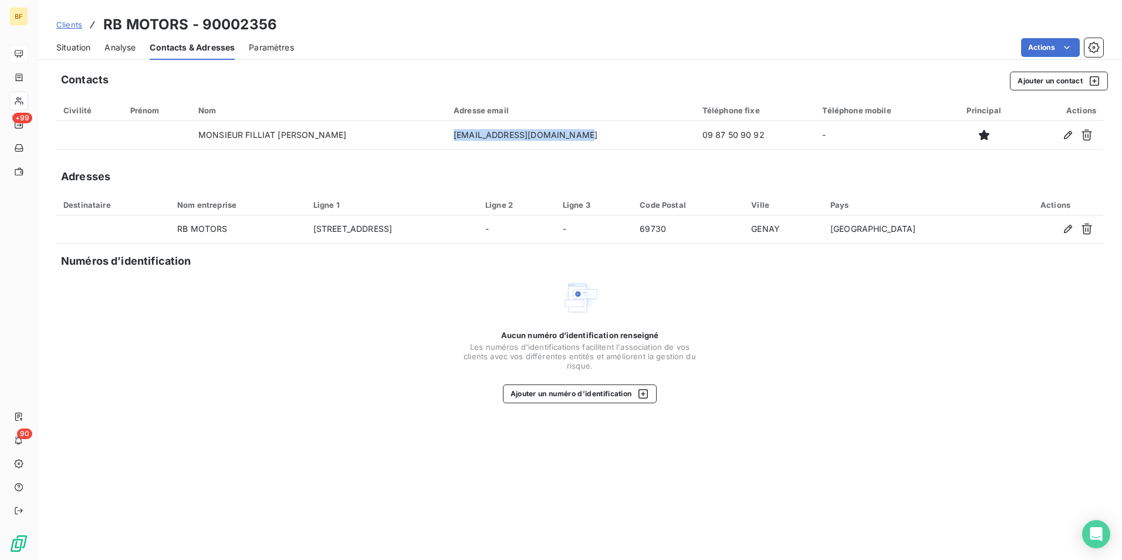
click at [86, 52] on span "Situation" at bounding box center [73, 48] width 34 height 12
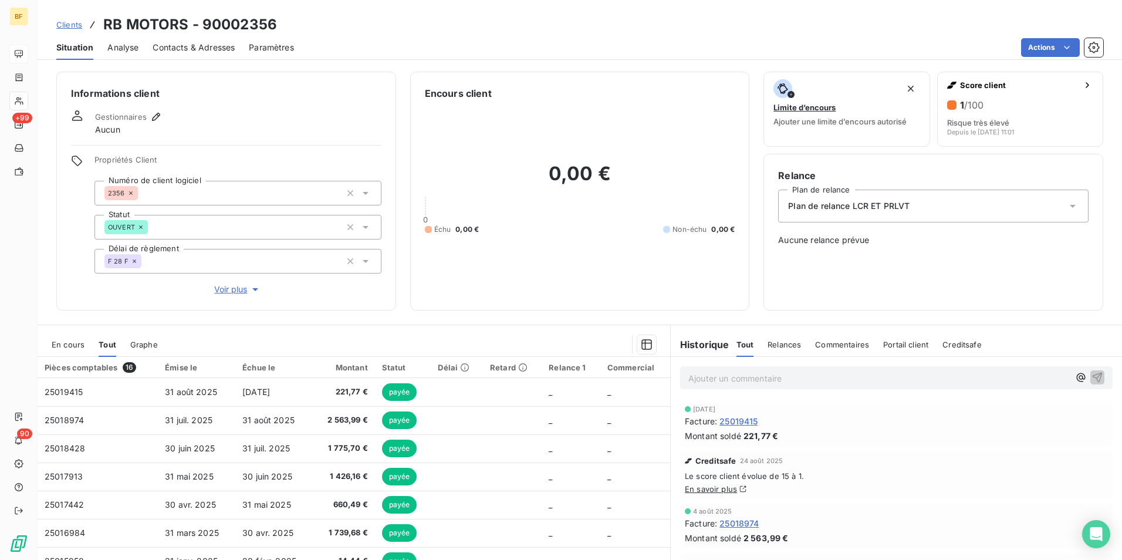
click at [180, 49] on span "Contacts & Adresses" at bounding box center [194, 48] width 82 height 12
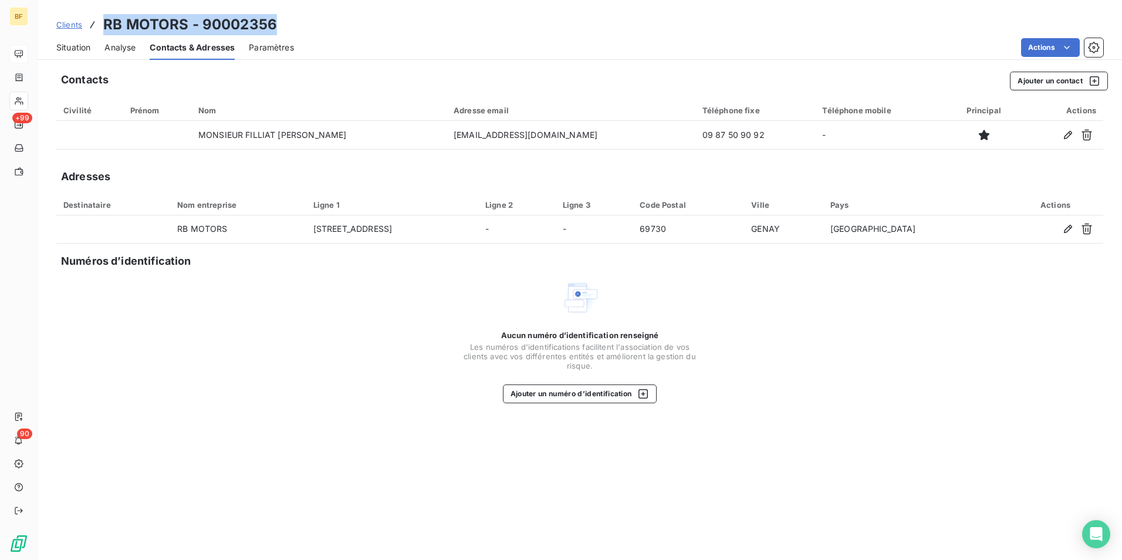
drag, startPoint x: 299, startPoint y: 29, endPoint x: 86, endPoint y: 13, distance: 214.2
click at [86, 13] on div "Clients RB MOTORS - 90002356 Situation Analyse Contacts & Adresses Paramètres A…" at bounding box center [580, 30] width 1085 height 60
click at [75, 49] on span "Situation" at bounding box center [73, 48] width 34 height 12
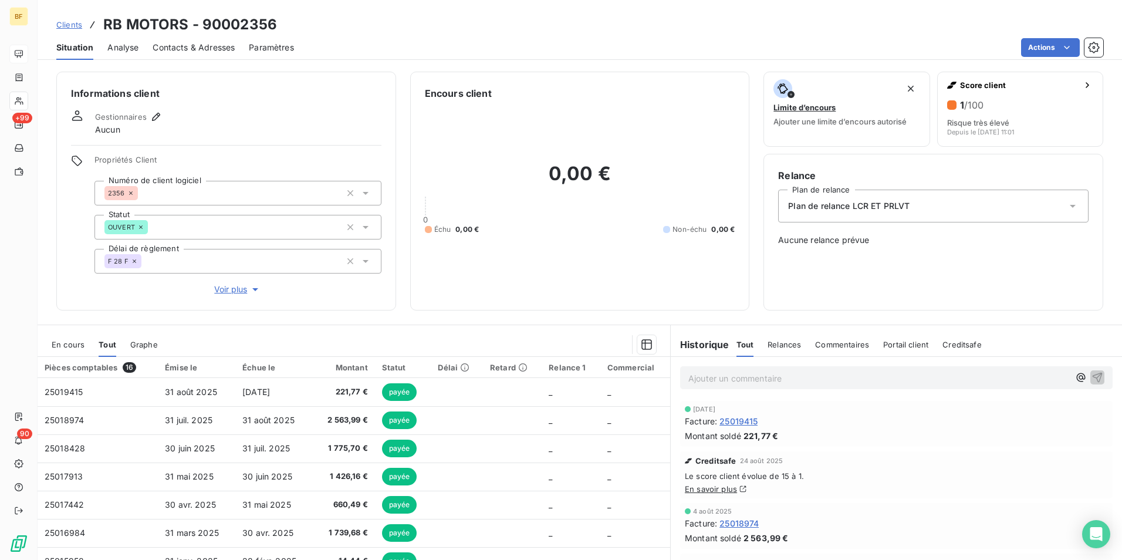
click at [729, 369] on div "Ajouter un commentaire ﻿" at bounding box center [896, 377] width 433 height 23
click at [731, 376] on p "Ajouter un commentaire ﻿" at bounding box center [878, 378] width 381 height 15
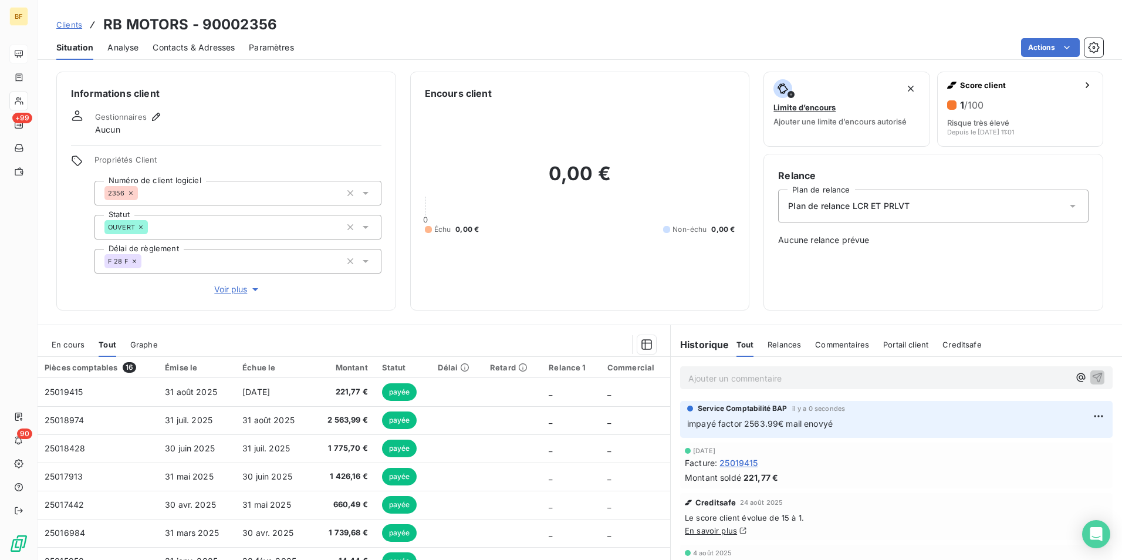
click at [220, 49] on span "Contacts & Adresses" at bounding box center [194, 48] width 82 height 12
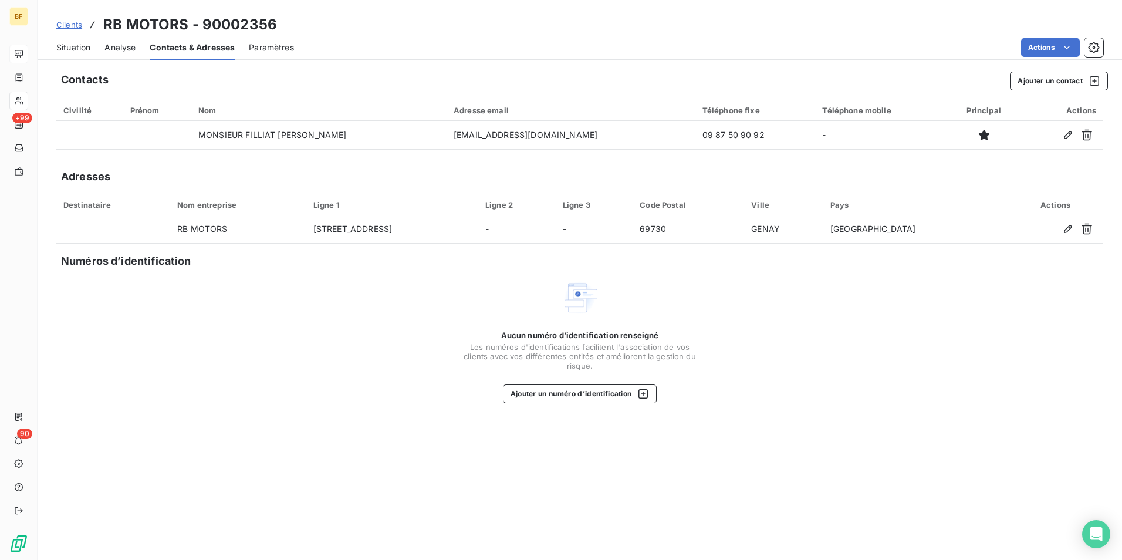
drag, startPoint x: 75, startPoint y: 56, endPoint x: 86, endPoint y: 48, distance: 14.7
click at [73, 49] on div "Situation" at bounding box center [73, 47] width 34 height 25
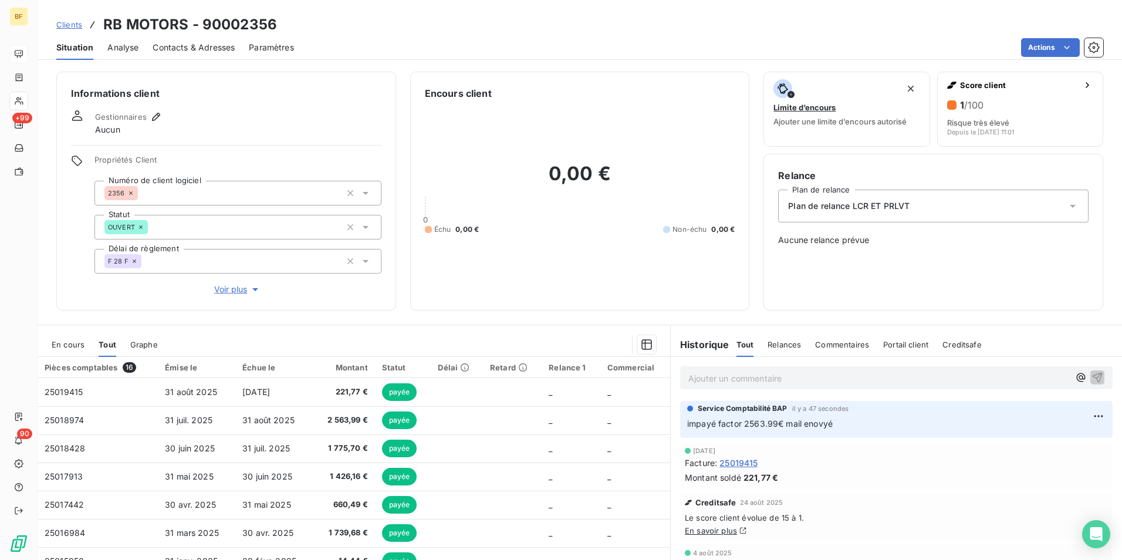
click at [733, 383] on p "Ajouter un commentaire ﻿" at bounding box center [878, 378] width 381 height 15
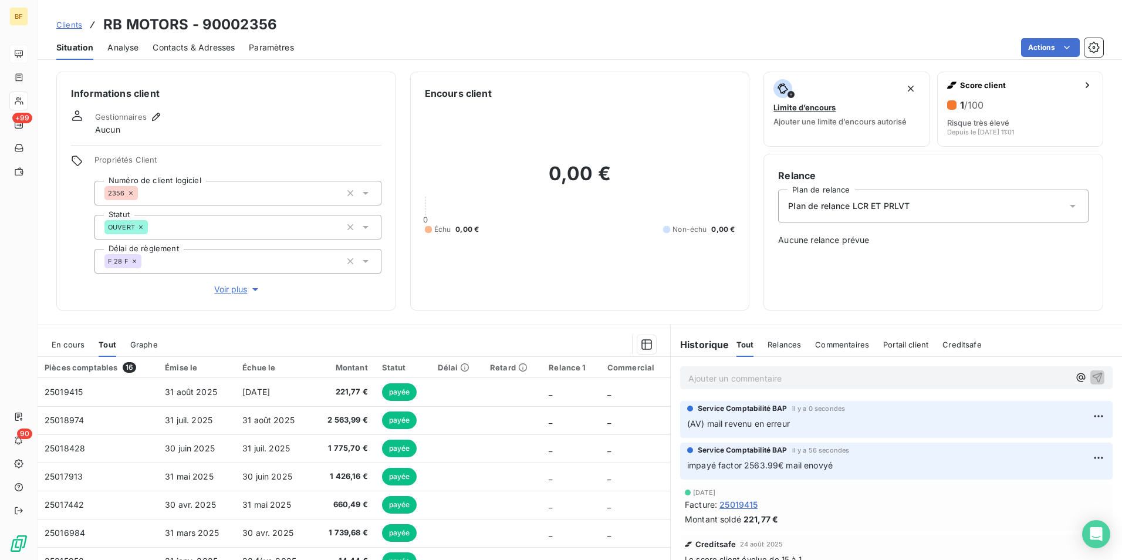
click at [544, 292] on div "0,00 € 0 Échu 0,00 € Non-échu 0,00 €" at bounding box center [580, 197] width 310 height 195
